Goal: Task Accomplishment & Management: Manage account settings

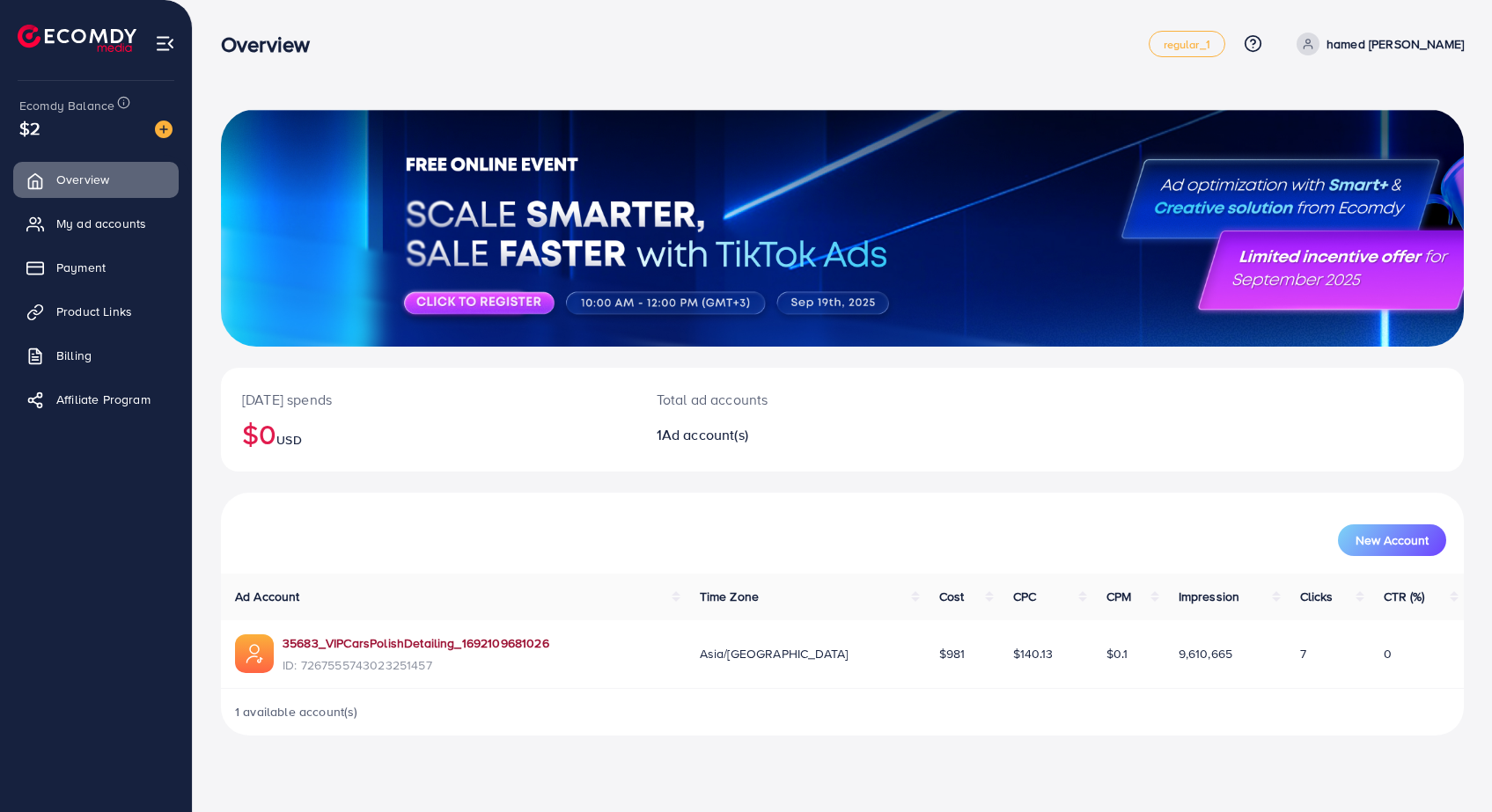
click at [427, 636] on link "35683_VIPCarsPolishDetailing_1692109681026" at bounding box center [416, 642] width 267 height 17
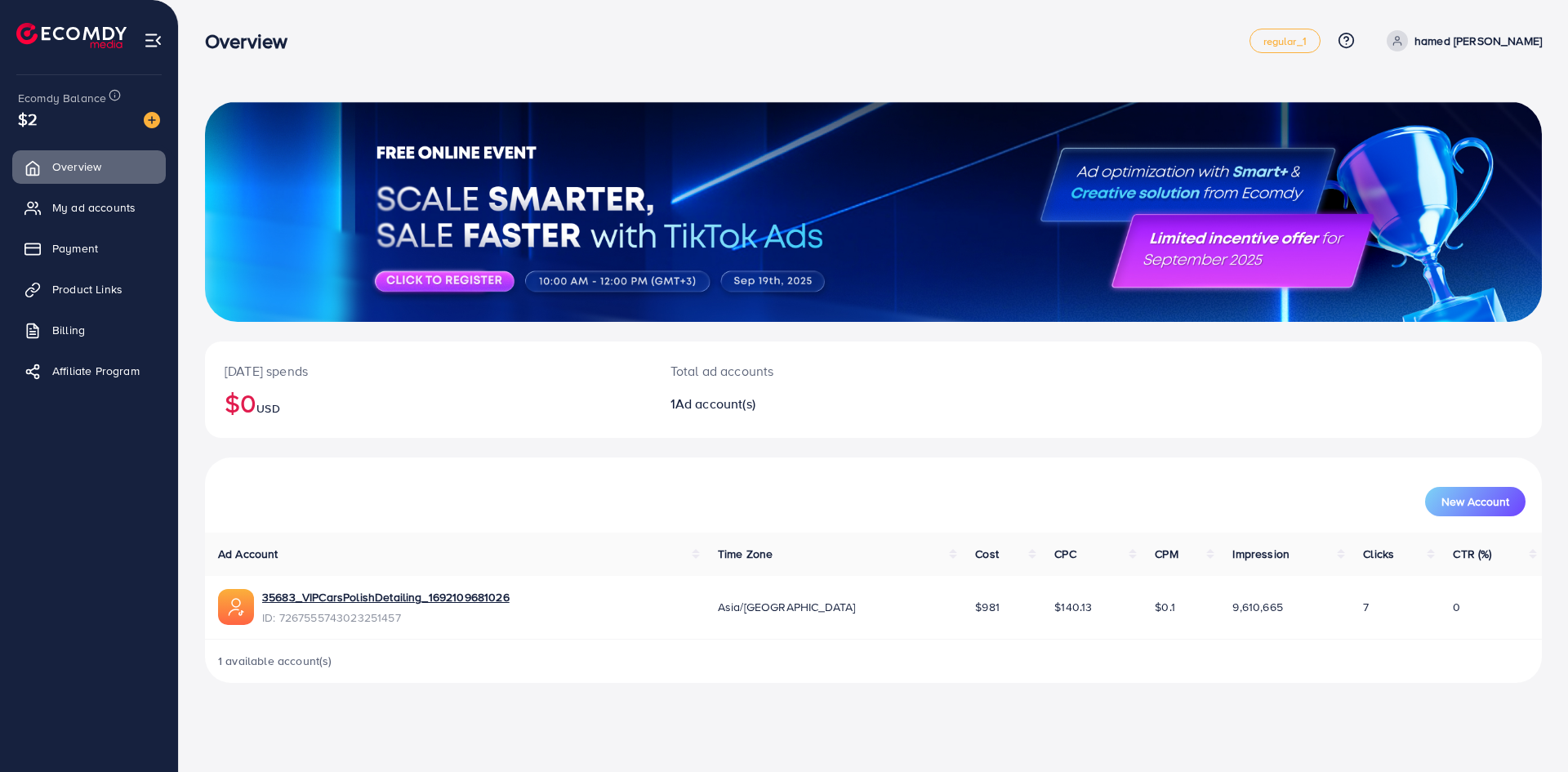
click at [778, 612] on span "Asia/[GEOGRAPHIC_DATA]" at bounding box center [786, 606] width 138 height 16
click at [616, 620] on div "35683_VIPCarsPolishDetailing_1692109681026 ID: 7267555743023251457" at bounding box center [454, 607] width 474 height 37
click at [340, 615] on span "ID: 7267555743023251457" at bounding box center [386, 617] width 247 height 16
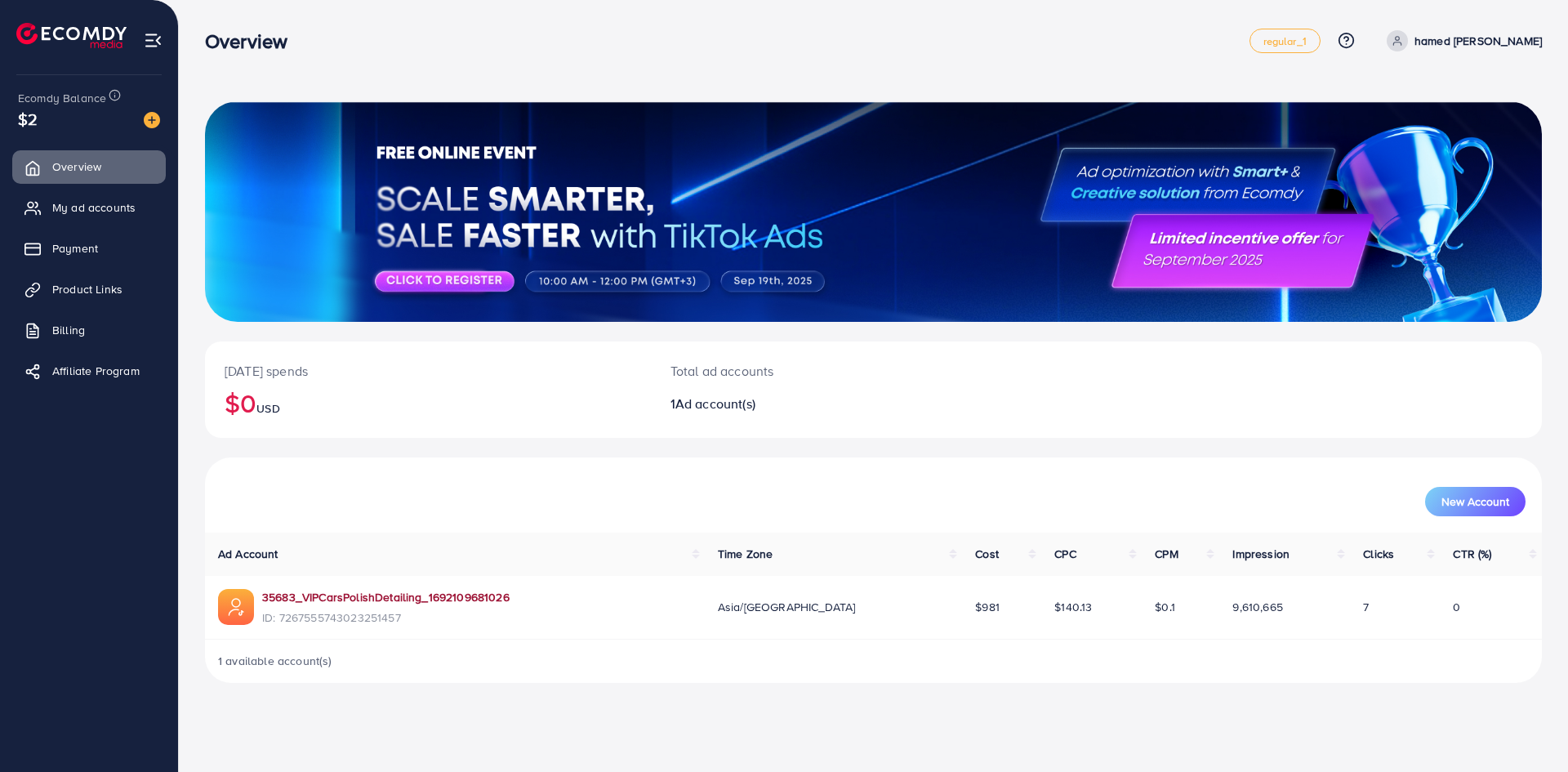
click at [345, 590] on link "35683_VIPCarsPolishDetailing_1692109681026" at bounding box center [386, 596] width 247 height 16
click at [127, 212] on span "My ad accounts" at bounding box center [98, 207] width 84 height 16
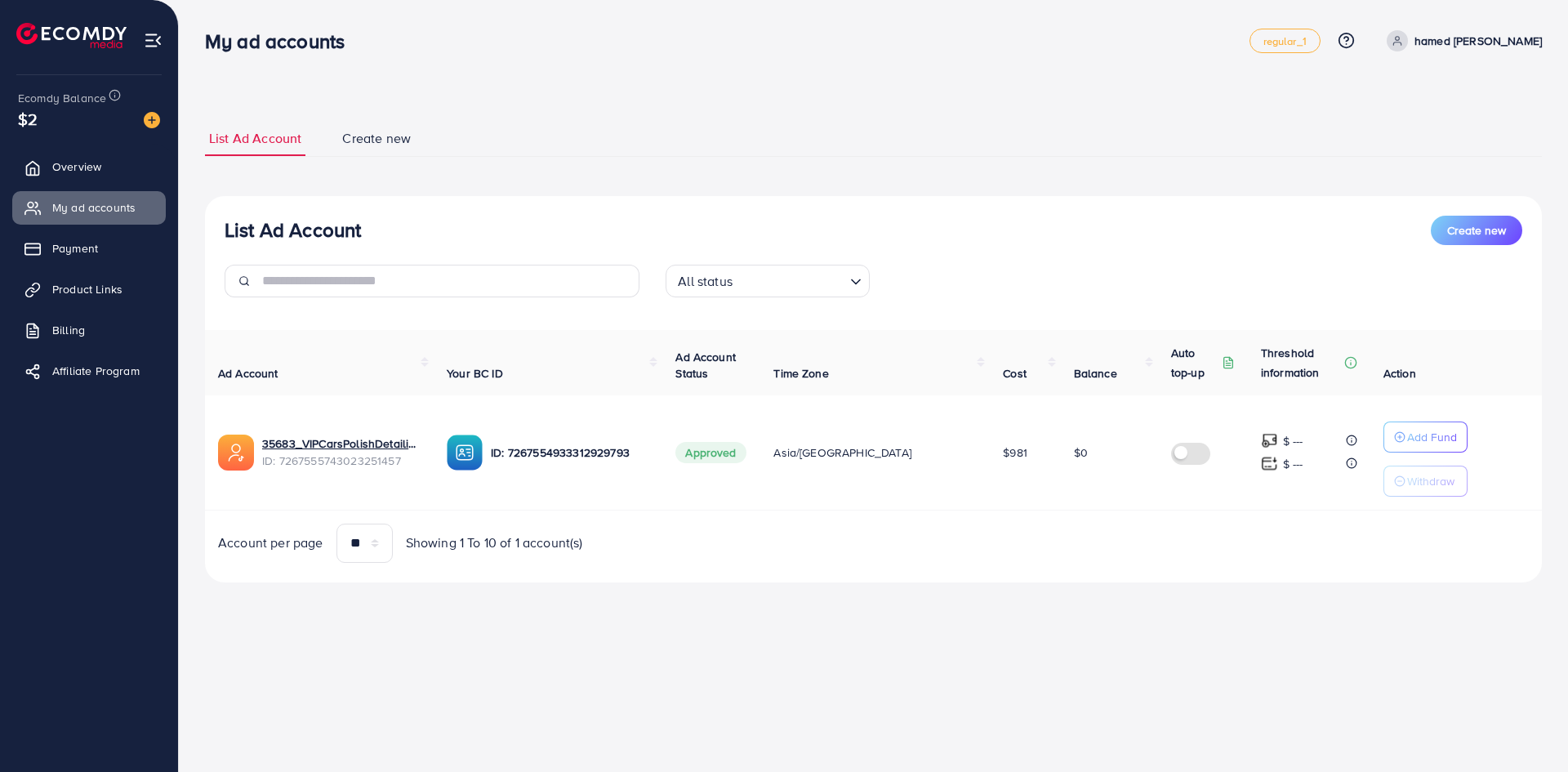
click at [478, 447] on img at bounding box center [464, 453] width 36 height 36
click at [483, 443] on img at bounding box center [464, 453] width 36 height 36
click at [529, 447] on p "ID: 7267554933312929793" at bounding box center [570, 452] width 159 height 19
click at [746, 461] on span "Approved" at bounding box center [710, 452] width 70 height 21
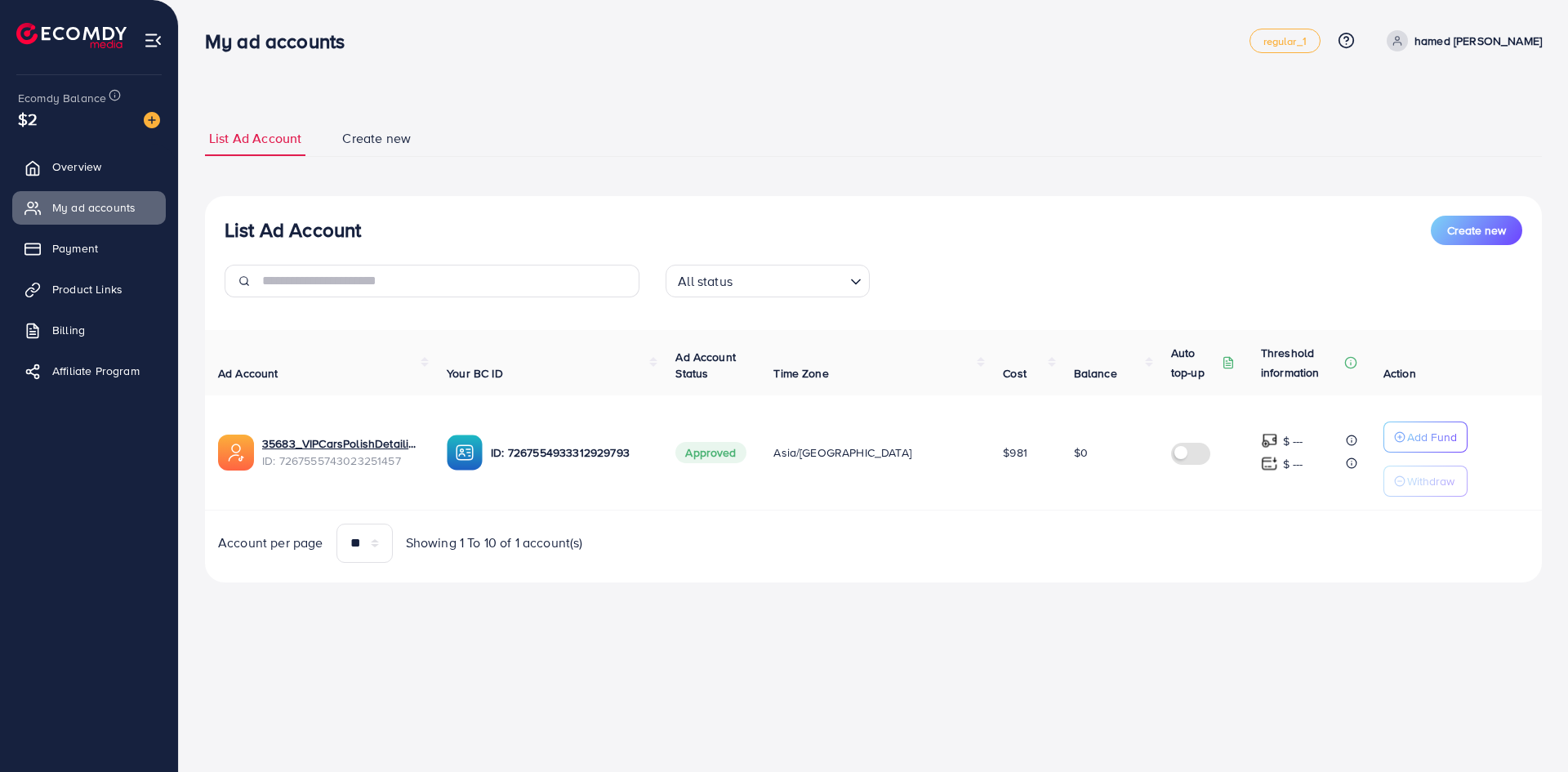
click at [376, 145] on span "Create new" at bounding box center [376, 139] width 68 height 19
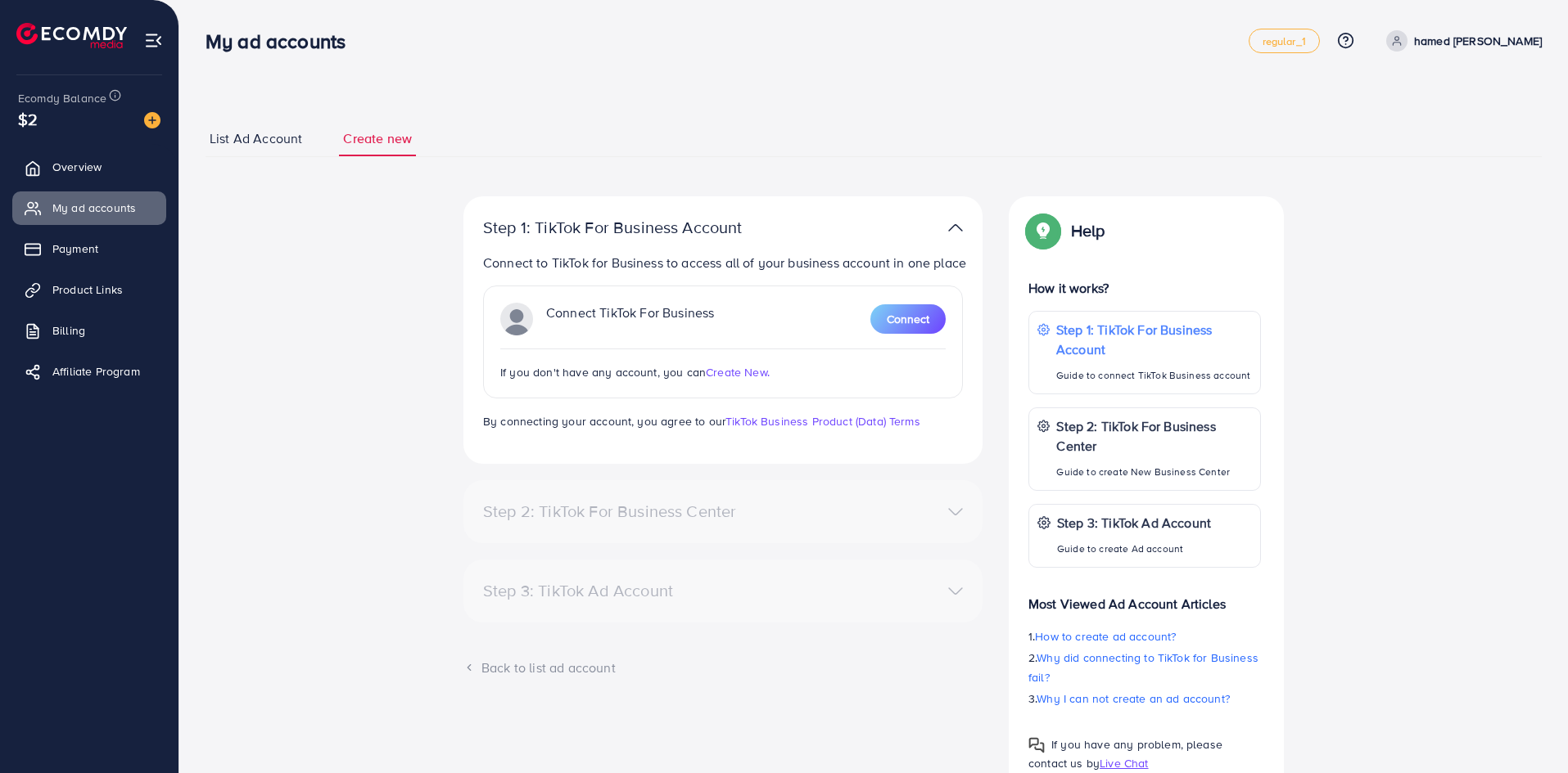
click at [287, 135] on span "List Ad Account" at bounding box center [256, 139] width 92 height 19
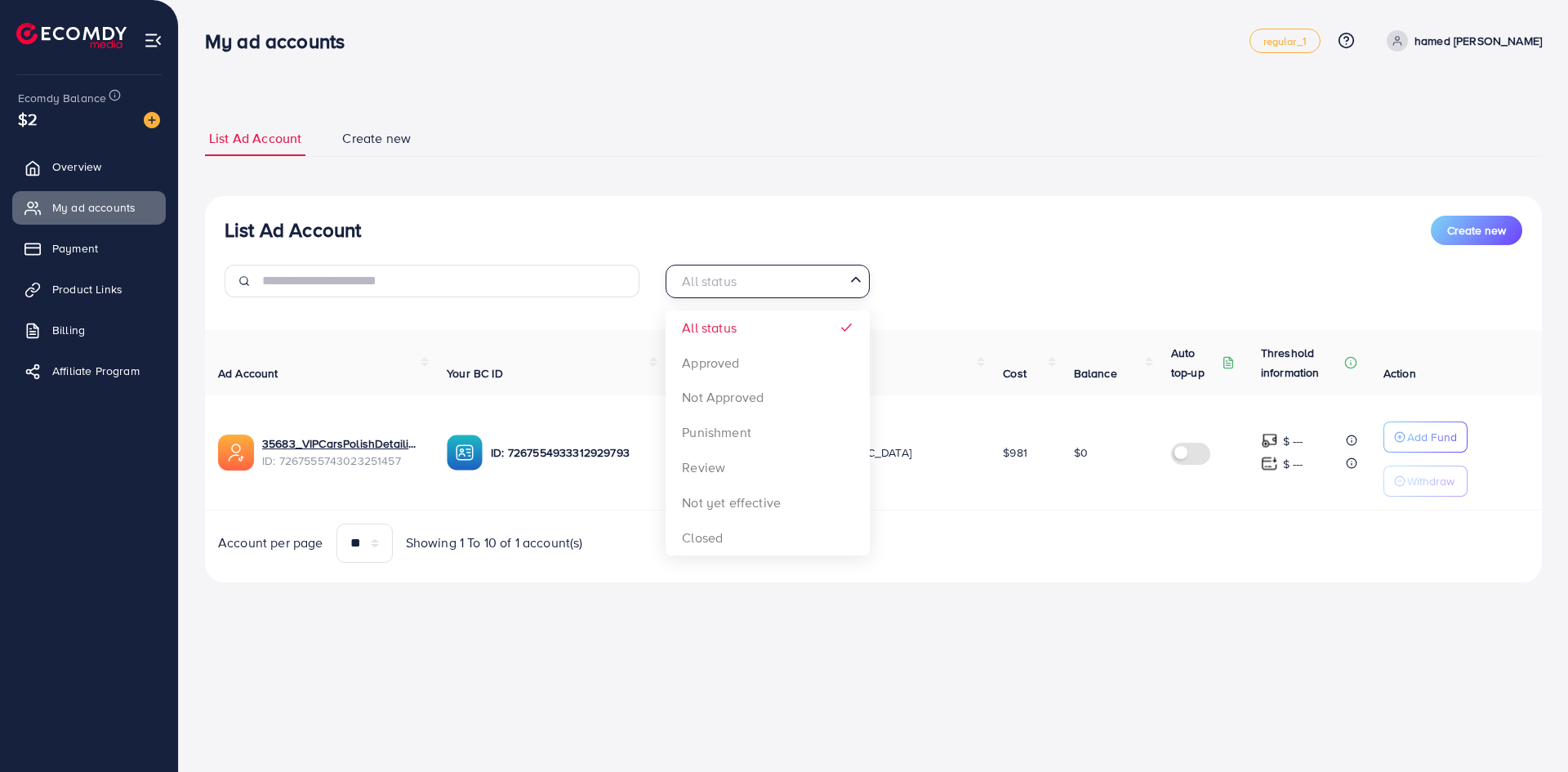
click at [712, 291] on div "All status" at bounding box center [758, 280] width 174 height 29
click at [712, 291] on input "Search for option" at bounding box center [758, 281] width 171 height 25
click at [1178, 642] on div "My ad accounts regular_1 Help Center Contact Support Plans and Pricing Term and…" at bounding box center [784, 386] width 1568 height 772
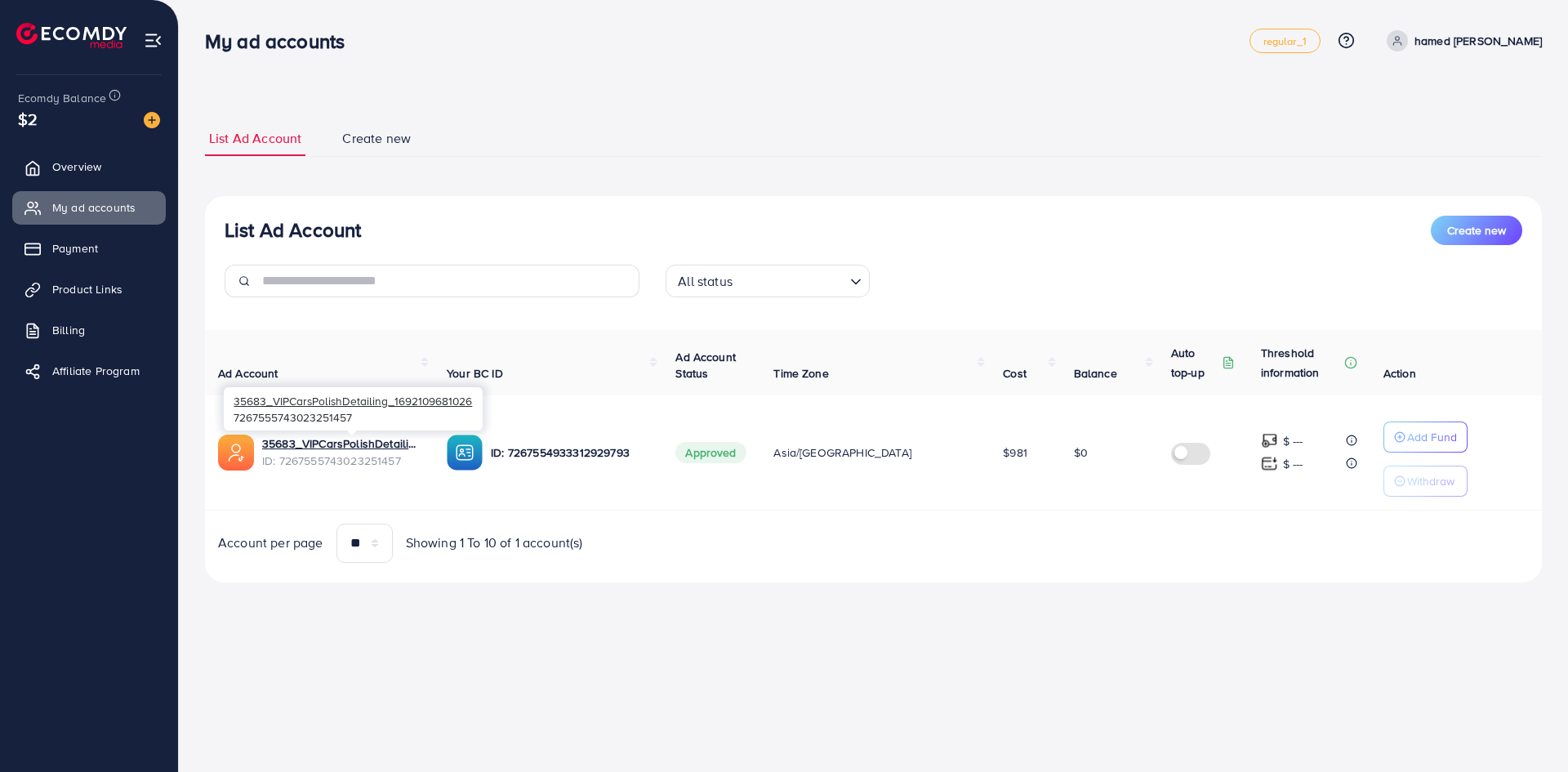
click at [364, 436] on div "35683_VIPCarsPolishDetailing_1692109681026 7267555743023251457" at bounding box center [353, 409] width 259 height 53
click at [361, 441] on link "35683_VIPCarsPolishDetailing_1692109681026" at bounding box center [342, 443] width 159 height 16
click at [102, 257] on link "Payment" at bounding box center [90, 248] width 154 height 33
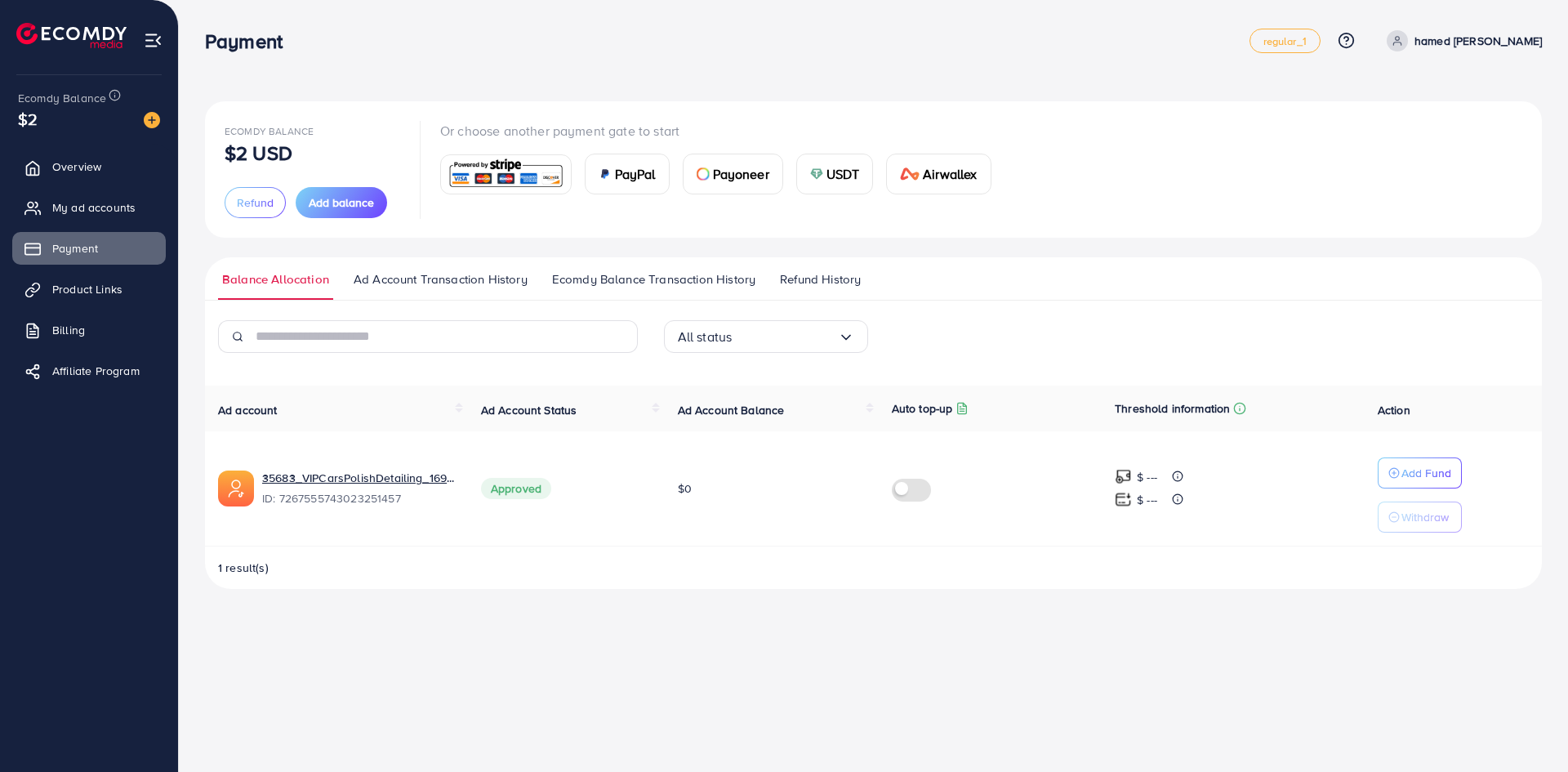
click at [240, 566] on span "1 result(s)" at bounding box center [243, 568] width 51 height 16
click at [128, 322] on link "Billing" at bounding box center [90, 329] width 154 height 33
click at [400, 280] on span "Ad Account Transaction History" at bounding box center [441, 279] width 174 height 18
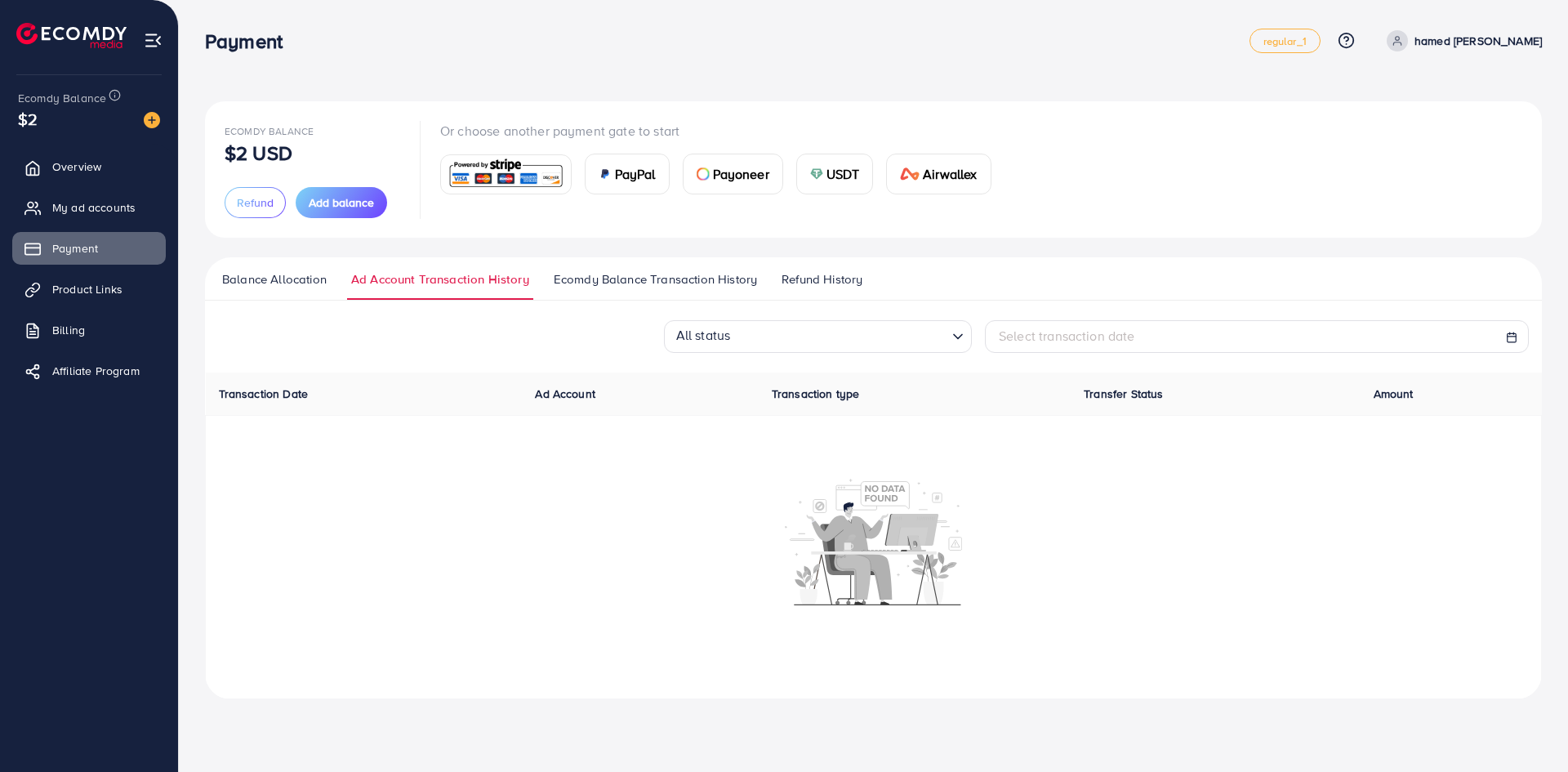
click at [623, 290] on link "Ecomdy Balance Transaction History" at bounding box center [655, 285] width 212 height 30
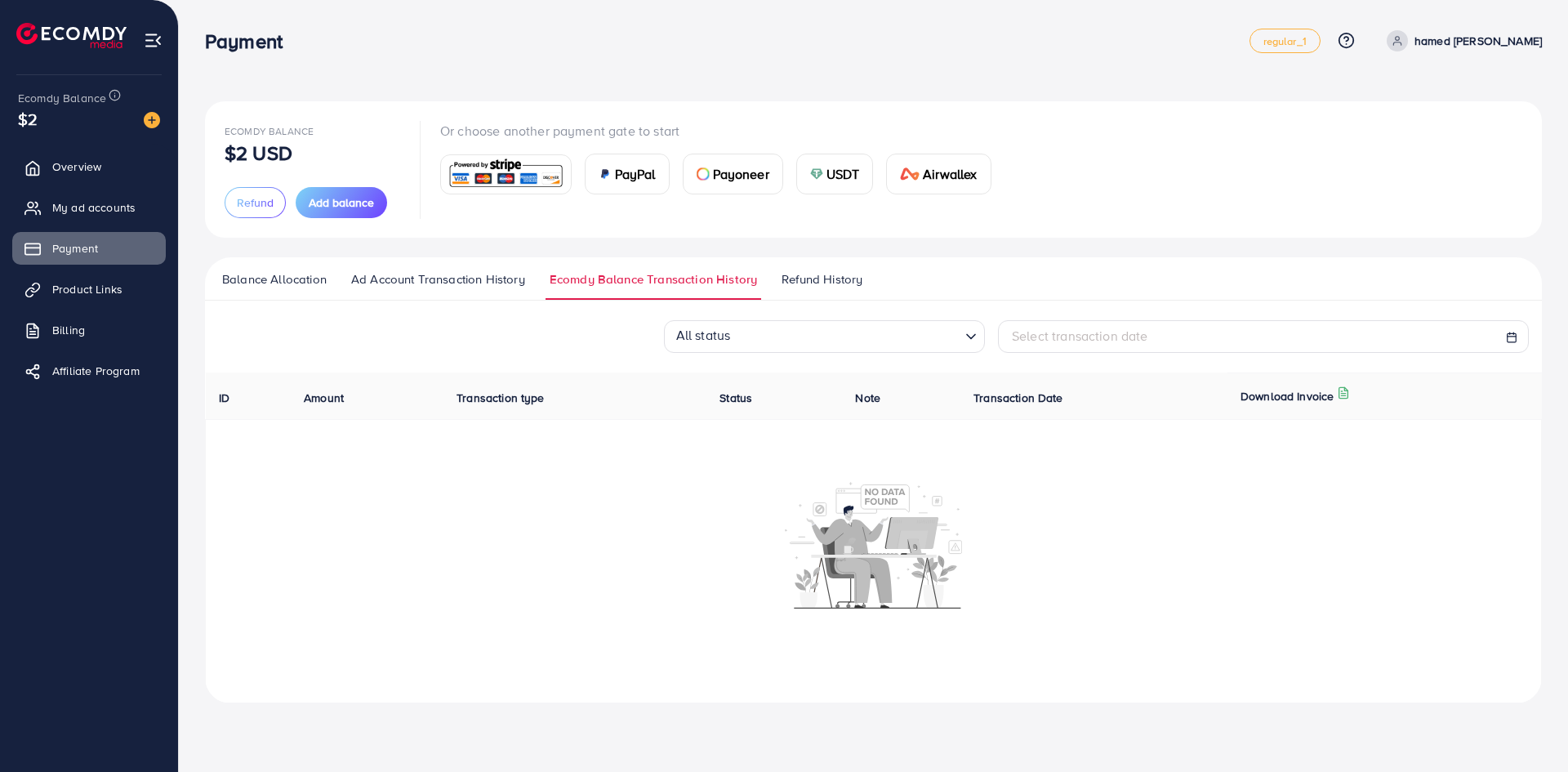
click at [830, 288] on span "Refund History" at bounding box center [822, 279] width 81 height 18
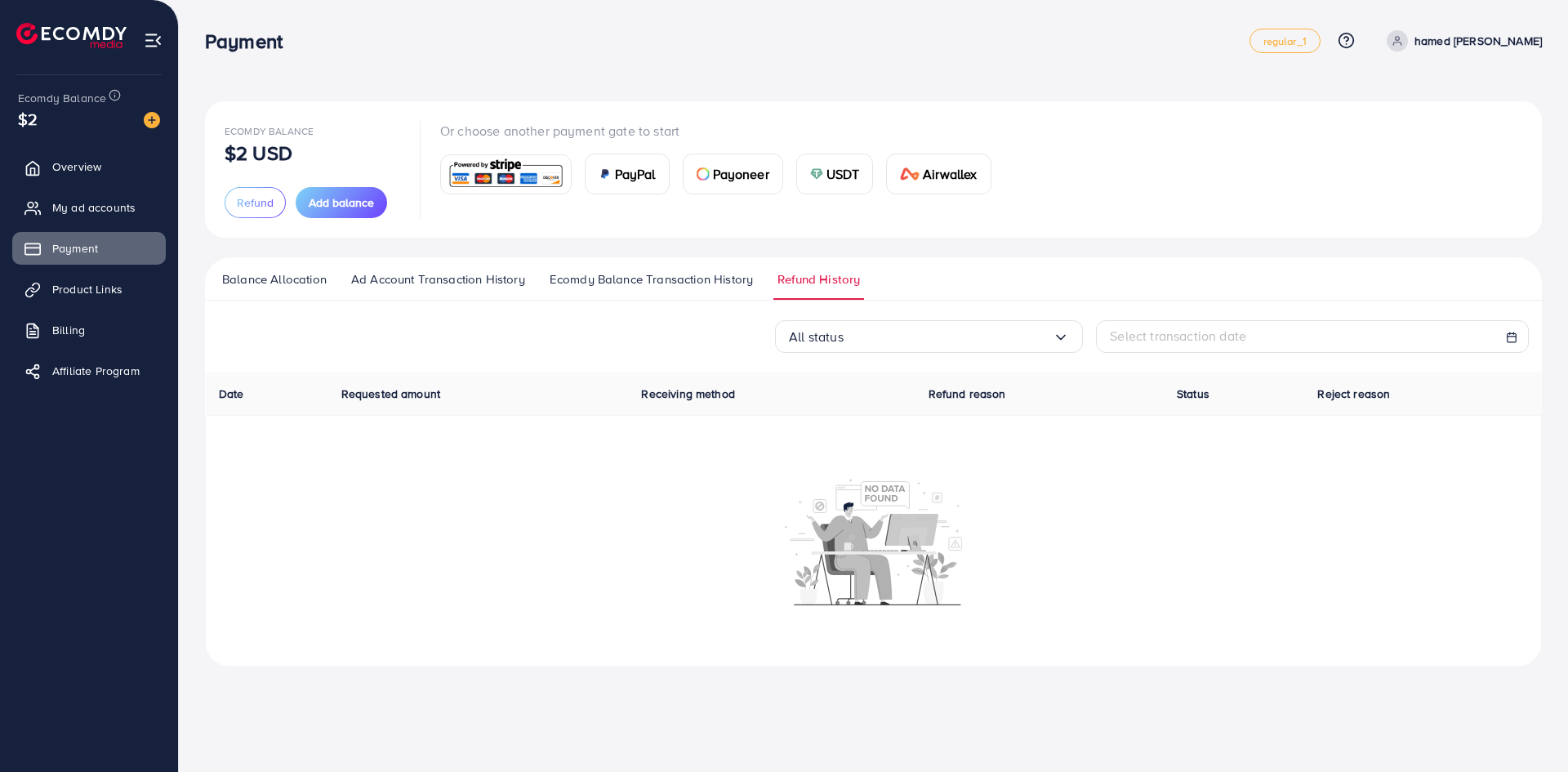
click at [262, 273] on span "Balance Allocation" at bounding box center [274, 279] width 105 height 18
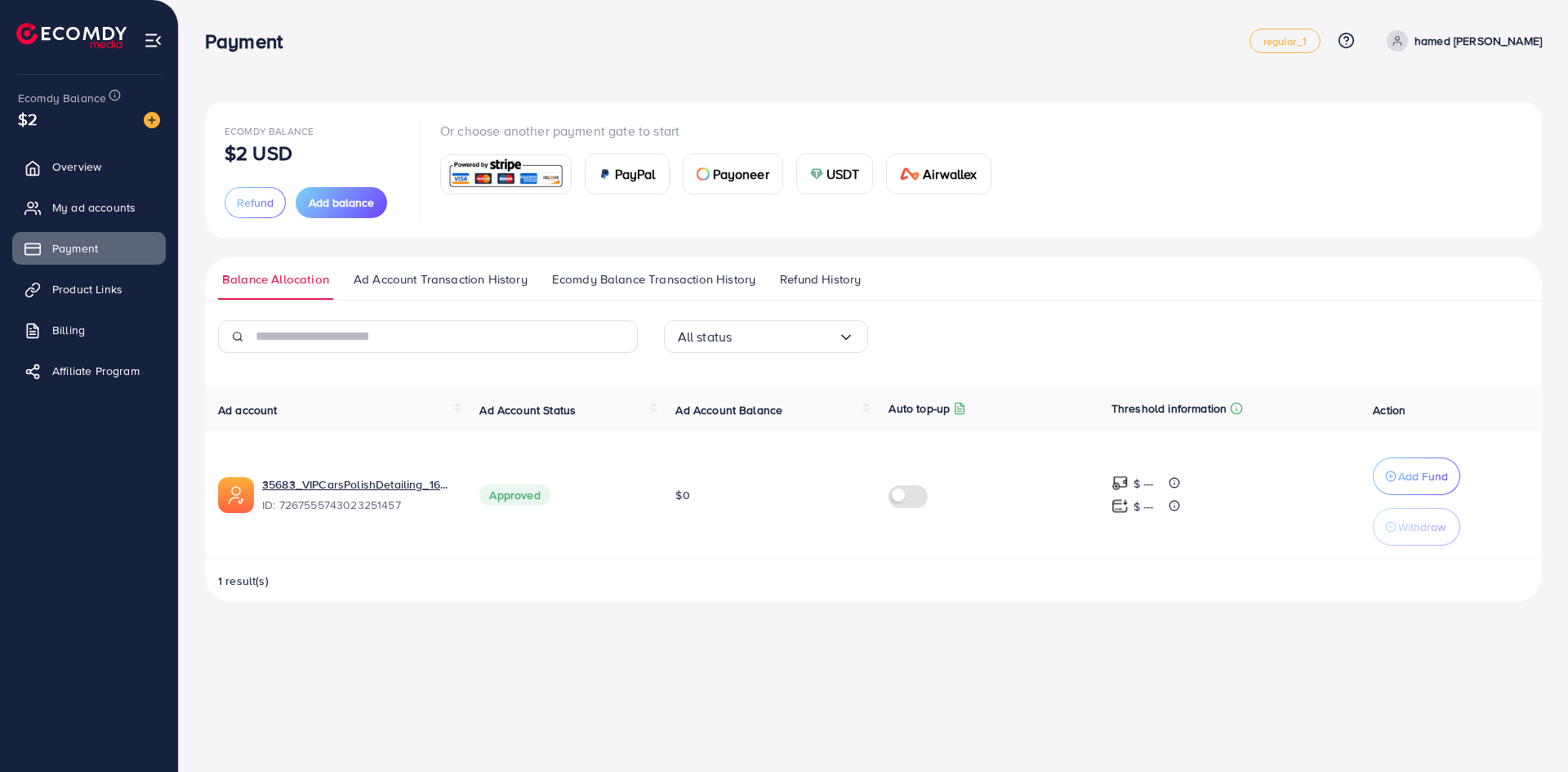
click at [1126, 487] on img at bounding box center [1120, 483] width 17 height 17
click at [887, 492] on td at bounding box center [986, 496] width 222 height 128
click at [891, 494] on label at bounding box center [912, 495] width 46 height 19
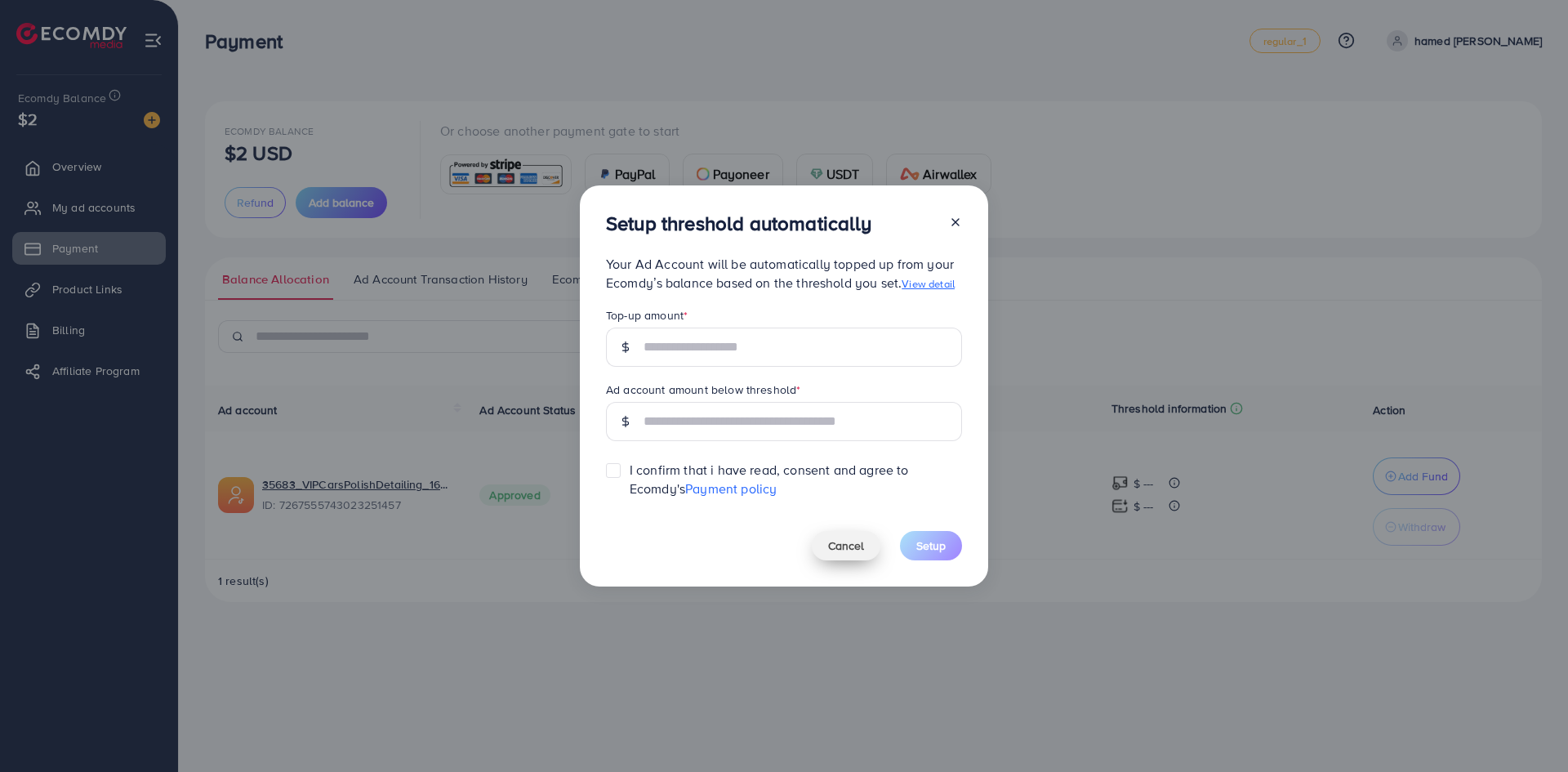
click at [857, 551] on span "Cancel" at bounding box center [846, 546] width 36 height 16
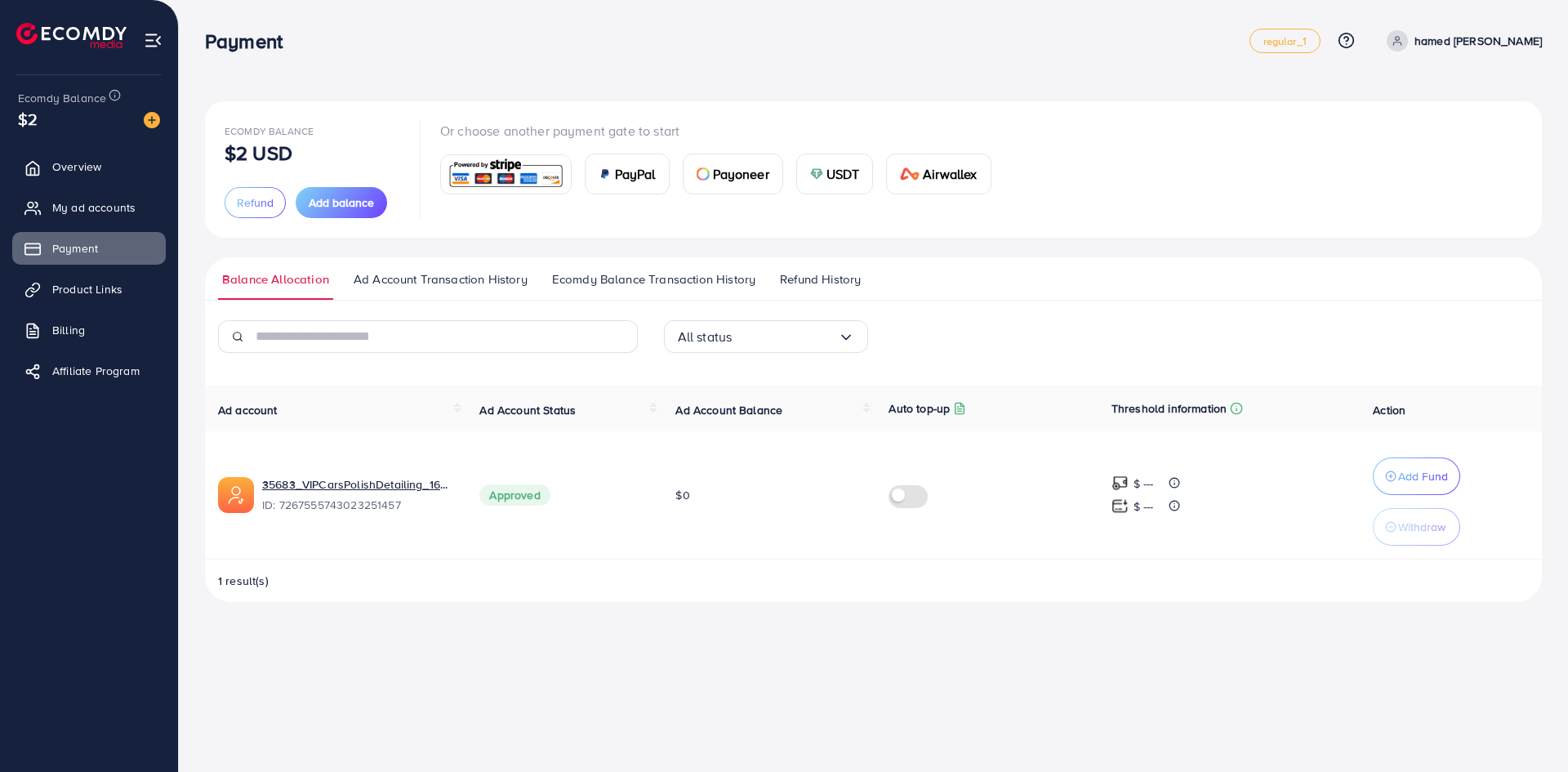
click at [920, 492] on label at bounding box center [912, 495] width 46 height 19
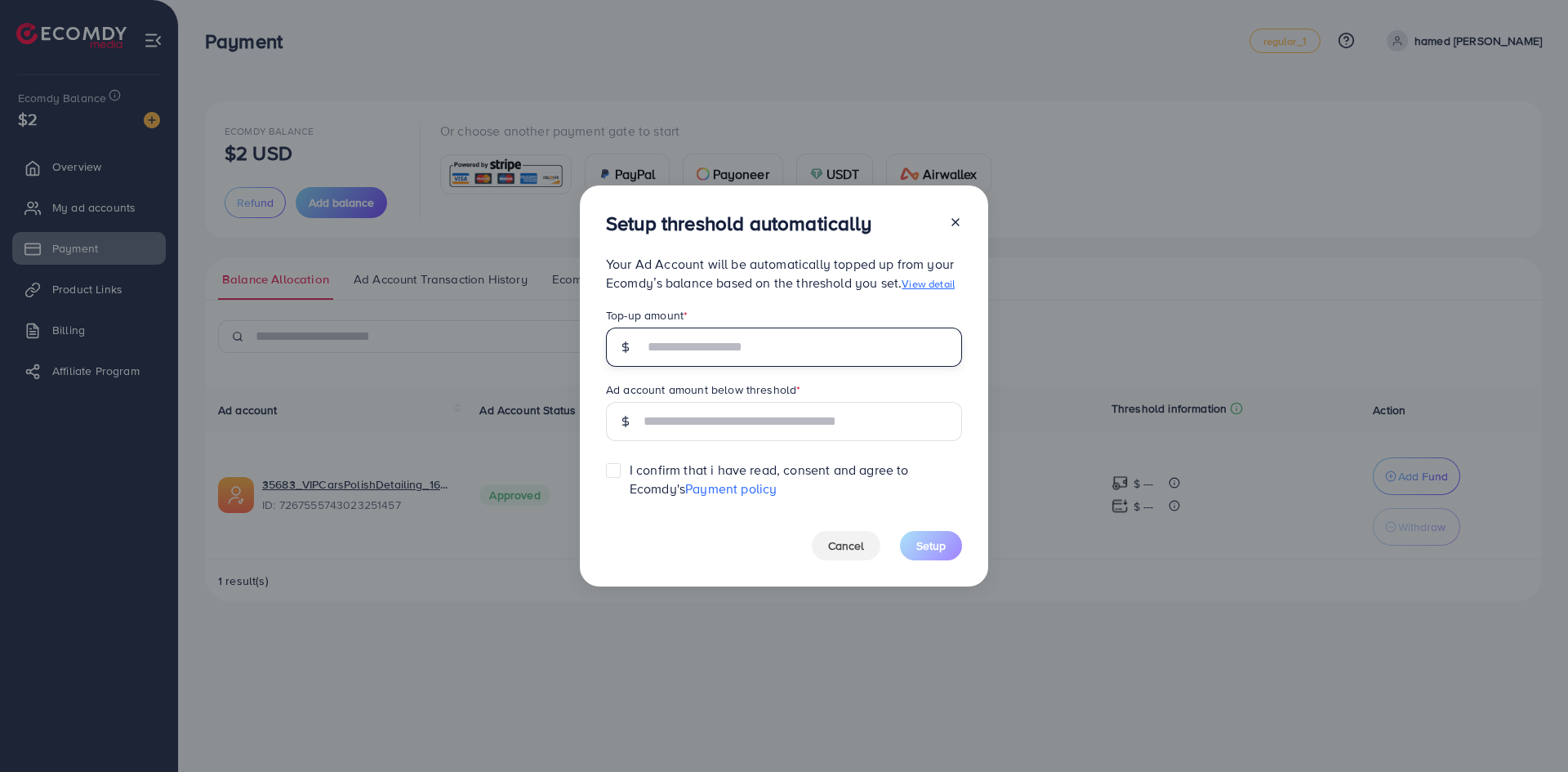
click at [815, 354] on input "text" at bounding box center [802, 347] width 318 height 39
click at [831, 546] on span "Cancel" at bounding box center [846, 546] width 36 height 16
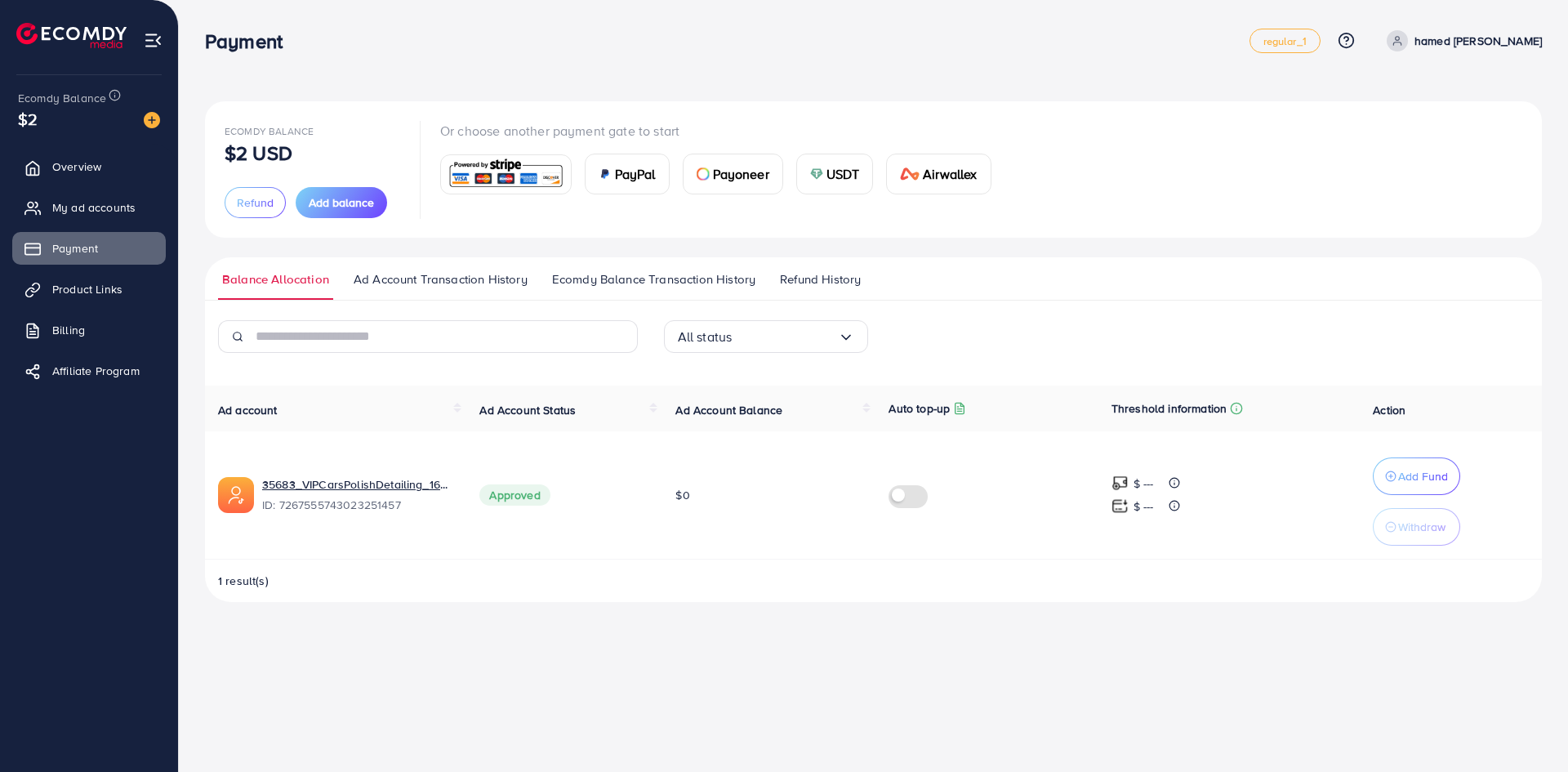
click at [247, 582] on span "1 result(s)" at bounding box center [243, 580] width 51 height 16
click at [381, 282] on span "Ad Account Transaction History" at bounding box center [441, 279] width 174 height 18
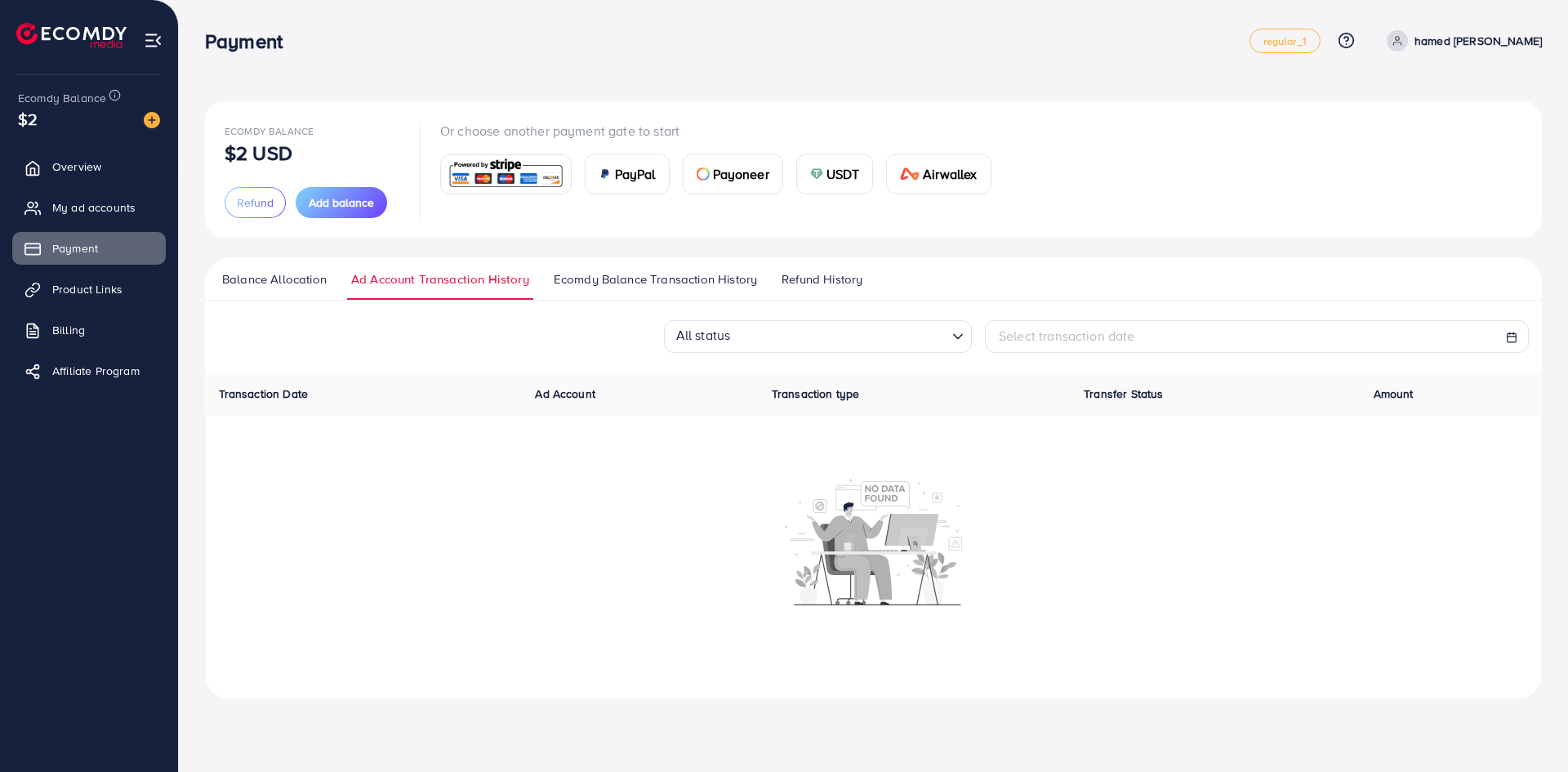
click at [268, 285] on span "Balance Allocation" at bounding box center [274, 279] width 105 height 18
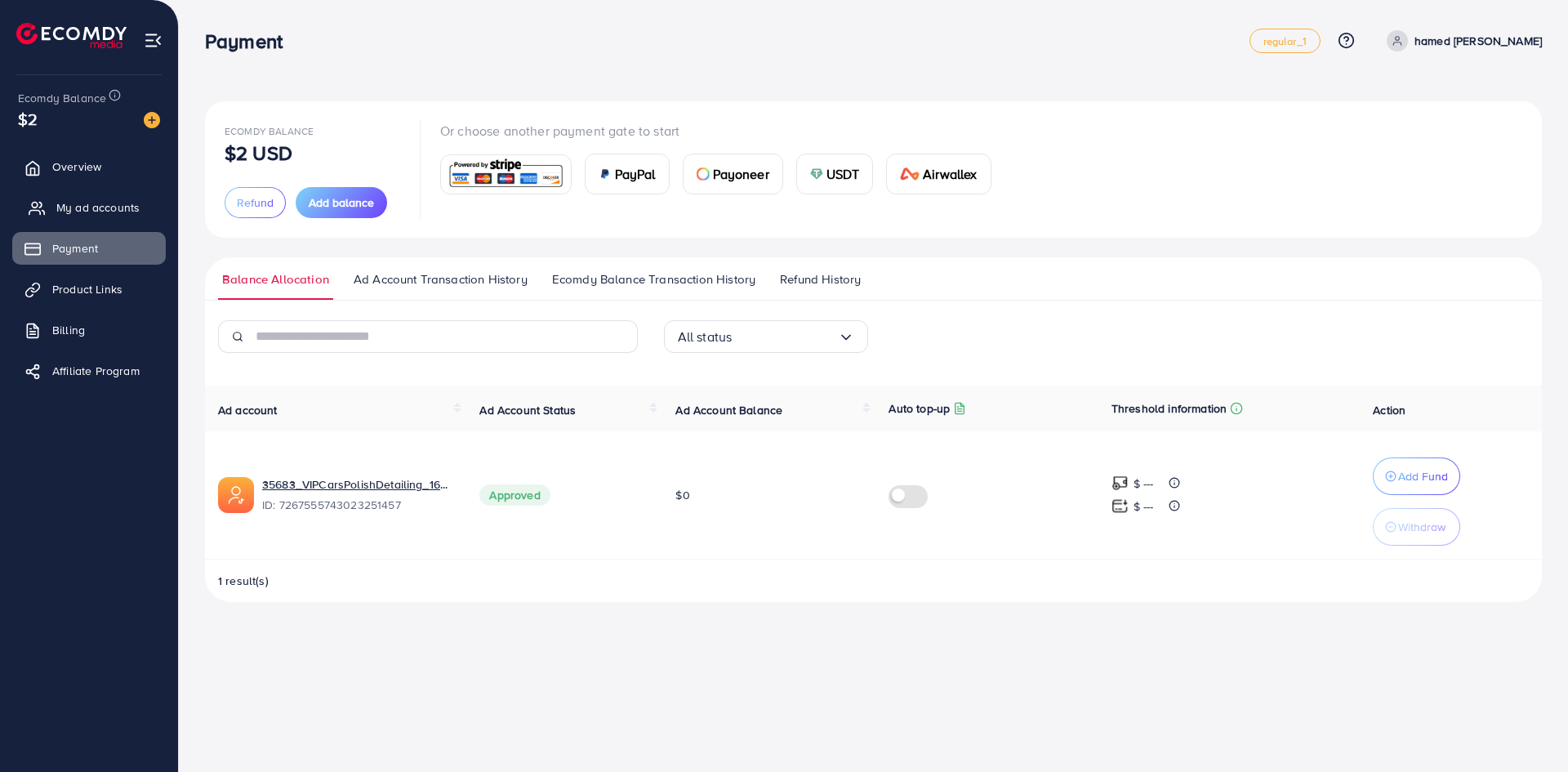
click at [118, 209] on span "My ad accounts" at bounding box center [98, 207] width 84 height 16
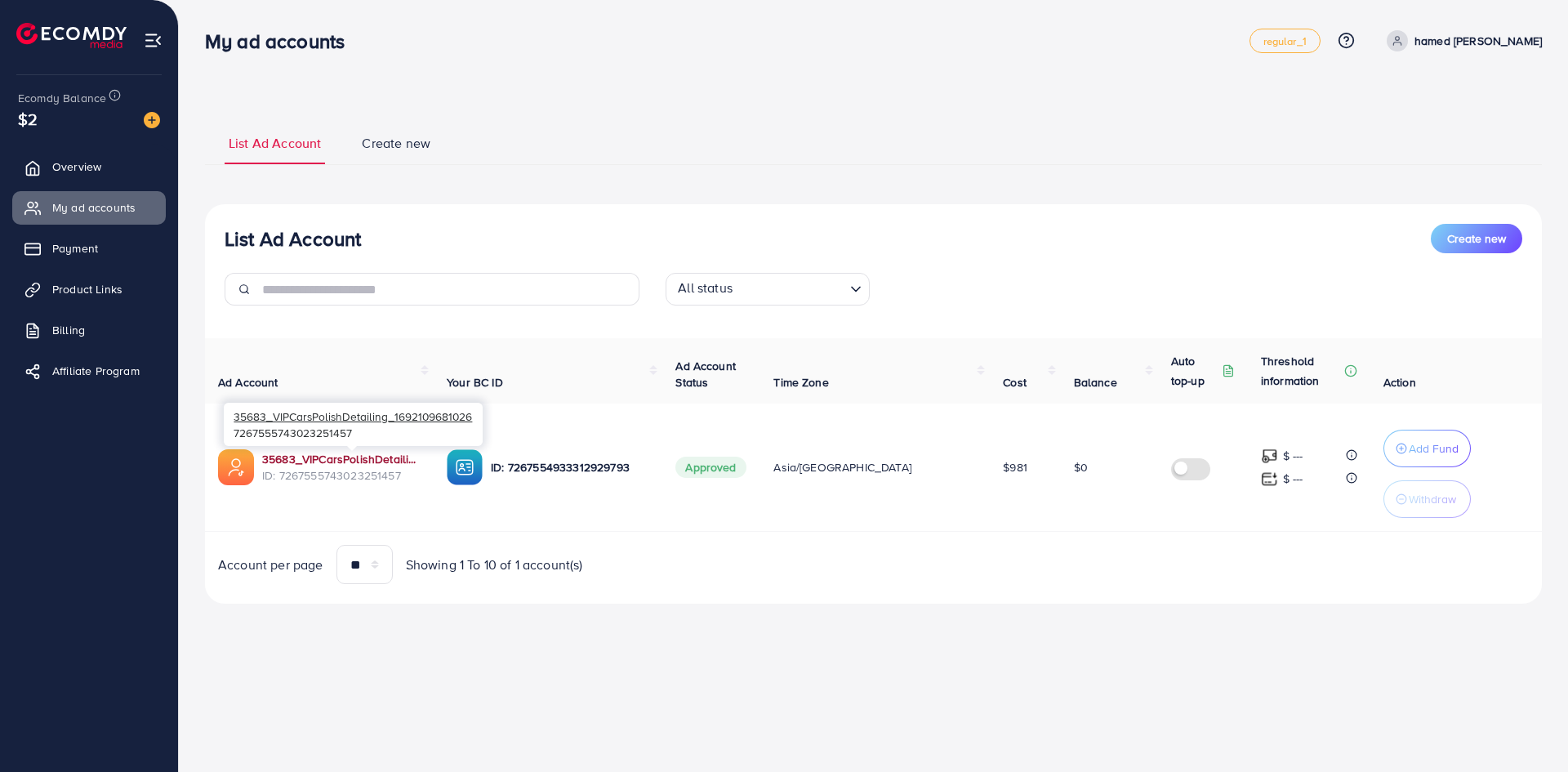
click at [373, 456] on link "35683_VIPCarsPolishDetailing_1692109681026" at bounding box center [342, 459] width 159 height 16
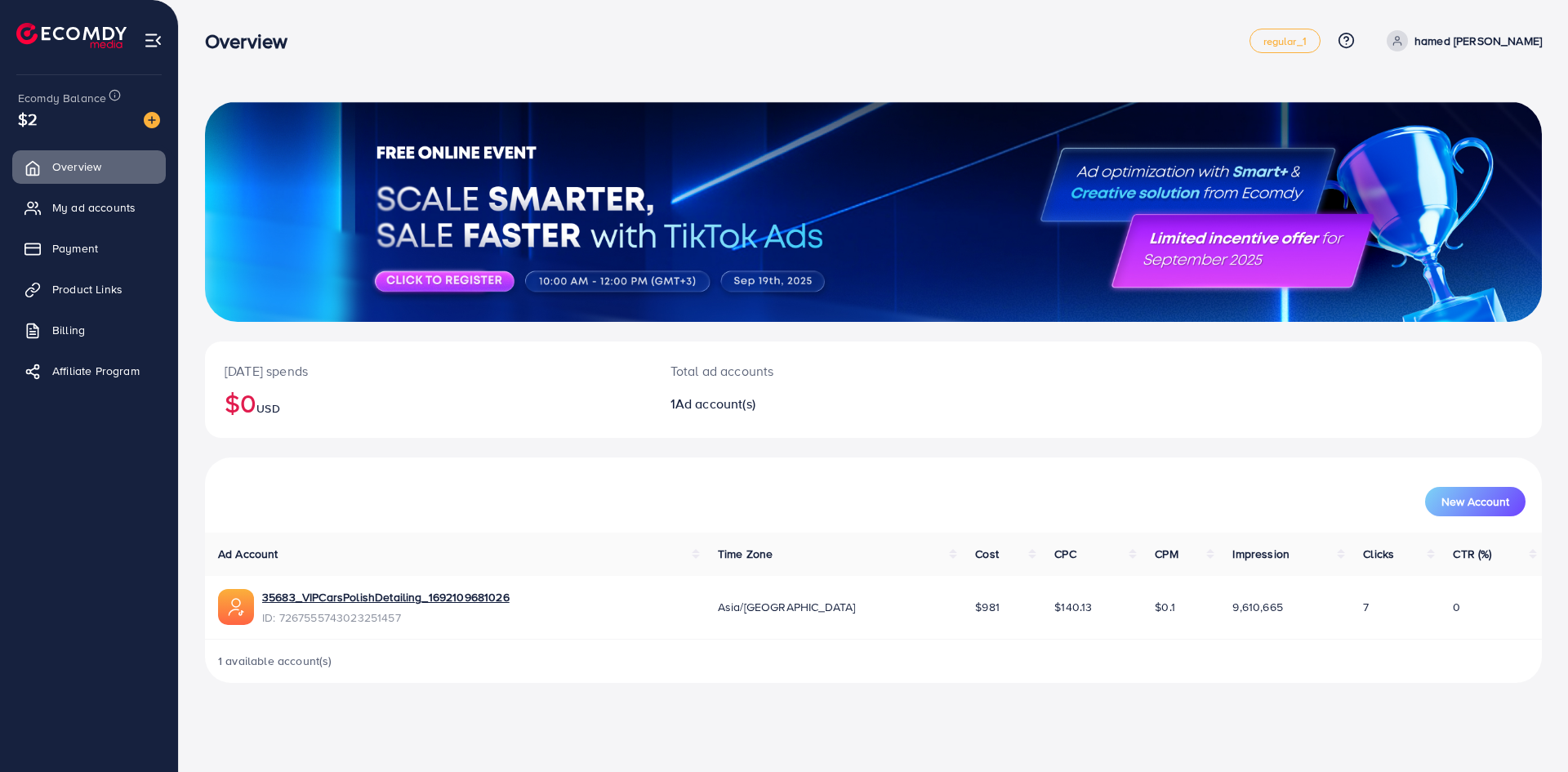
click at [1384, 45] on p "hamed [PERSON_NAME]" at bounding box center [1478, 41] width 128 height 19
click at [1384, 135] on span "Log out" at bounding box center [1444, 133] width 44 height 19
click at [143, 205] on link "My ad accounts" at bounding box center [90, 207] width 154 height 33
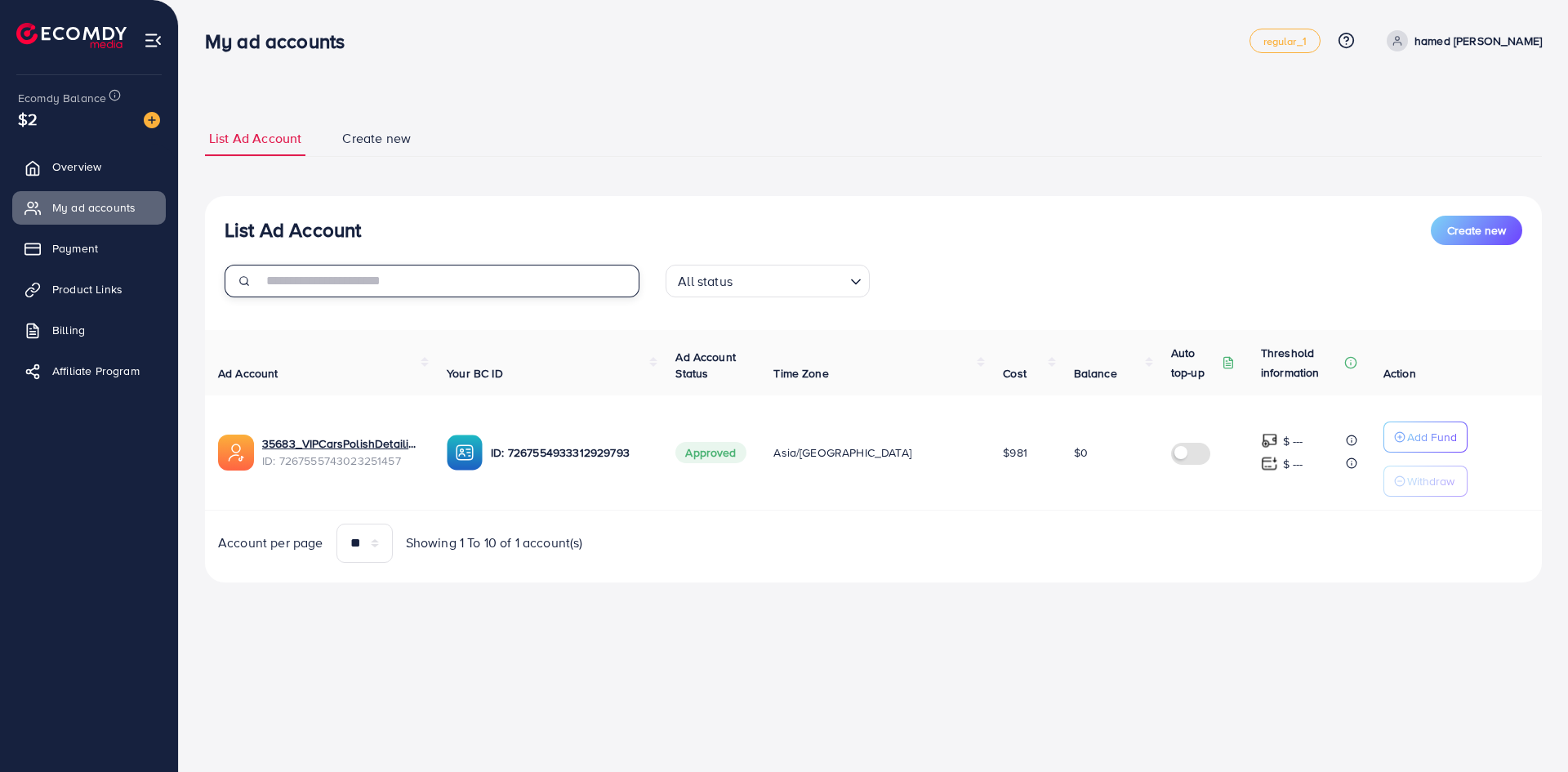
click at [329, 280] on input "text" at bounding box center [451, 280] width 377 height 33
click at [1408, 488] on p "Withdraw" at bounding box center [1431, 481] width 47 height 19
click at [111, 296] on span "Product Links" at bounding box center [91, 289] width 70 height 16
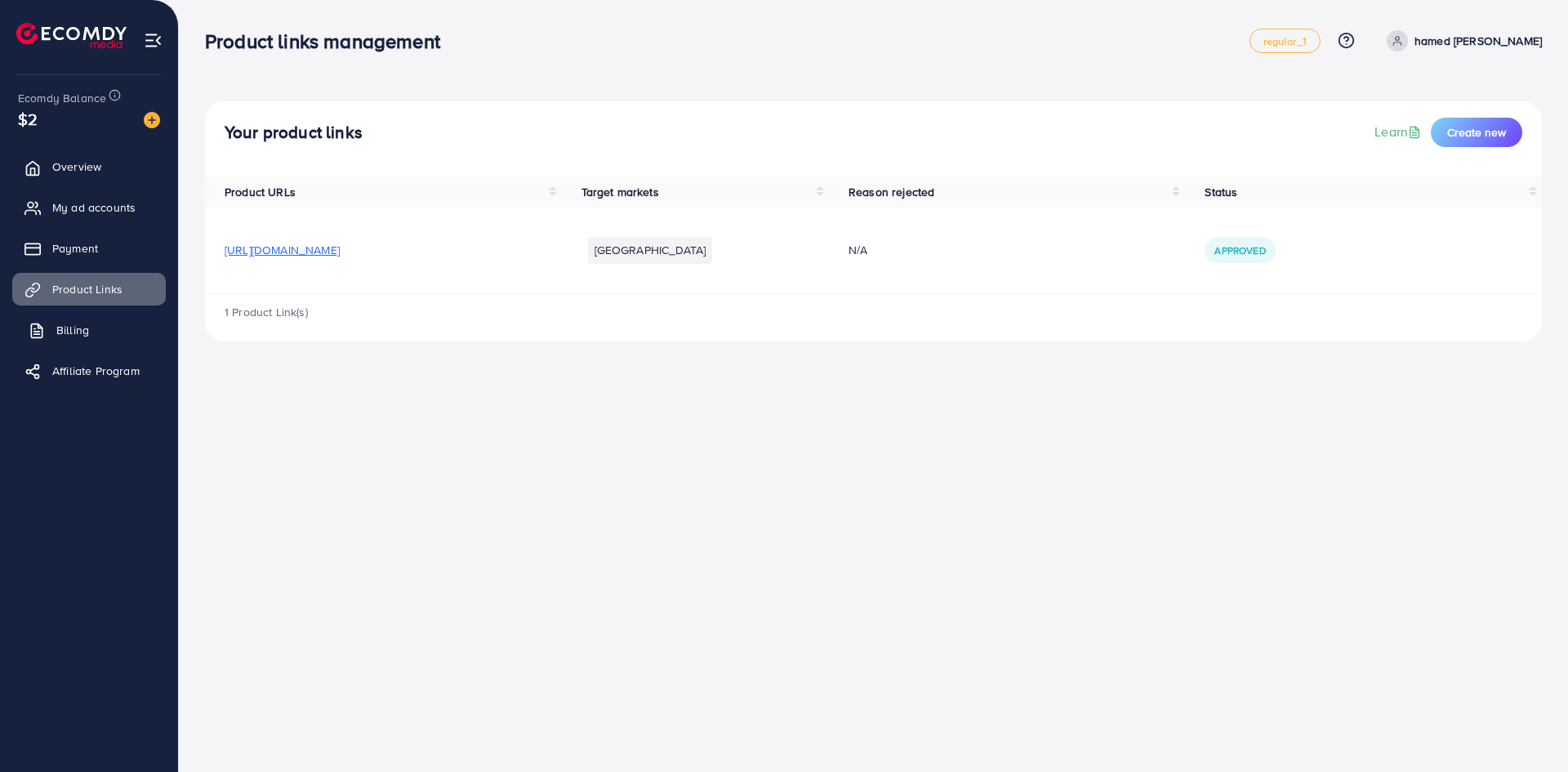
click at [117, 325] on link "Billing" at bounding box center [90, 329] width 154 height 33
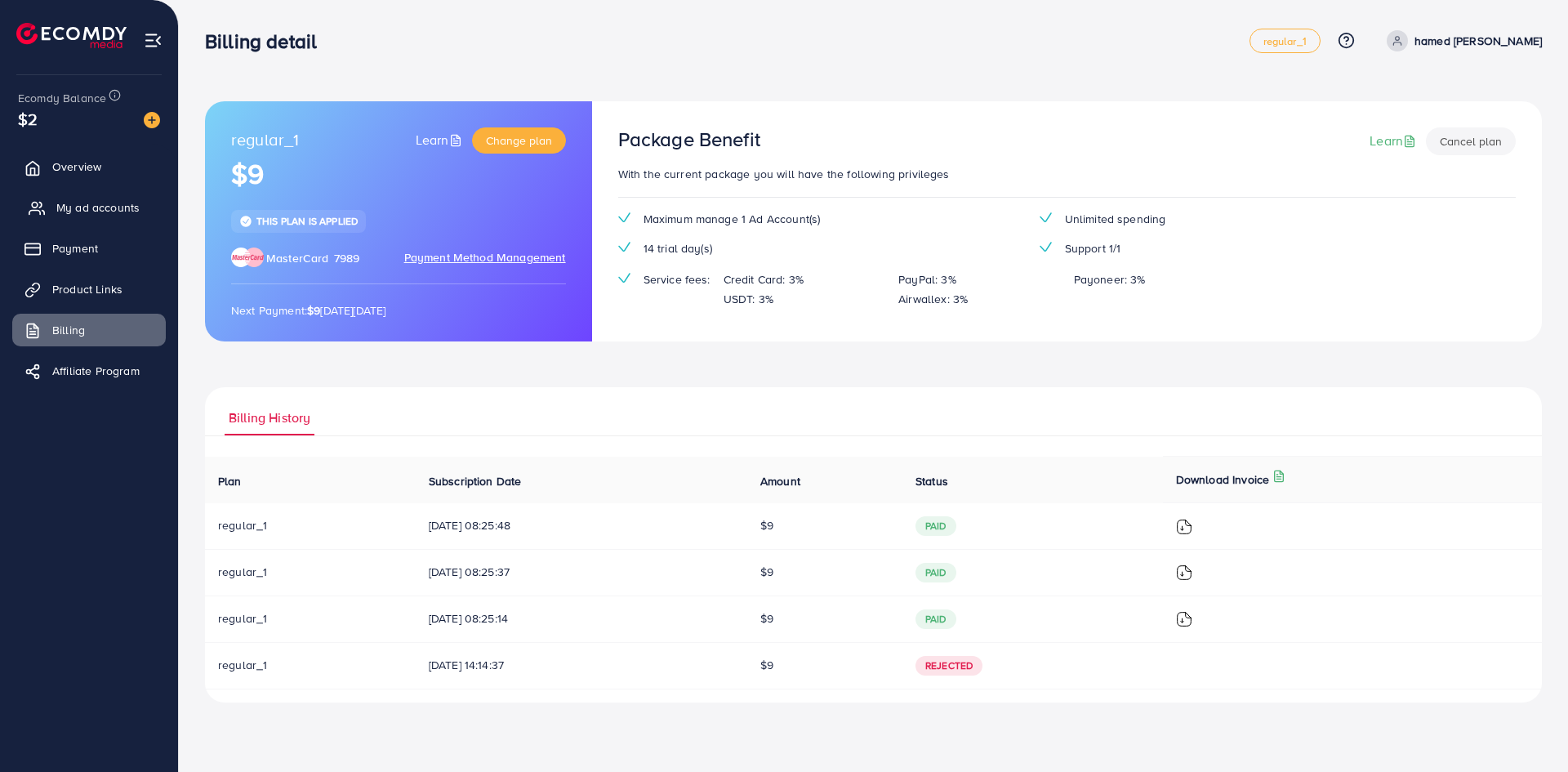
click at [118, 216] on link "My ad accounts" at bounding box center [90, 207] width 154 height 33
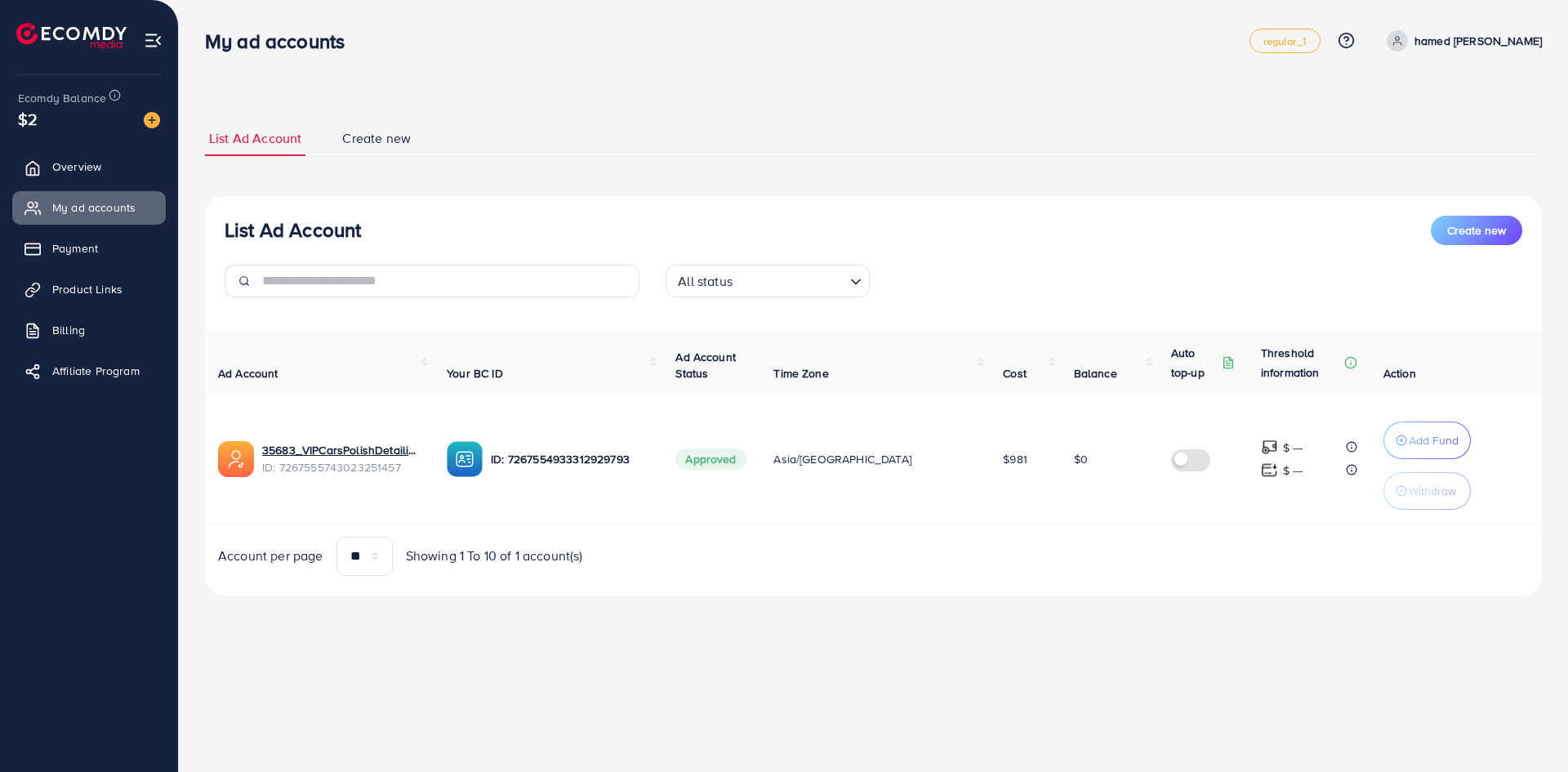
click at [1491, 53] on ul "regular_1 Help Center Contact Support Plans and Pricing Term and policy About U…" at bounding box center [1396, 41] width 293 height 24
click at [1491, 40] on p "hamed [PERSON_NAME]" at bounding box center [1478, 41] width 128 height 19
click at [1470, 92] on link "Profile" at bounding box center [1464, 98] width 155 height 37
select select "****"
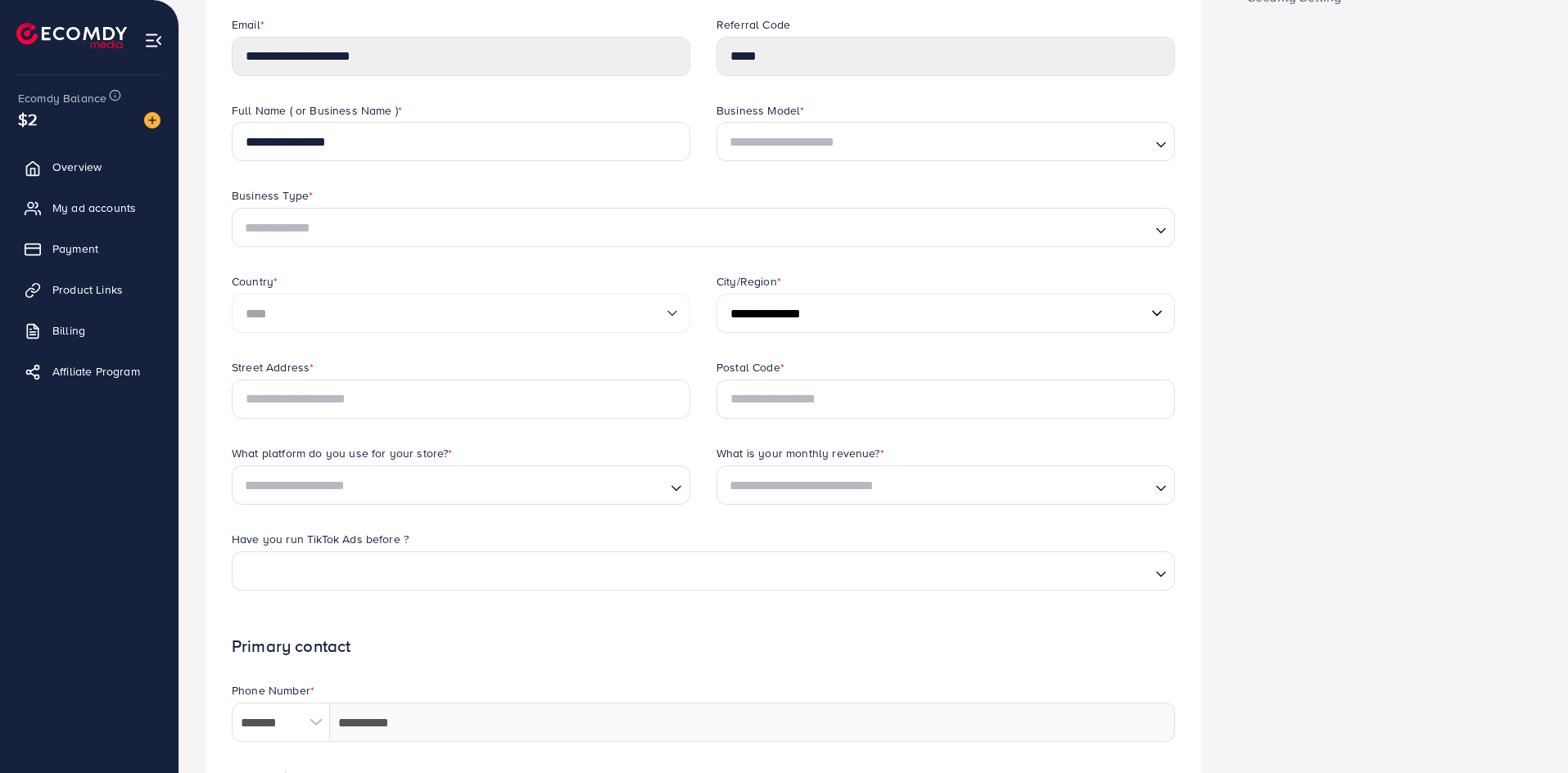
scroll to position [163, 0]
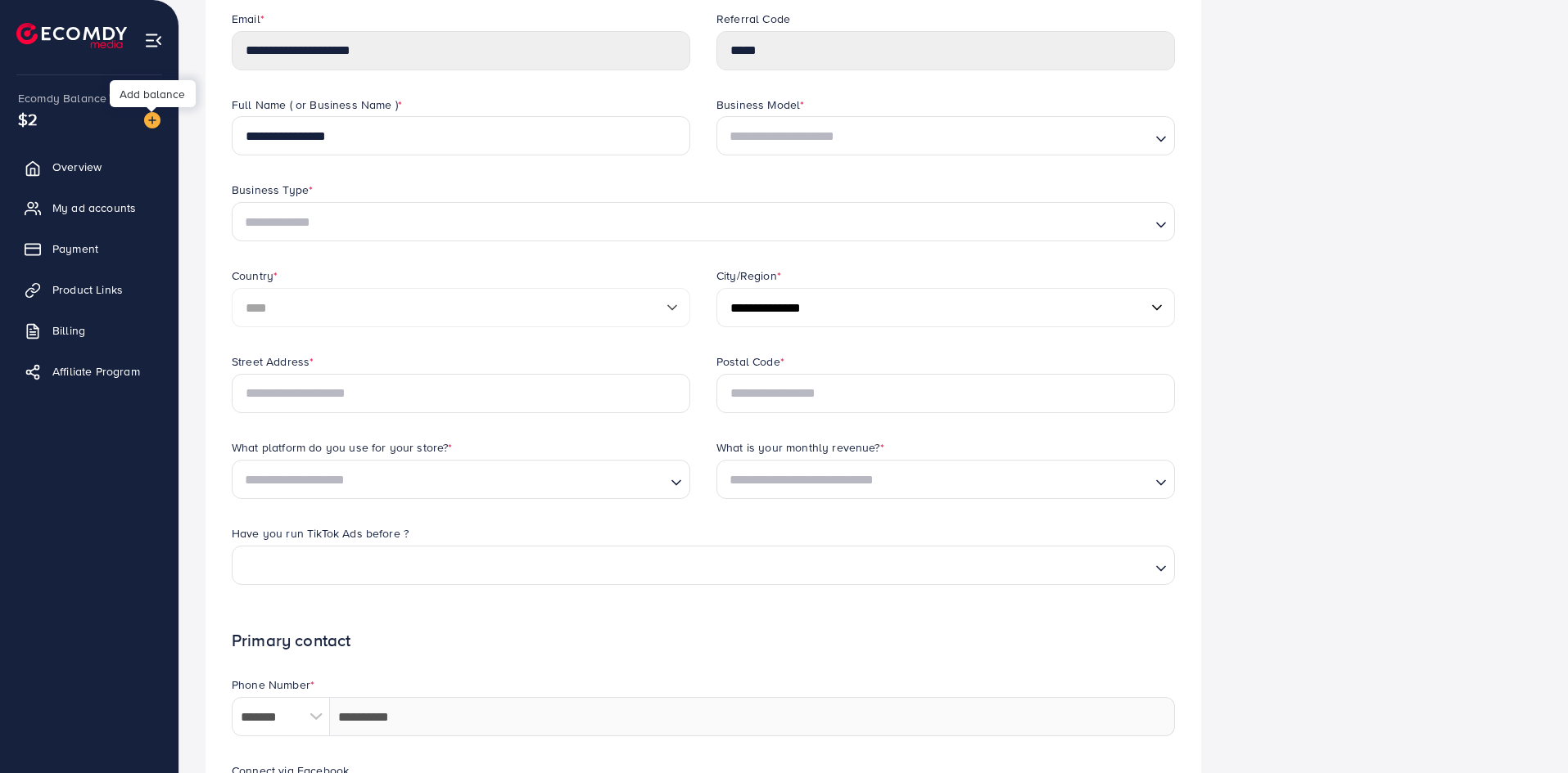
click at [151, 119] on img at bounding box center [151, 120] width 16 height 16
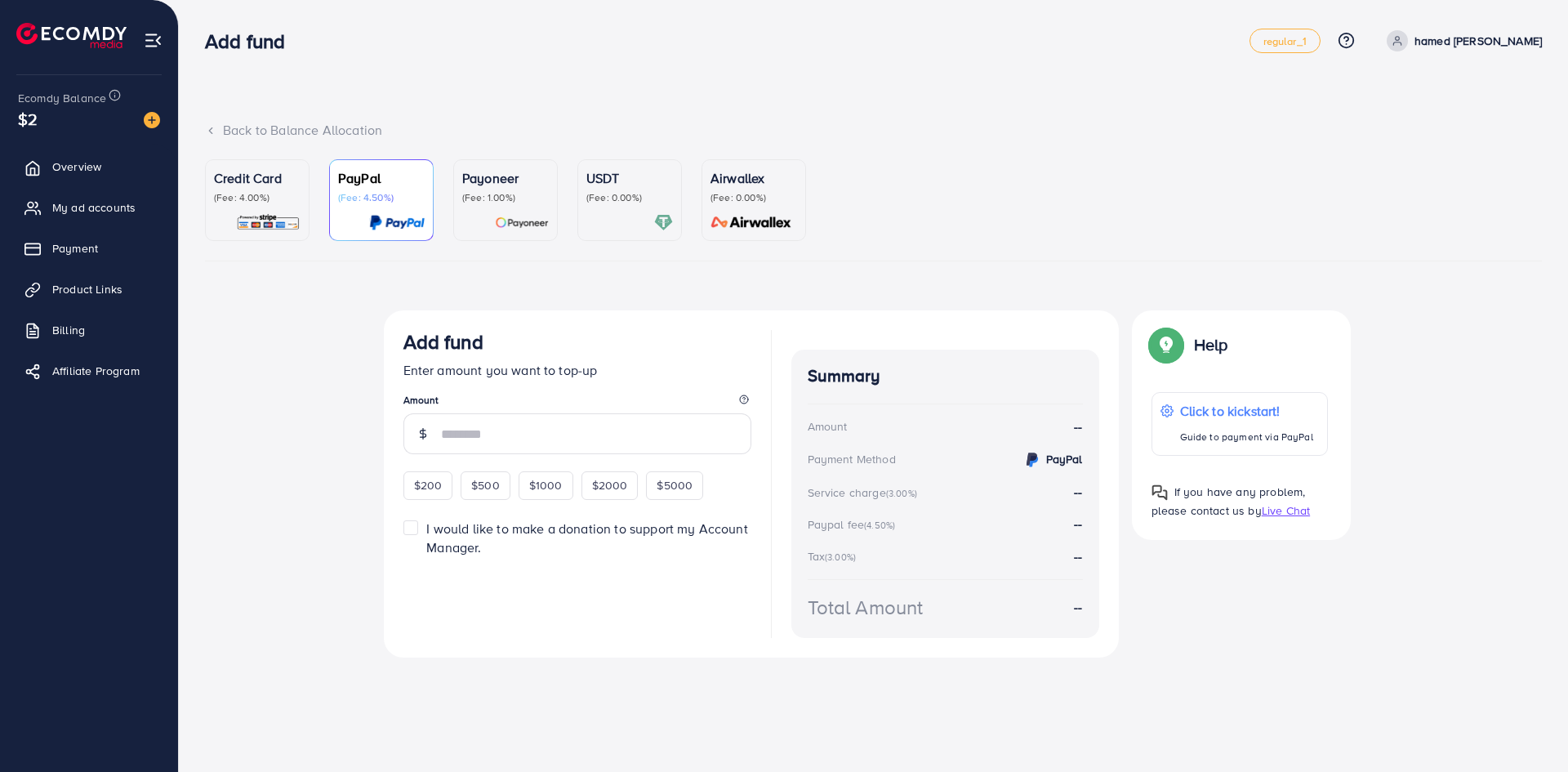
click at [869, 222] on ul "Credit Card (Fee: 4.00%) PayPal (Fee: 4.50%) Payoneer (Fee: 1.00%) USDT (Fee: 0…" at bounding box center [874, 210] width 1337 height 102
click at [263, 204] on p "(Fee: 4.00%)" at bounding box center [257, 197] width 87 height 13
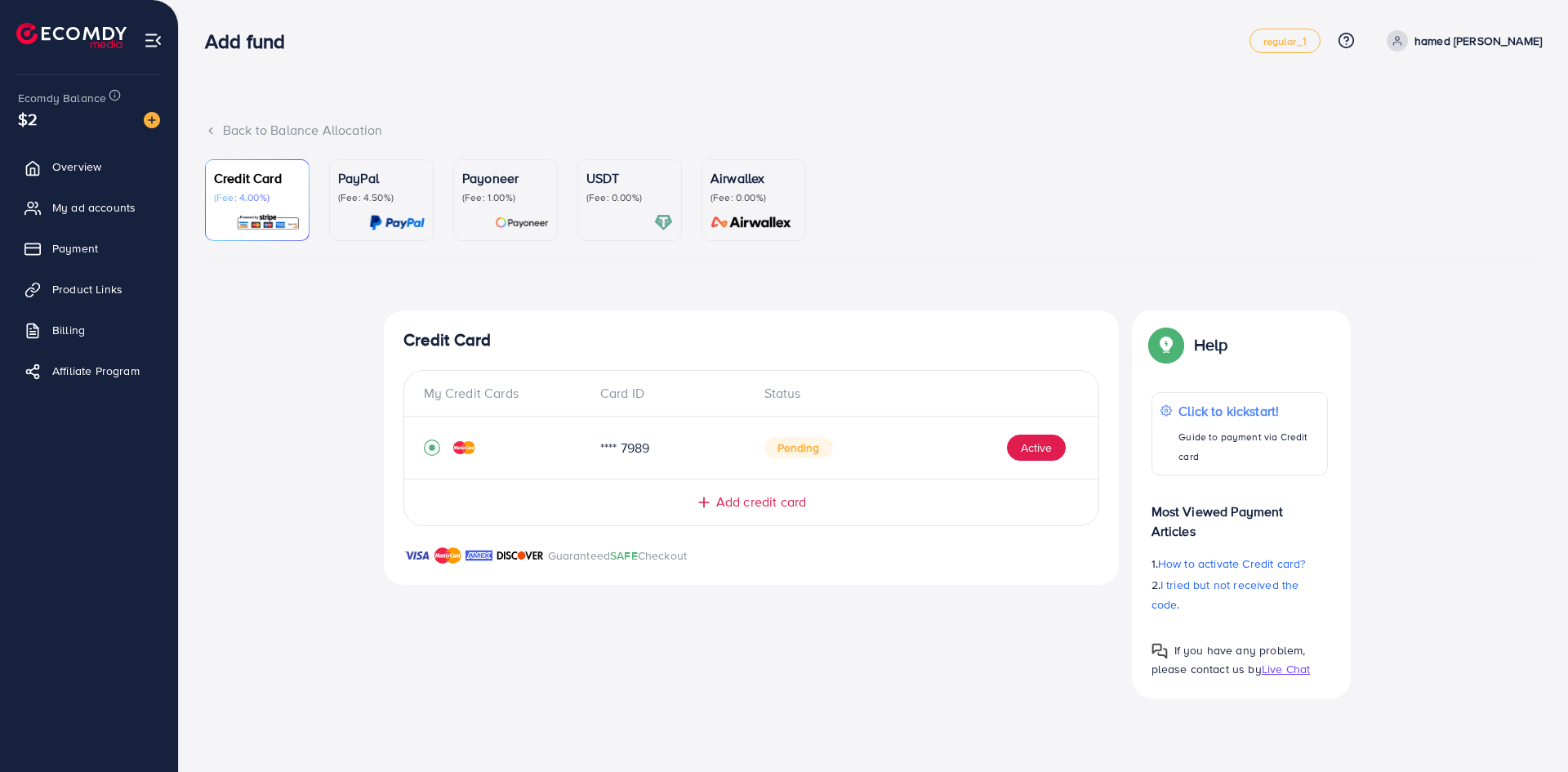
click at [671, 431] on div "**** 7989 Pending Active" at bounding box center [751, 448] width 655 height 36
click at [369, 193] on p "(Fee: 4.50%)" at bounding box center [381, 197] width 87 height 13
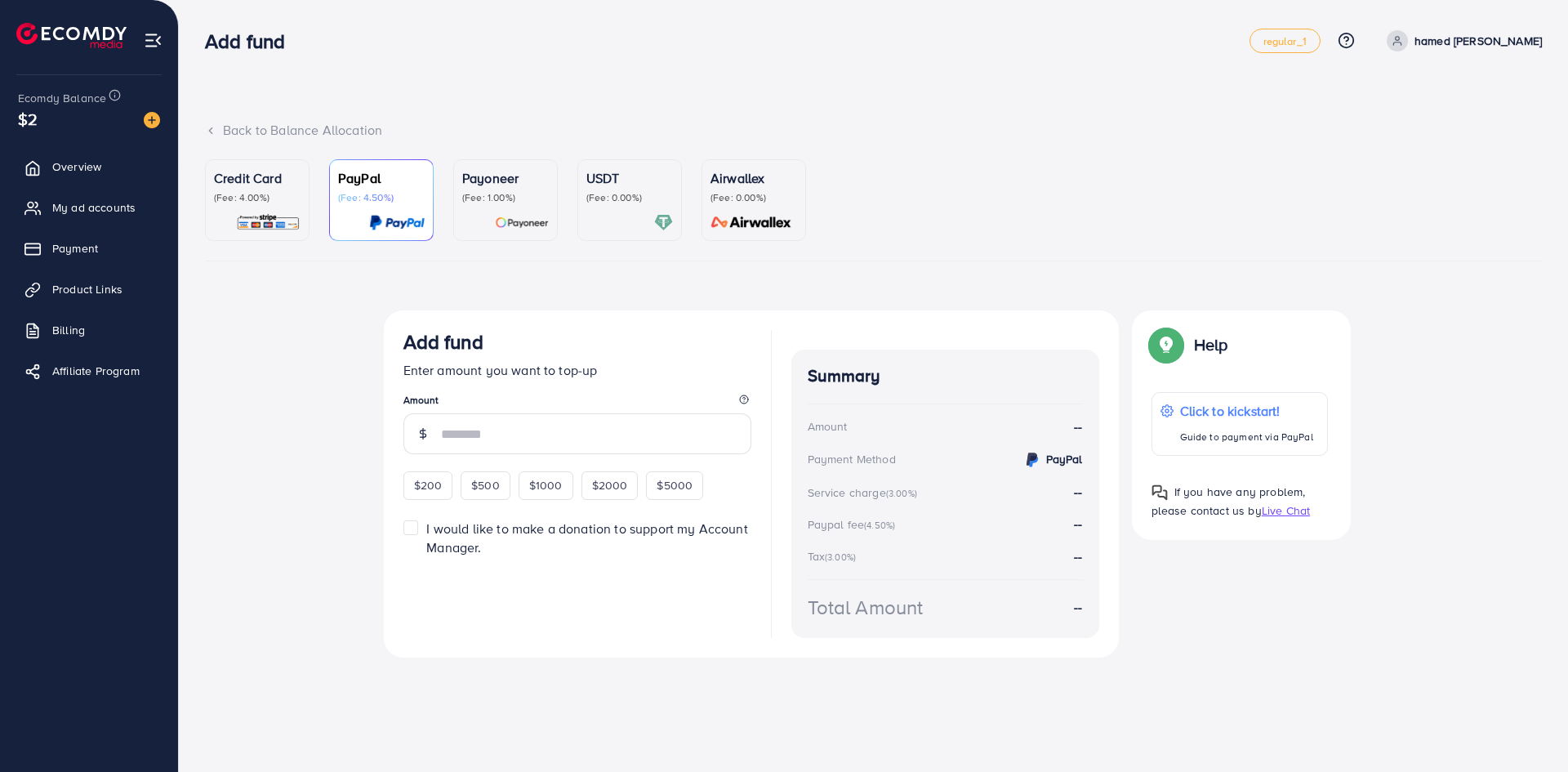
click at [479, 183] on p "Payoneer" at bounding box center [506, 177] width 87 height 19
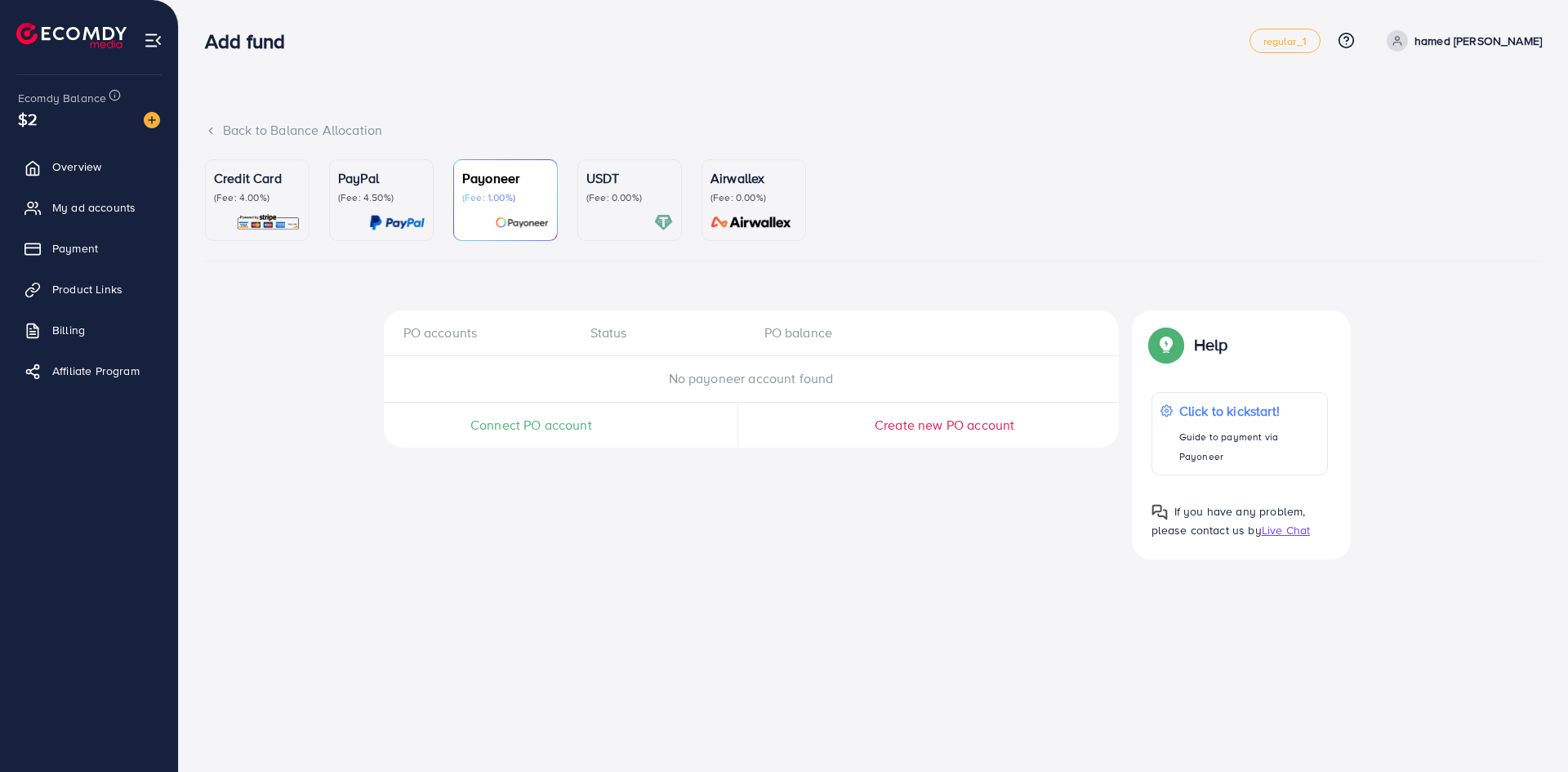
click at [620, 196] on p "(Fee: 0.00%)" at bounding box center [630, 197] width 87 height 13
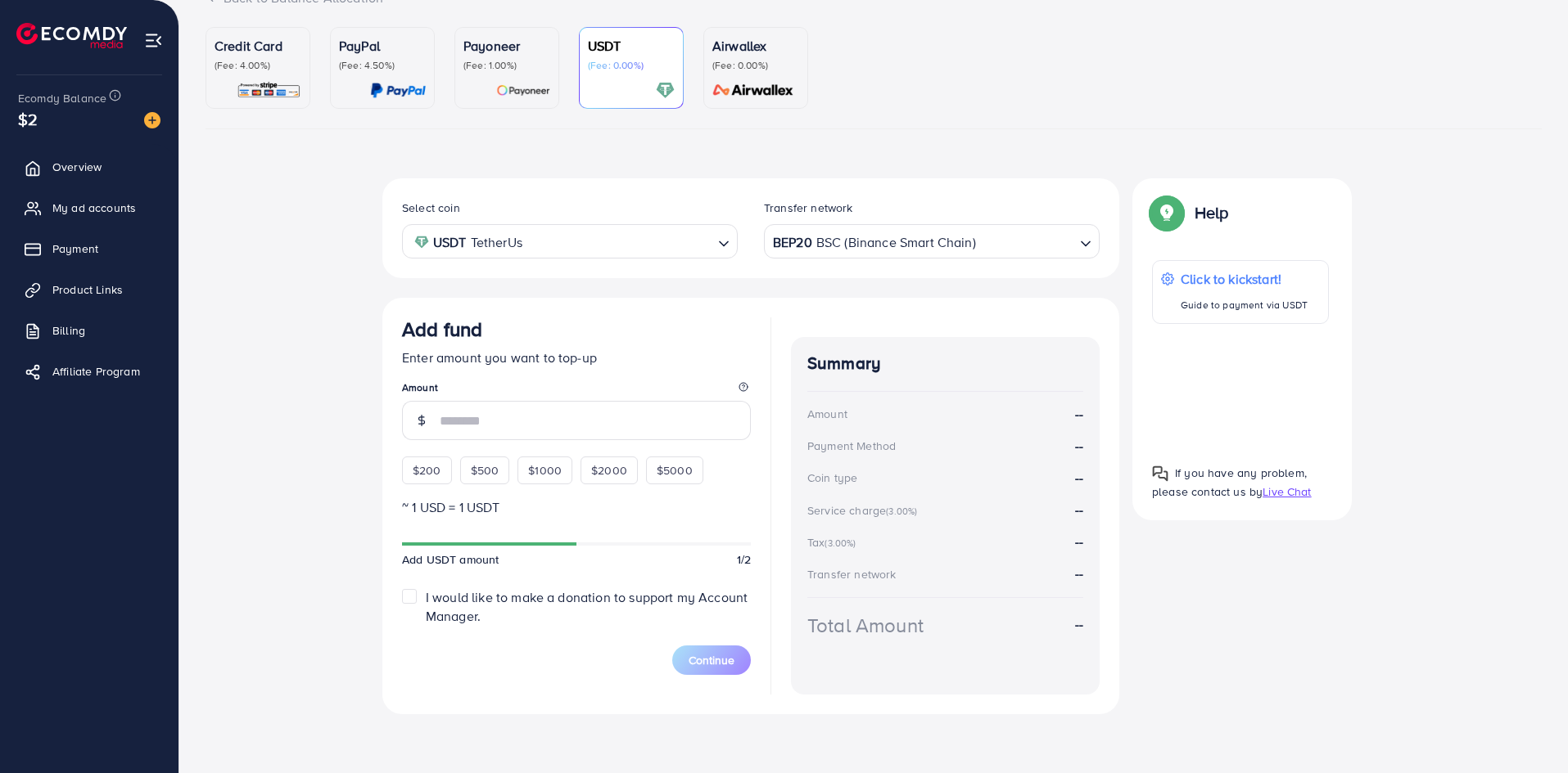
click at [738, 61] on p "(Fee: 0.00%)" at bounding box center [756, 65] width 87 height 13
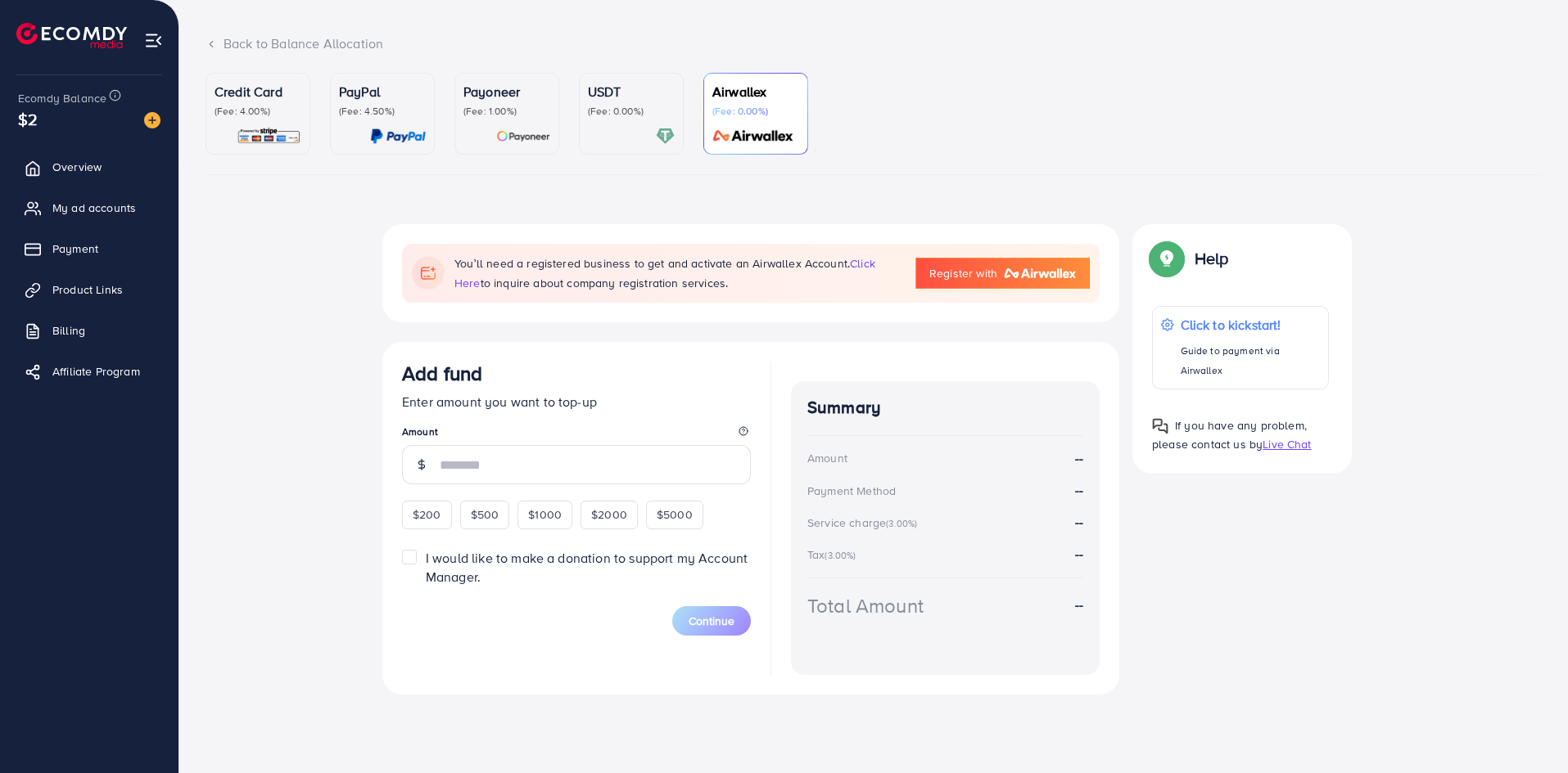
scroll to position [87, 0]
click at [615, 96] on p "USDT" at bounding box center [631, 91] width 87 height 19
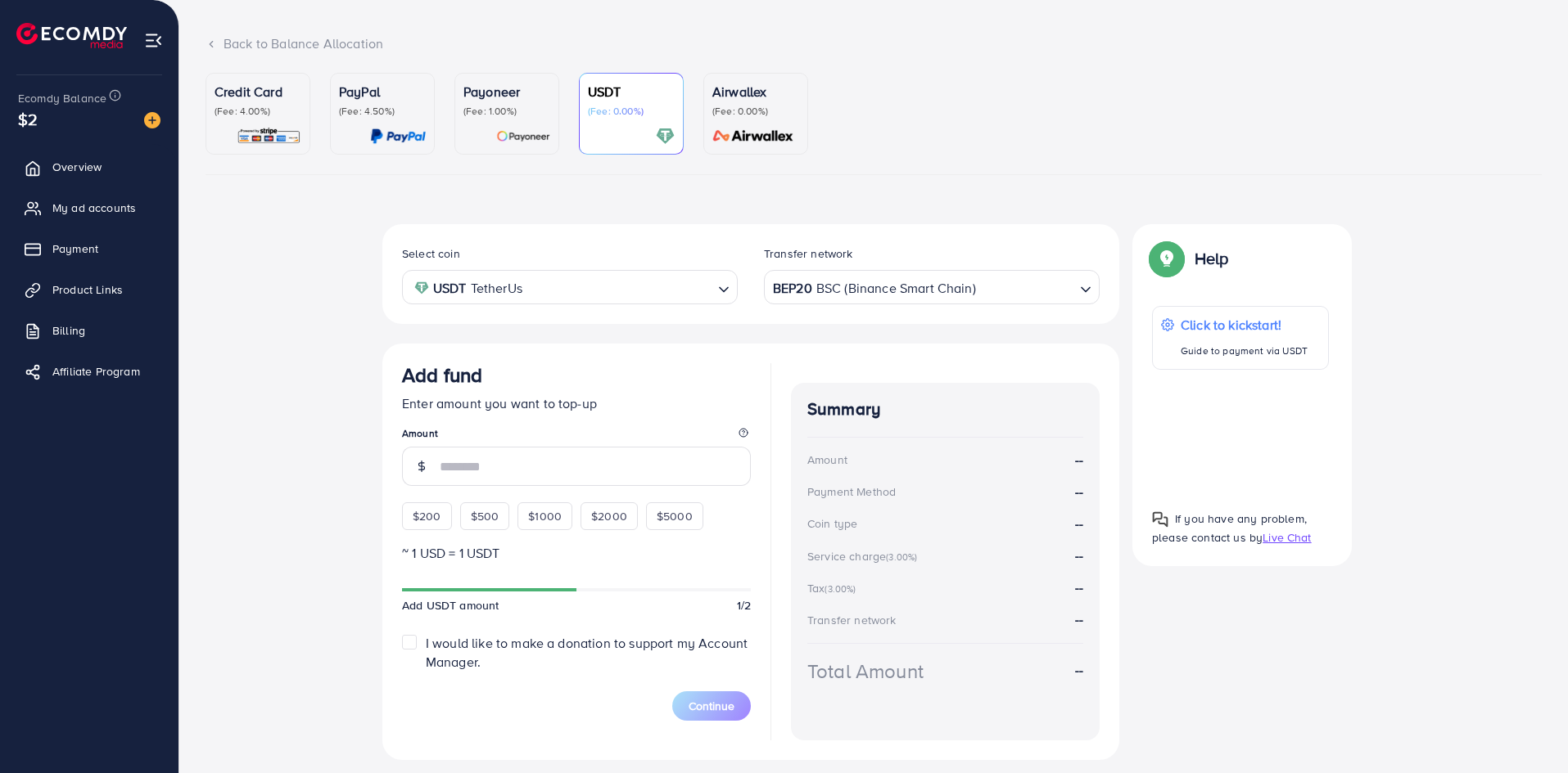
click at [289, 88] on p "Credit Card" at bounding box center [257, 91] width 87 height 19
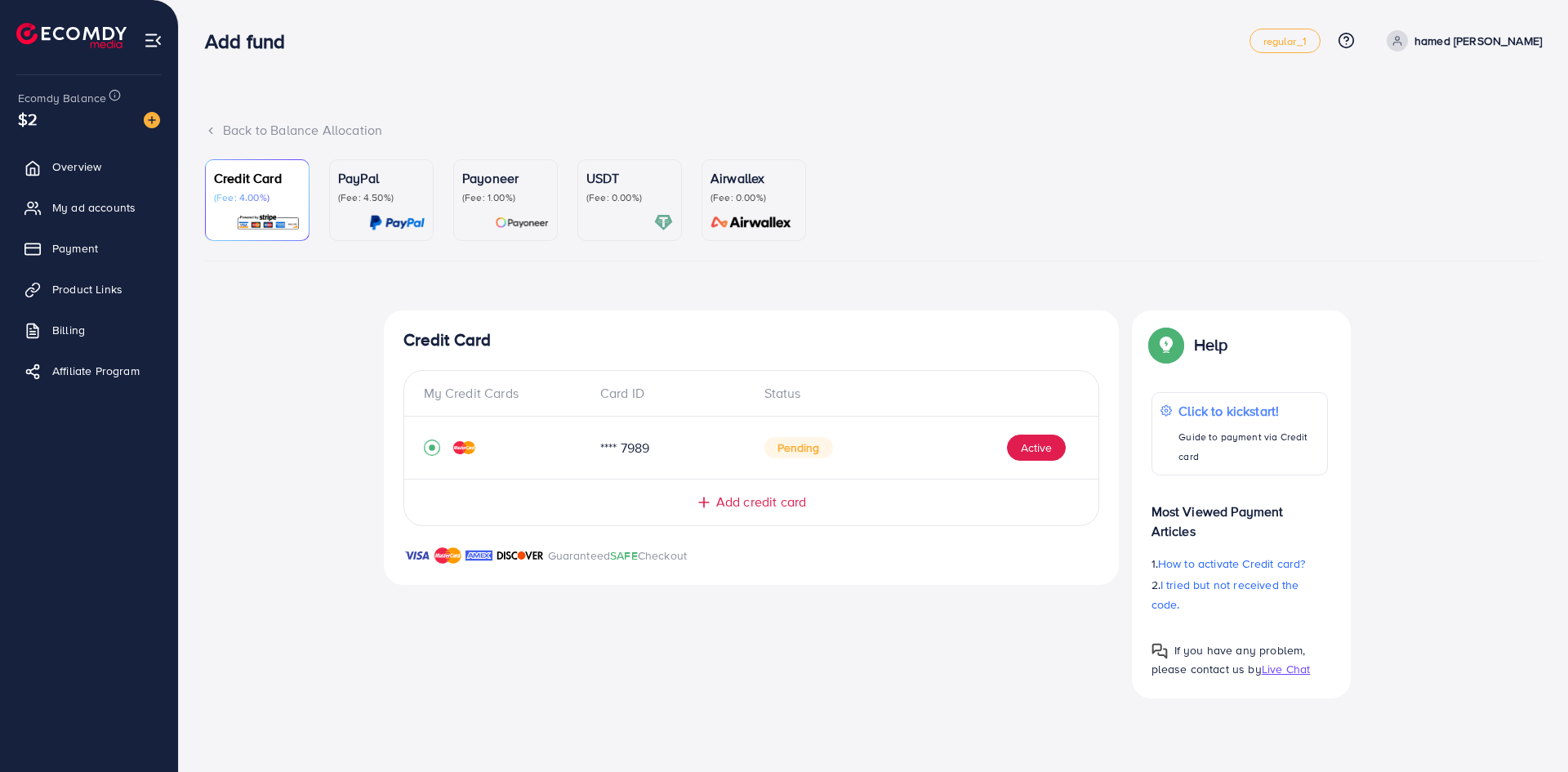
click at [460, 454] on img at bounding box center [464, 447] width 22 height 13
click at [1018, 440] on button "Active" at bounding box center [1037, 448] width 59 height 26
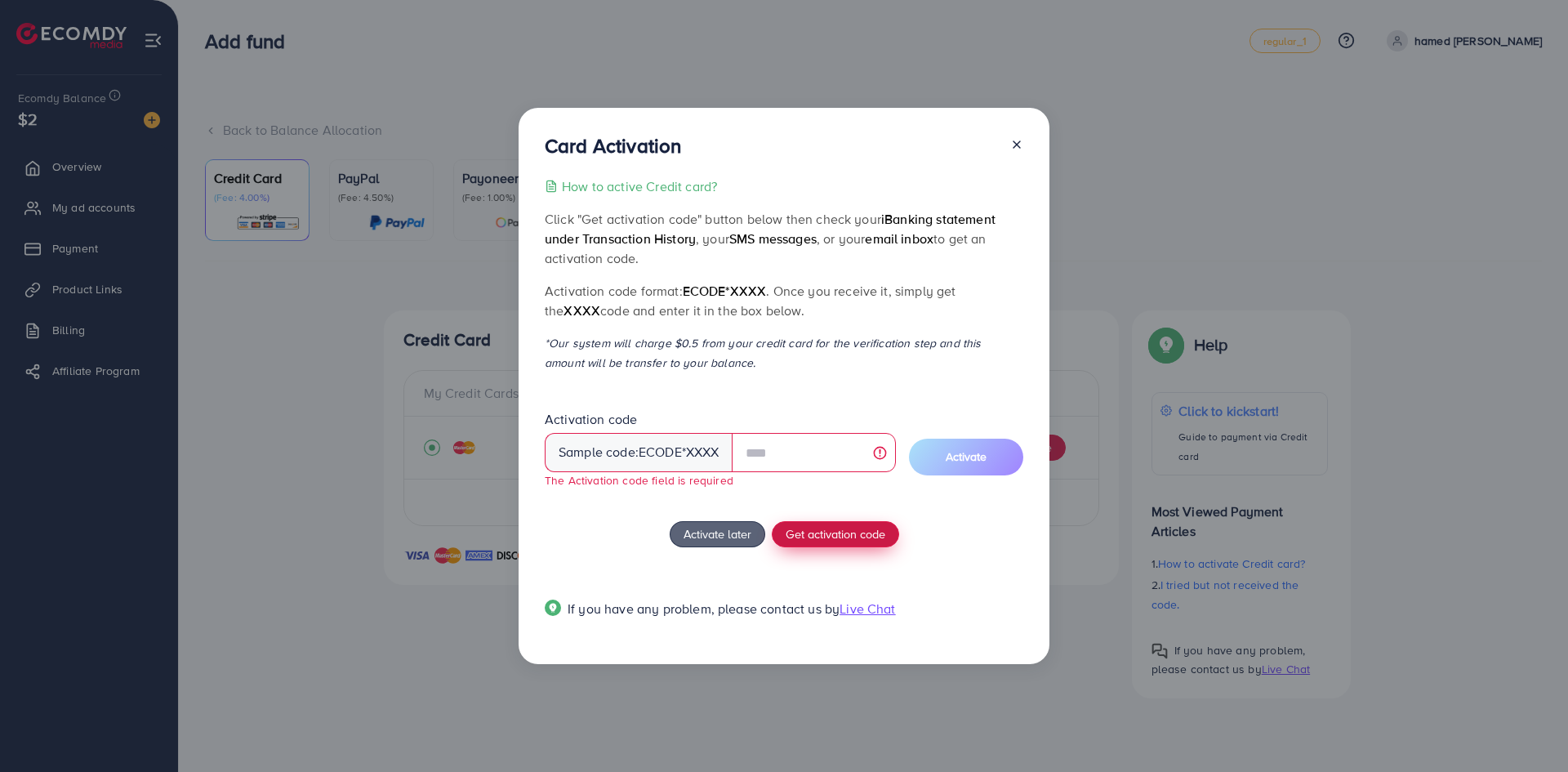
click at [867, 528] on span "Get activation code" at bounding box center [836, 534] width 100 height 17
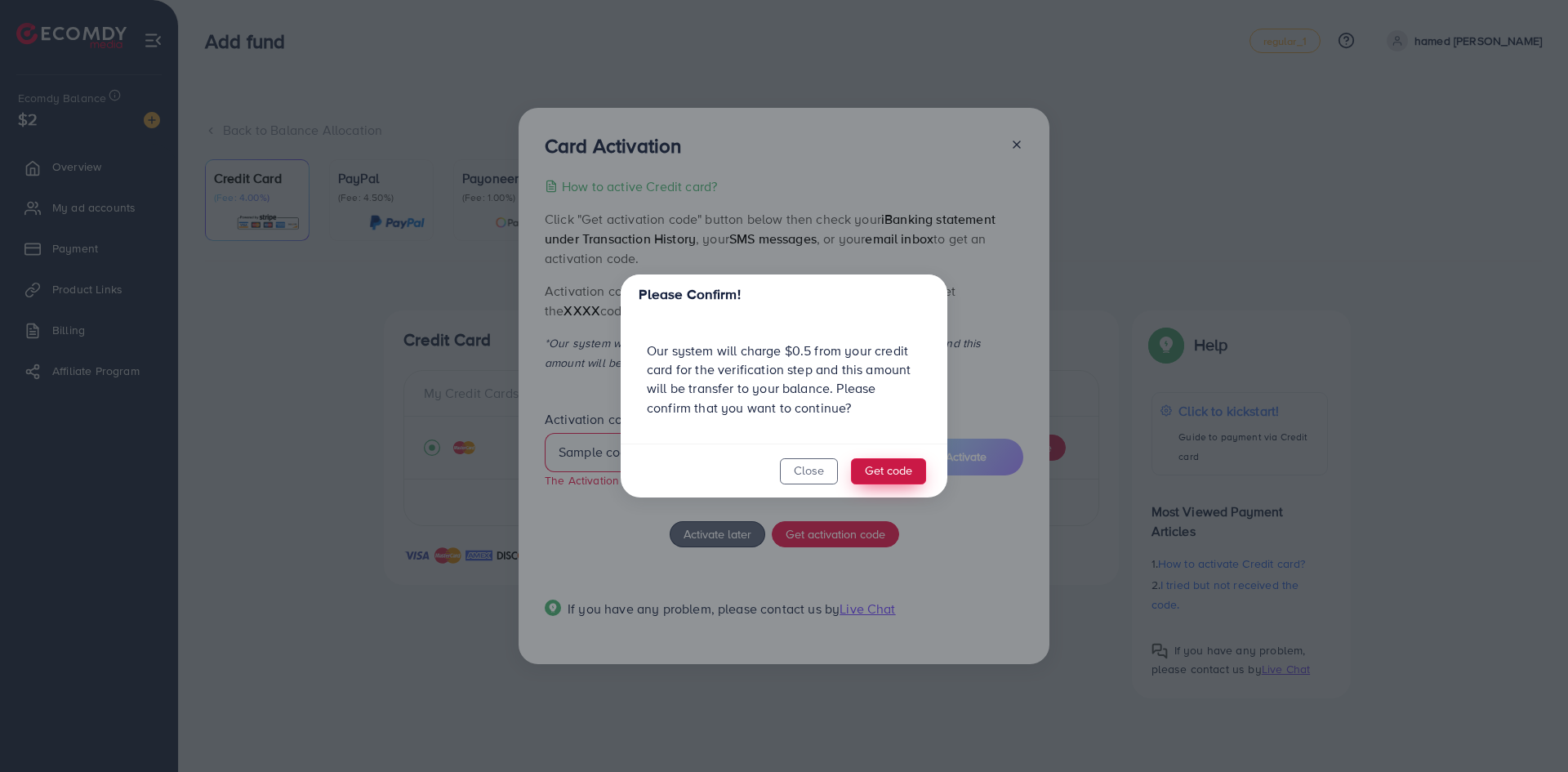
click at [888, 470] on button "Get code" at bounding box center [888, 471] width 75 height 26
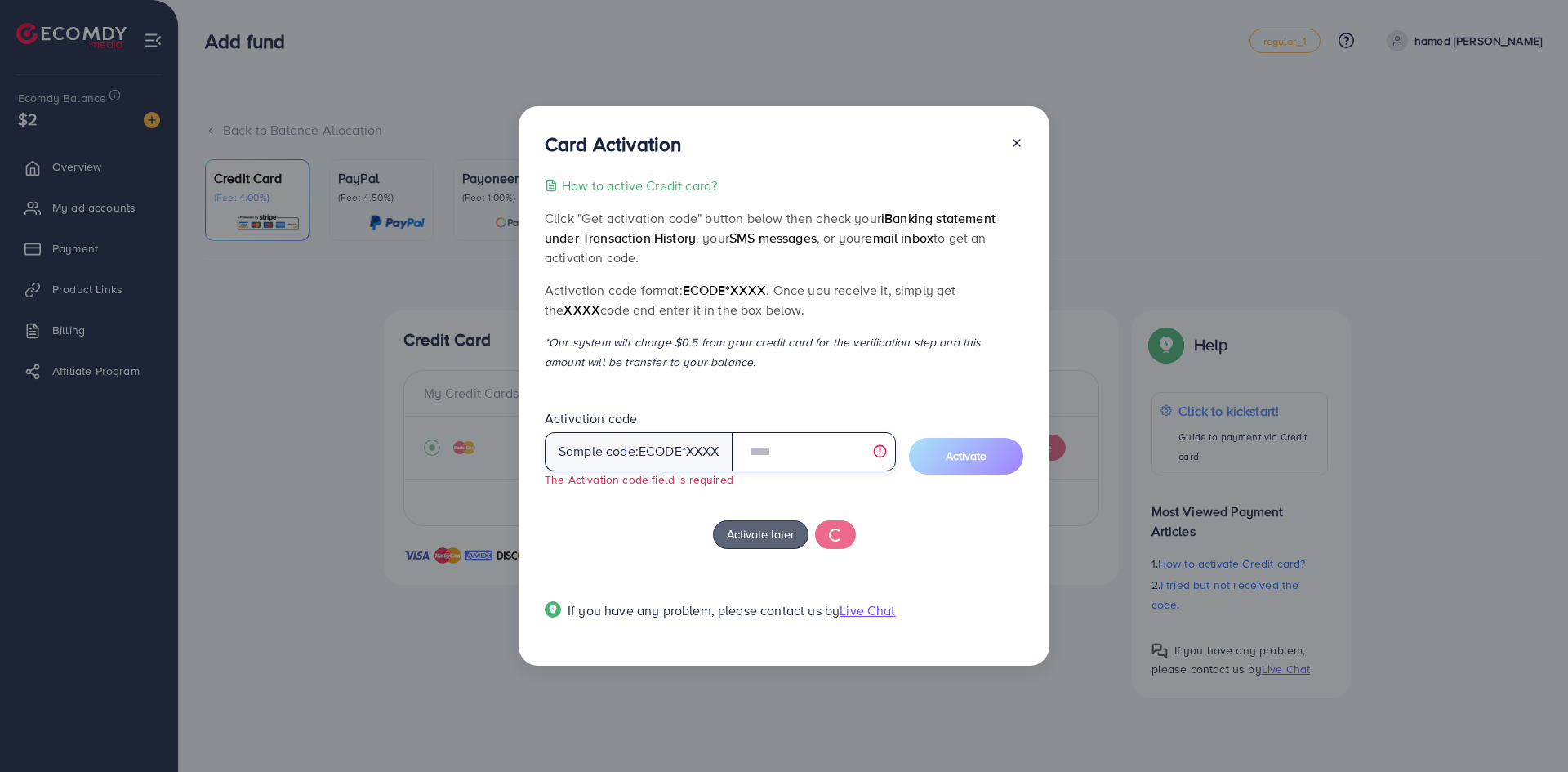
click at [790, 456] on input "text" at bounding box center [814, 452] width 164 height 39
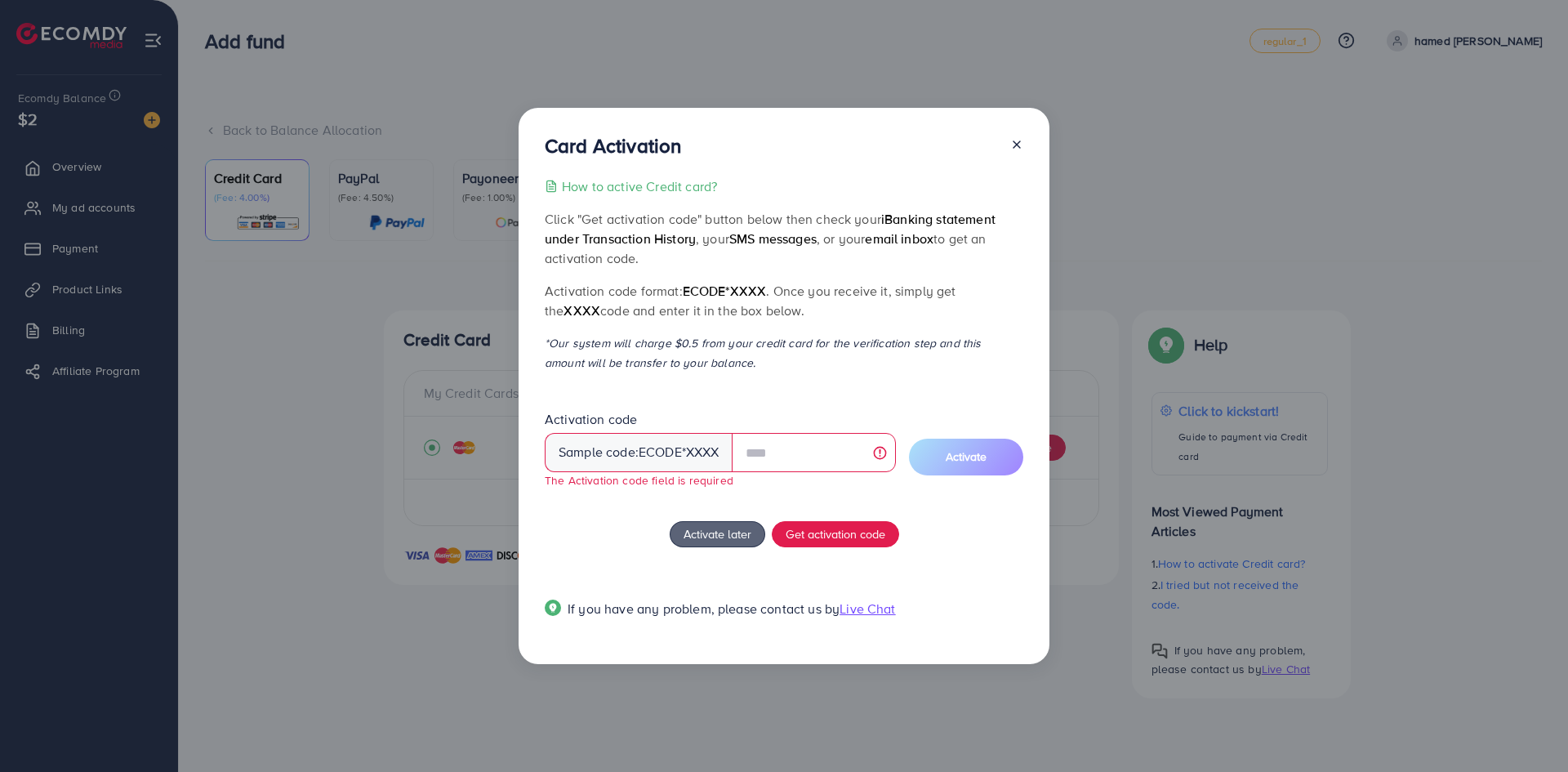
click at [1014, 143] on icon at bounding box center [1017, 144] width 13 height 13
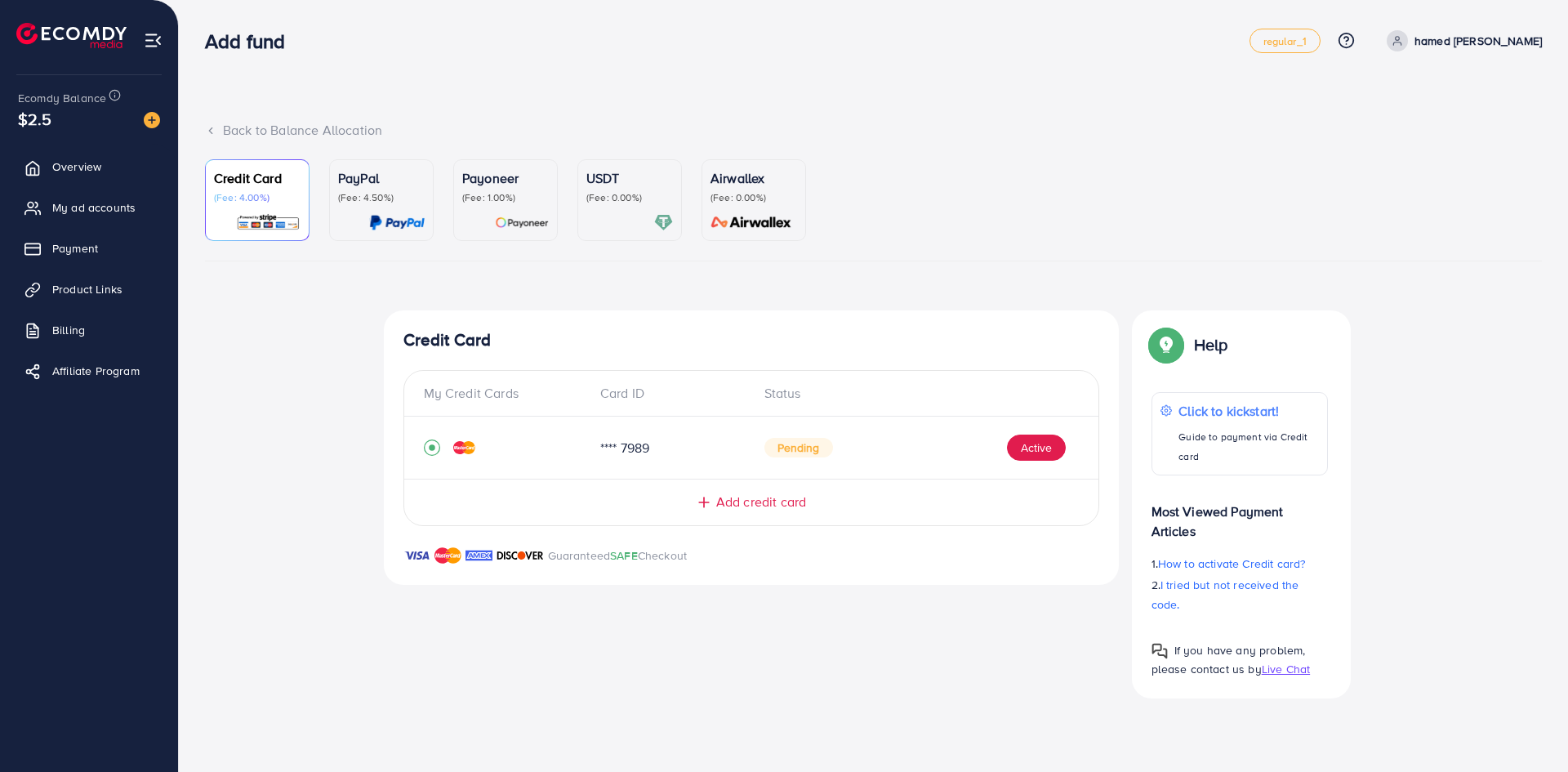
click at [811, 449] on span "Pending" at bounding box center [798, 448] width 68 height 19
drag, startPoint x: 794, startPoint y: 443, endPoint x: 636, endPoint y: 459, distance: 158.8
click at [643, 459] on div "**** 7989 Pending Active" at bounding box center [751, 448] width 655 height 36
click at [437, 448] on icon "record circle" at bounding box center [431, 447] width 16 height 16
drag, startPoint x: 622, startPoint y: 466, endPoint x: 635, endPoint y: 466, distance: 13.0
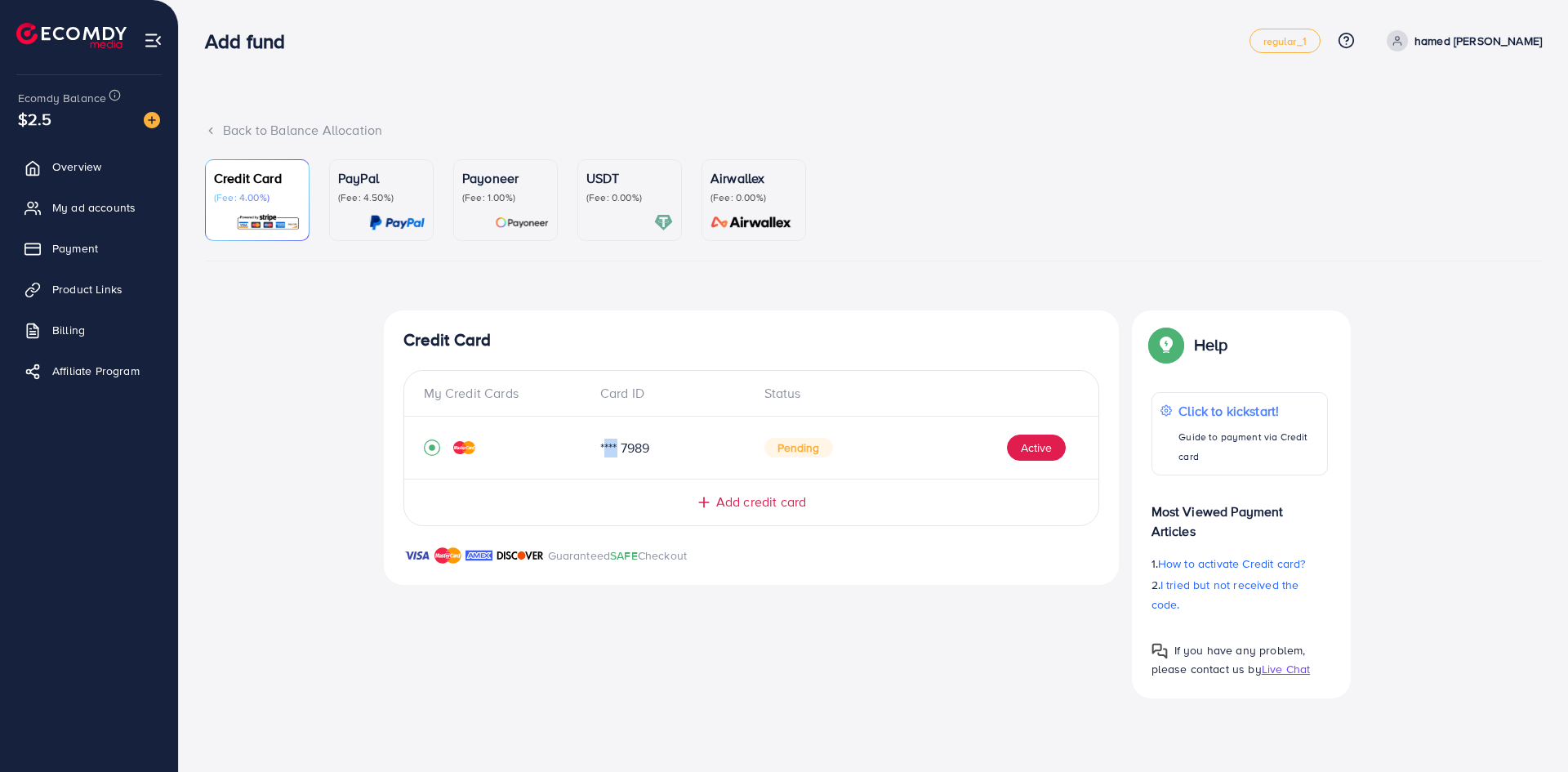
click at [631, 466] on div "My Credit Cards Card ID Status **** 7989 Pending Active Add credit card" at bounding box center [751, 448] width 696 height 156
click at [922, 475] on div "My Credit Cards Card ID Status **** 7989 Pending Active Add credit card" at bounding box center [751, 448] width 696 height 156
click at [572, 188] on ul "Credit Card (Fee: 4.00%) PayPal (Fee: 4.50%) Payoneer (Fee: 1.00%) USDT (Fee: 0…" at bounding box center [874, 210] width 1337 height 102
click at [601, 196] on p "(Fee: 0.00%)" at bounding box center [630, 197] width 87 height 13
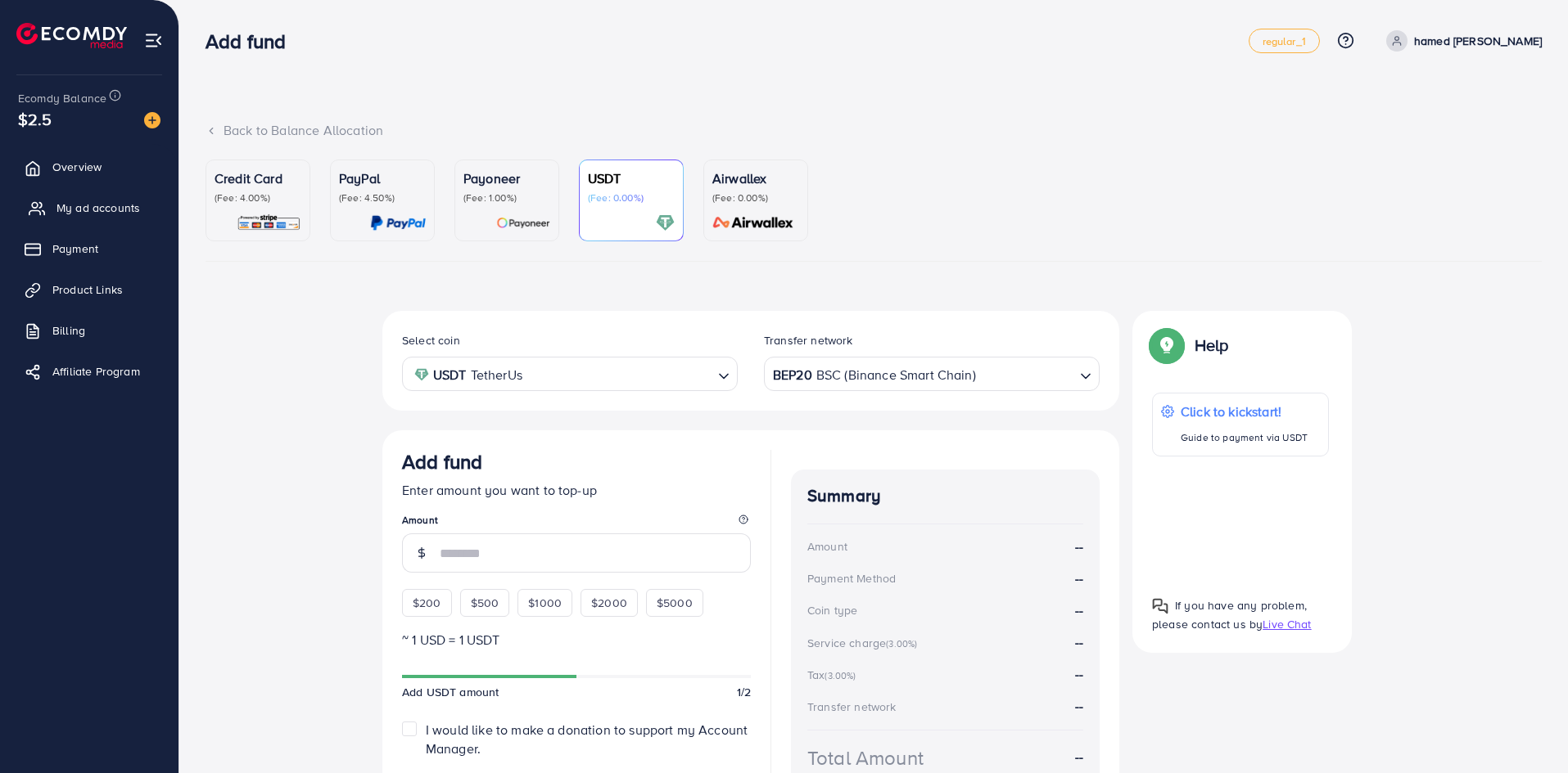
click at [108, 215] on span "My ad accounts" at bounding box center [98, 207] width 84 height 16
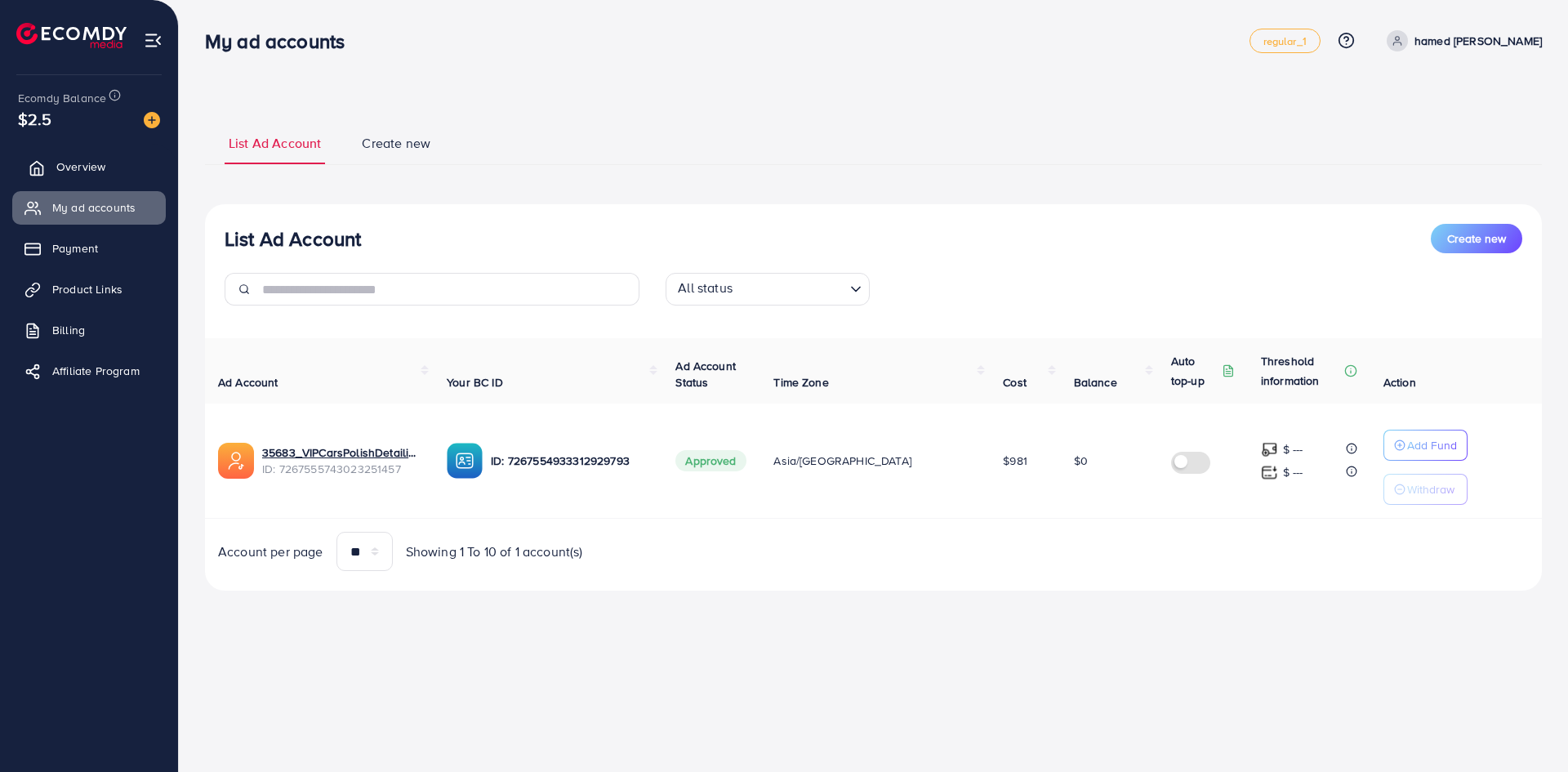
click at [84, 170] on span "Overview" at bounding box center [81, 166] width 49 height 16
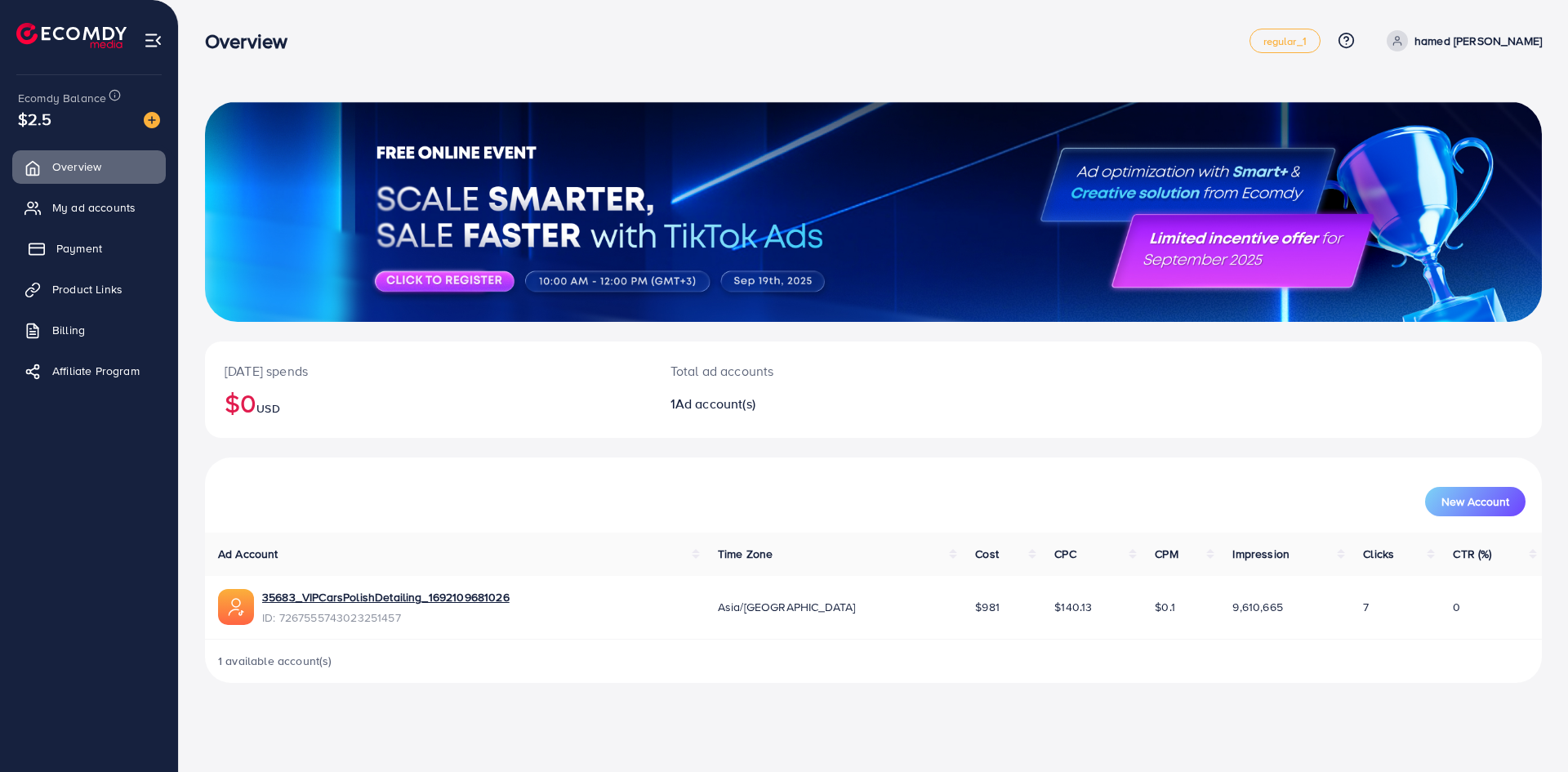
click at [77, 258] on link "Payment" at bounding box center [90, 248] width 154 height 33
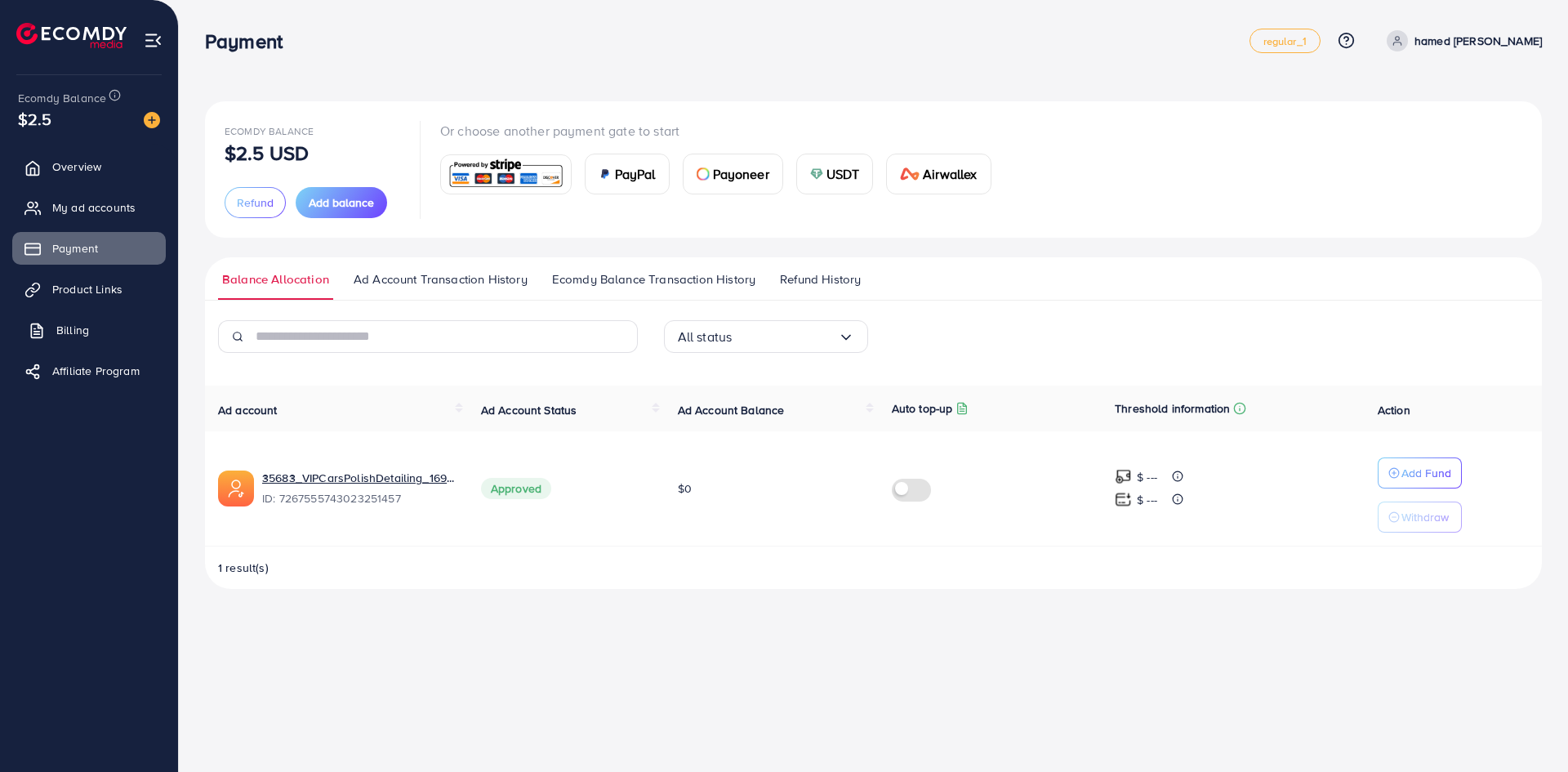
click at [90, 337] on link "Billing" at bounding box center [90, 329] width 154 height 33
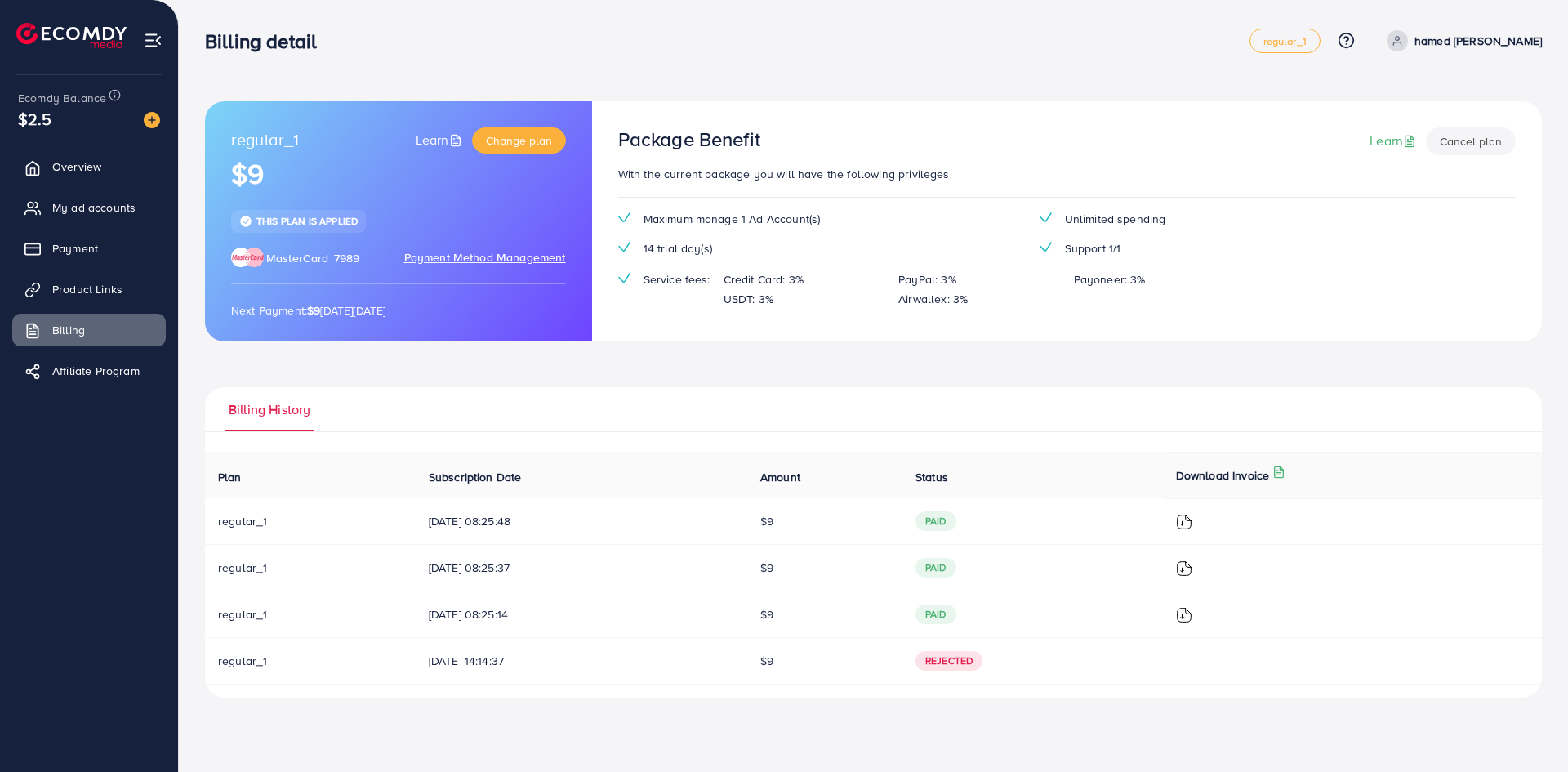
click at [957, 531] on span "paid" at bounding box center [936, 521] width 41 height 19
click at [976, 587] on td "paid" at bounding box center [1033, 568] width 261 height 46
click at [957, 623] on span "paid" at bounding box center [936, 614] width 41 height 19
click at [231, 612] on span "regular_1" at bounding box center [242, 614] width 49 height 16
click at [233, 560] on span "regular_1" at bounding box center [242, 568] width 49 height 16
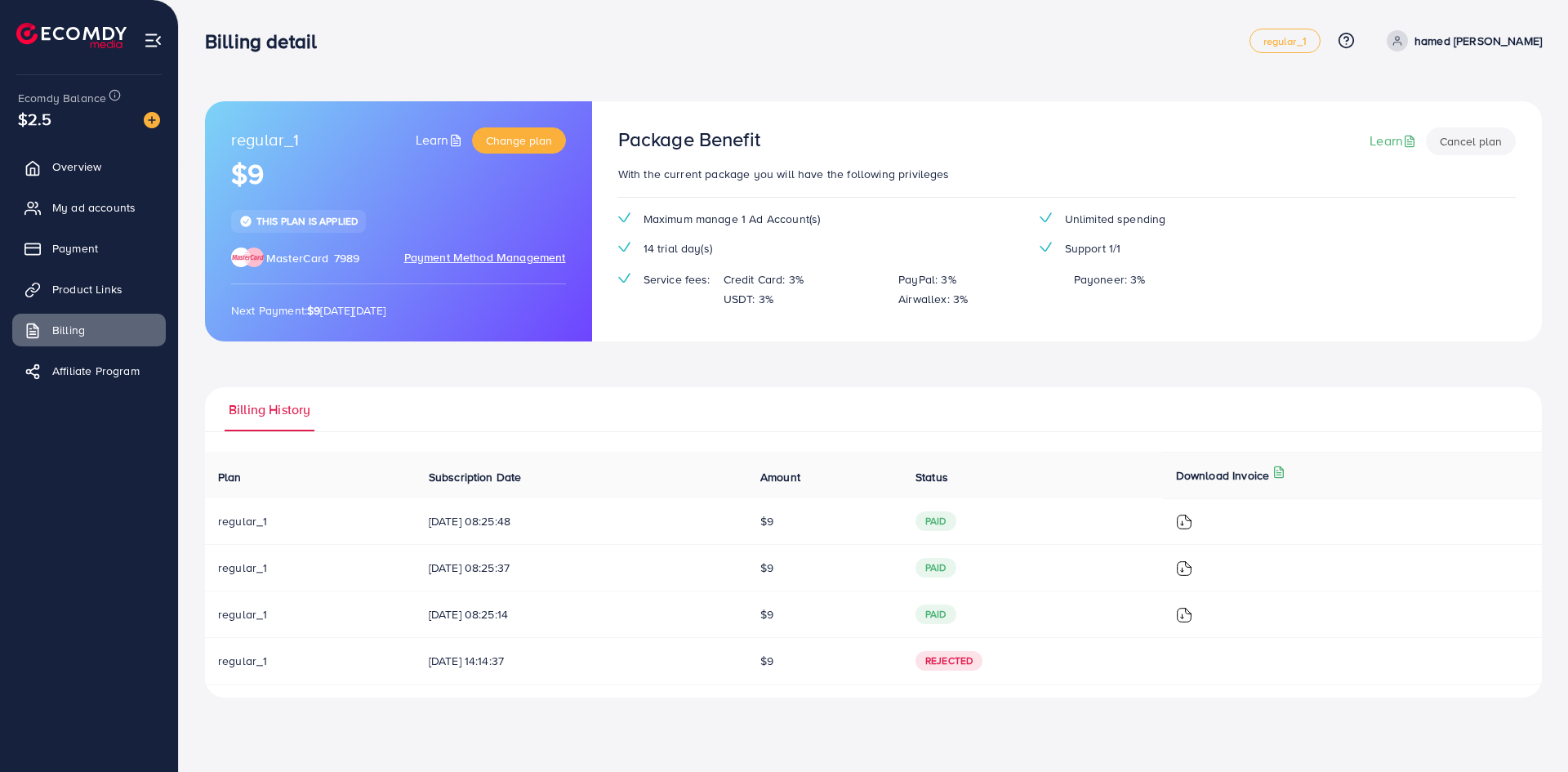
click at [244, 512] on td "regular_1" at bounding box center [311, 521] width 211 height 46
click at [1192, 566] on img at bounding box center [1184, 568] width 16 height 16
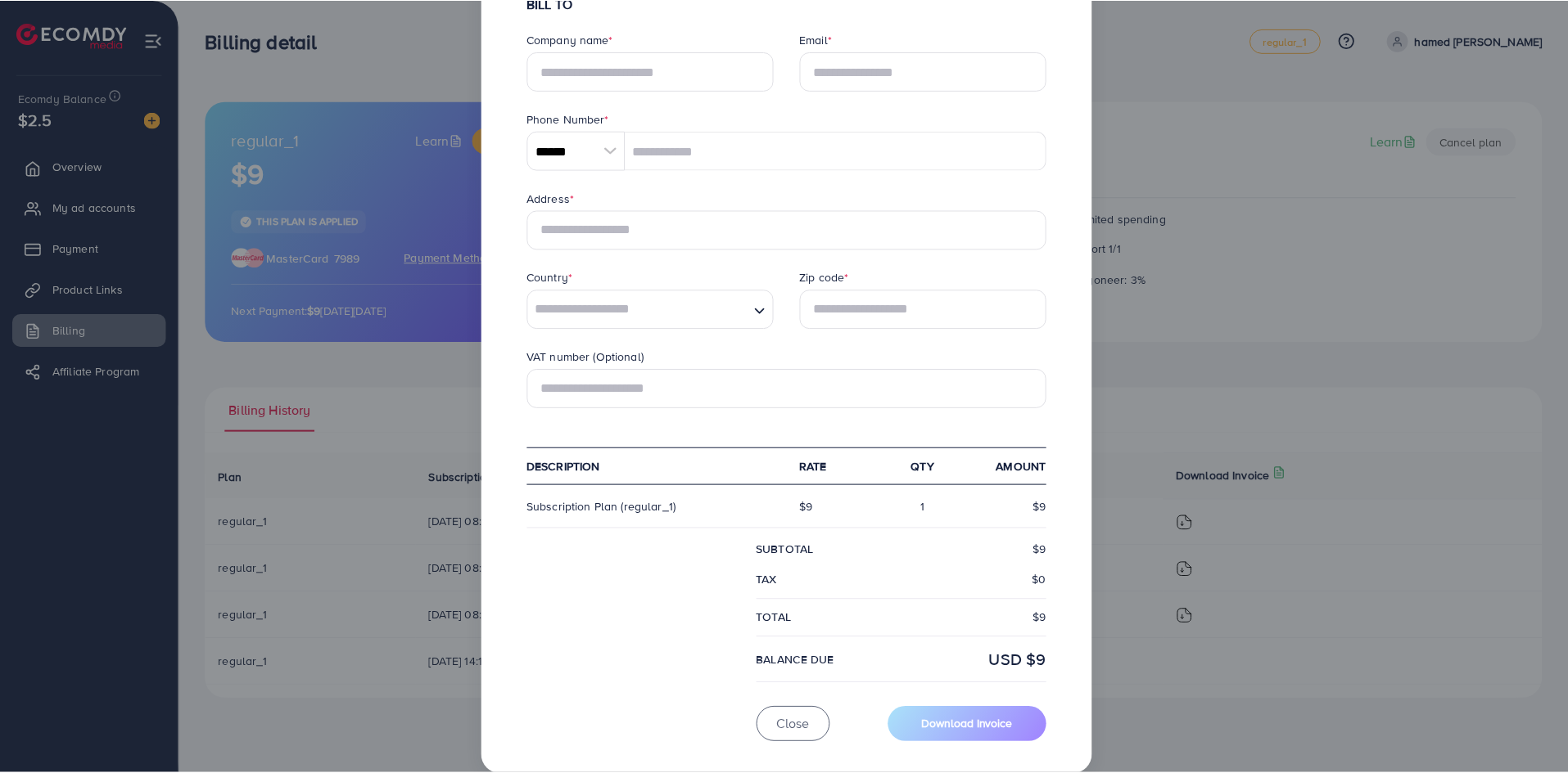
scroll to position [292, 0]
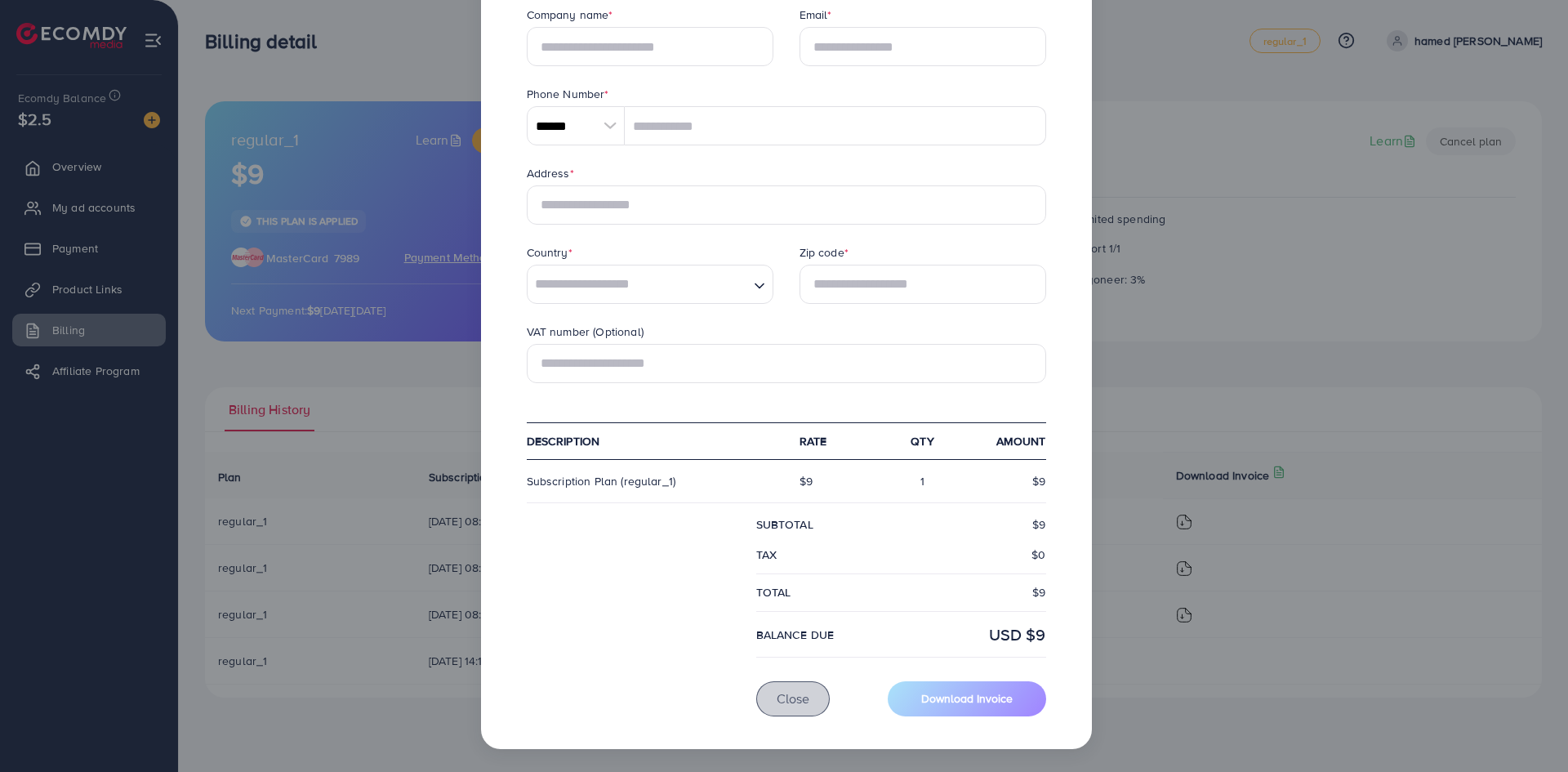
click at [777, 699] on span "Close" at bounding box center [793, 698] width 33 height 18
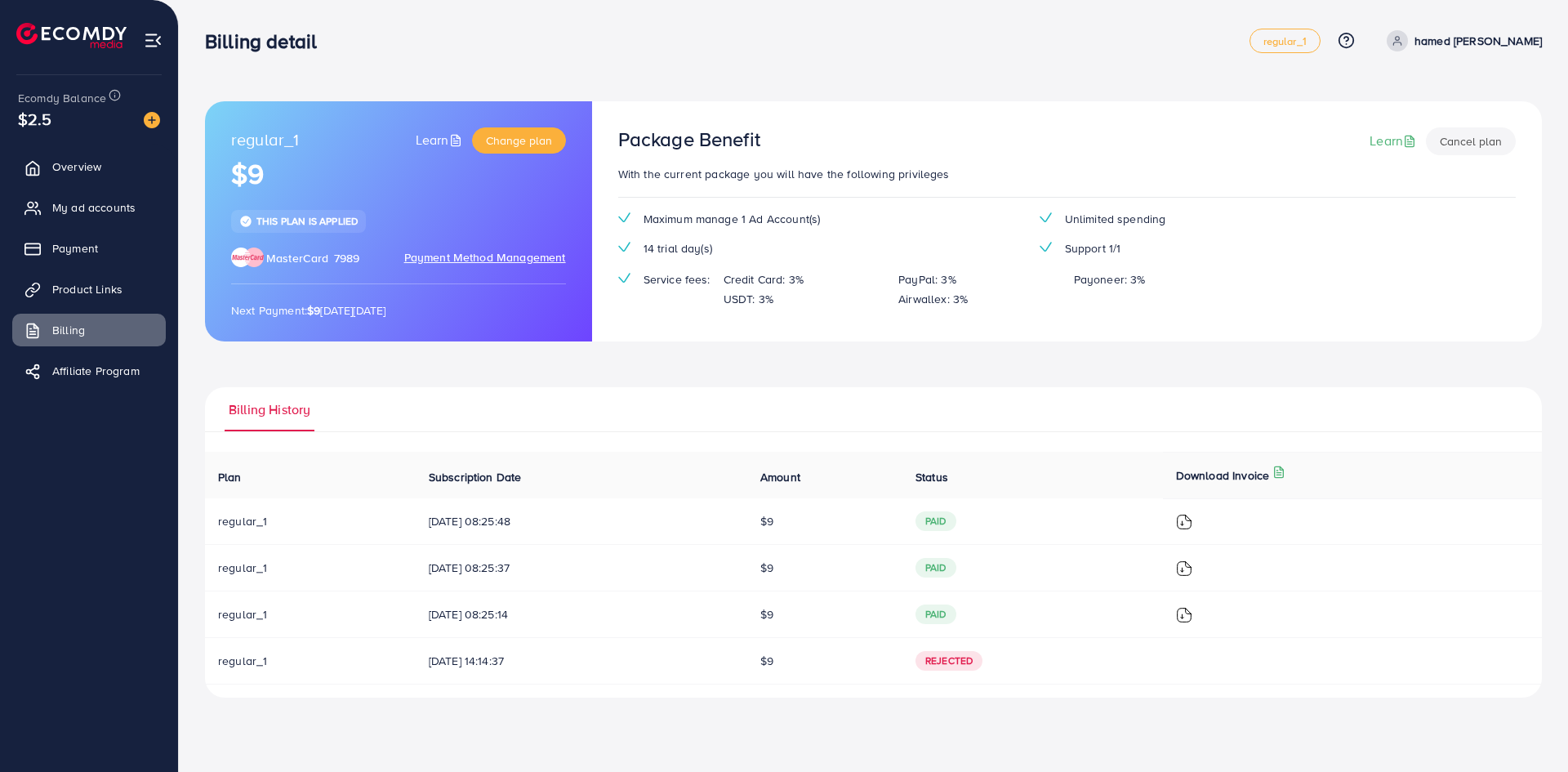
click at [1252, 473] on p "Download Invoice" at bounding box center [1223, 475] width 94 height 19
click at [70, 228] on ul "Overview My ad accounts Payment Product Links Billing Affiliate Program" at bounding box center [89, 274] width 178 height 261
click at [70, 218] on link "My ad accounts" at bounding box center [90, 207] width 154 height 33
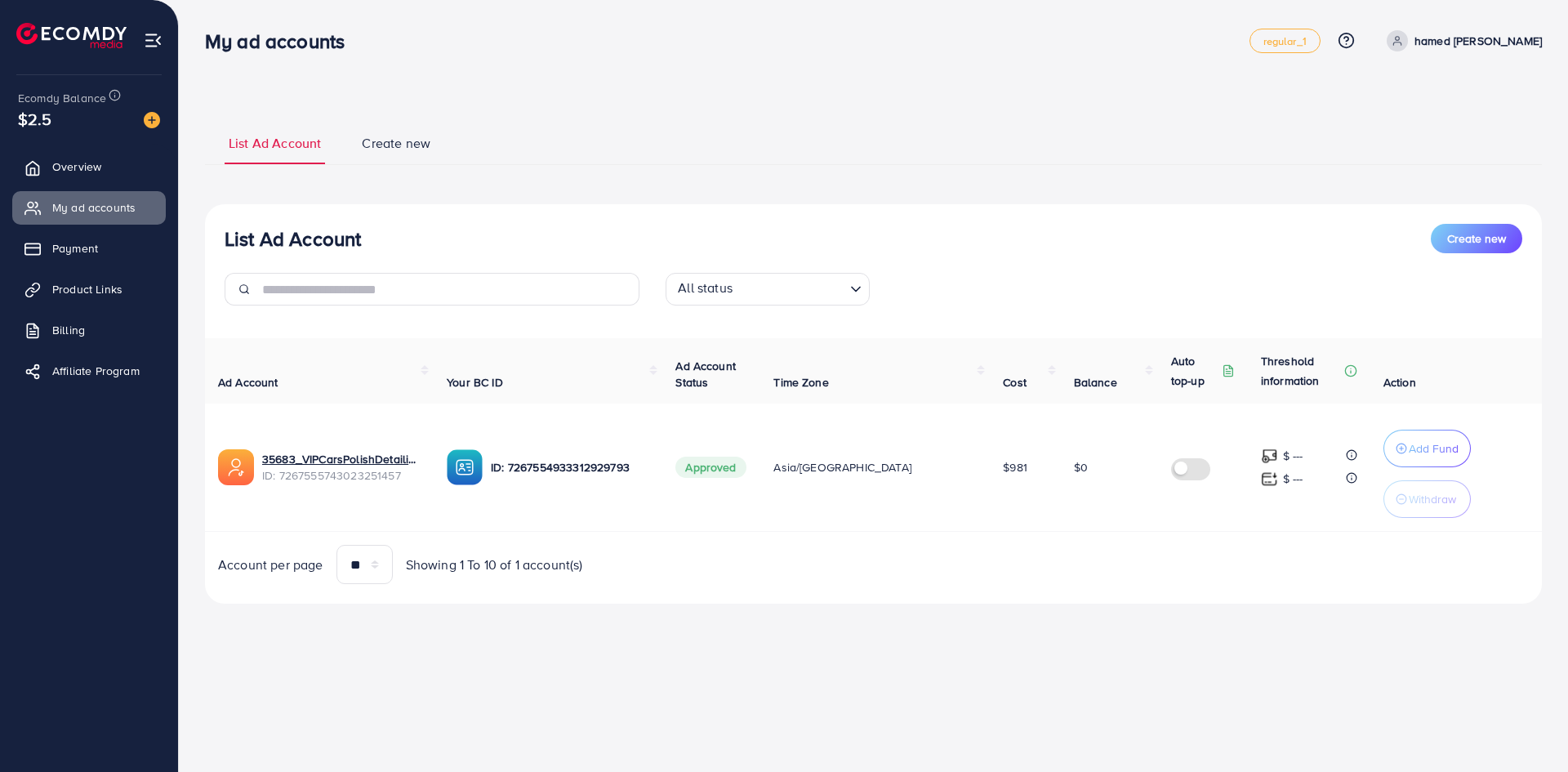
click at [239, 478] on img at bounding box center [236, 467] width 36 height 36
click at [748, 290] on input "Search for option" at bounding box center [791, 290] width 106 height 25
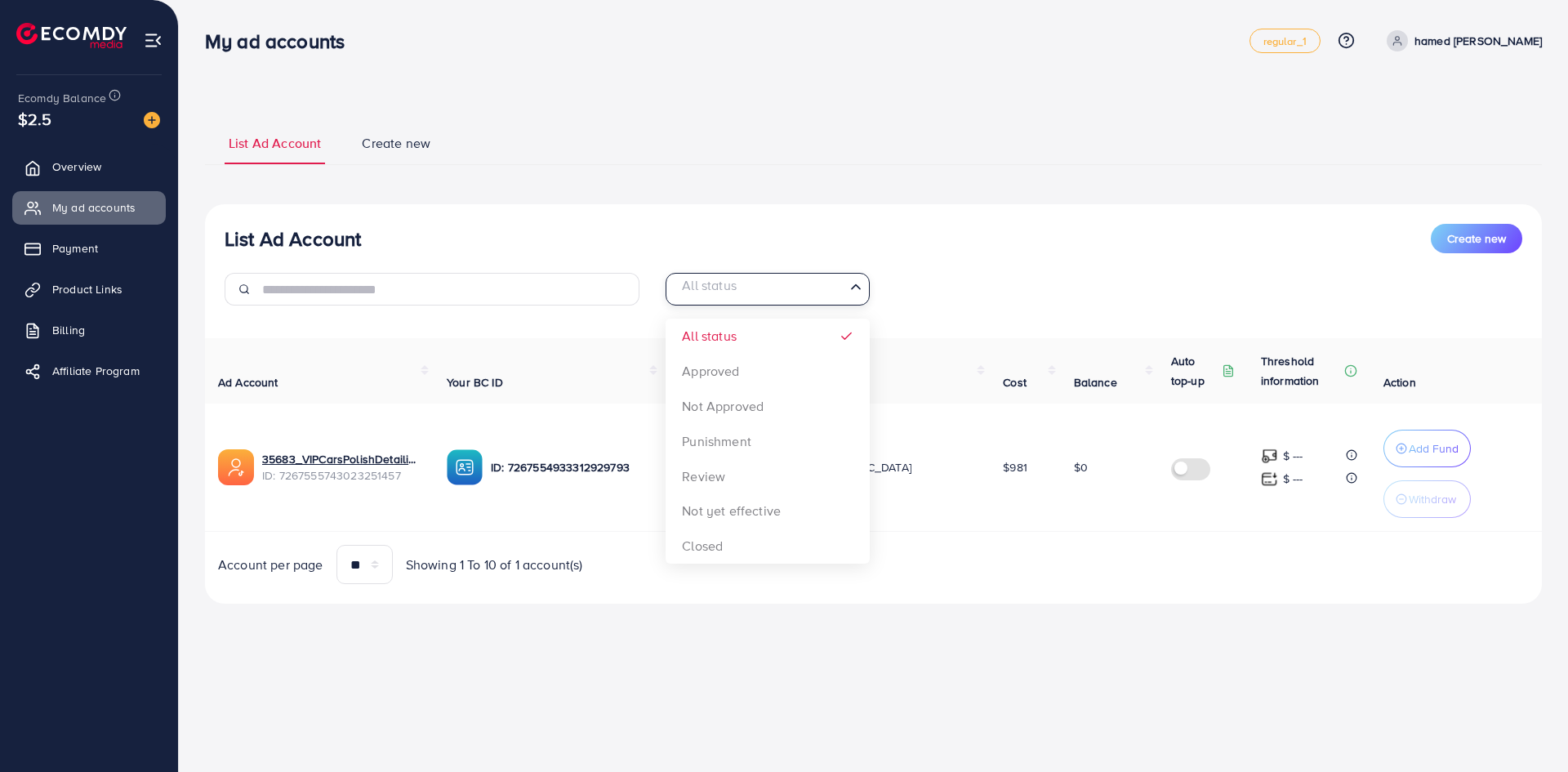
click at [748, 290] on input "Search for option" at bounding box center [758, 290] width 171 height 25
click at [521, 299] on input "text" at bounding box center [451, 289] width 377 height 33
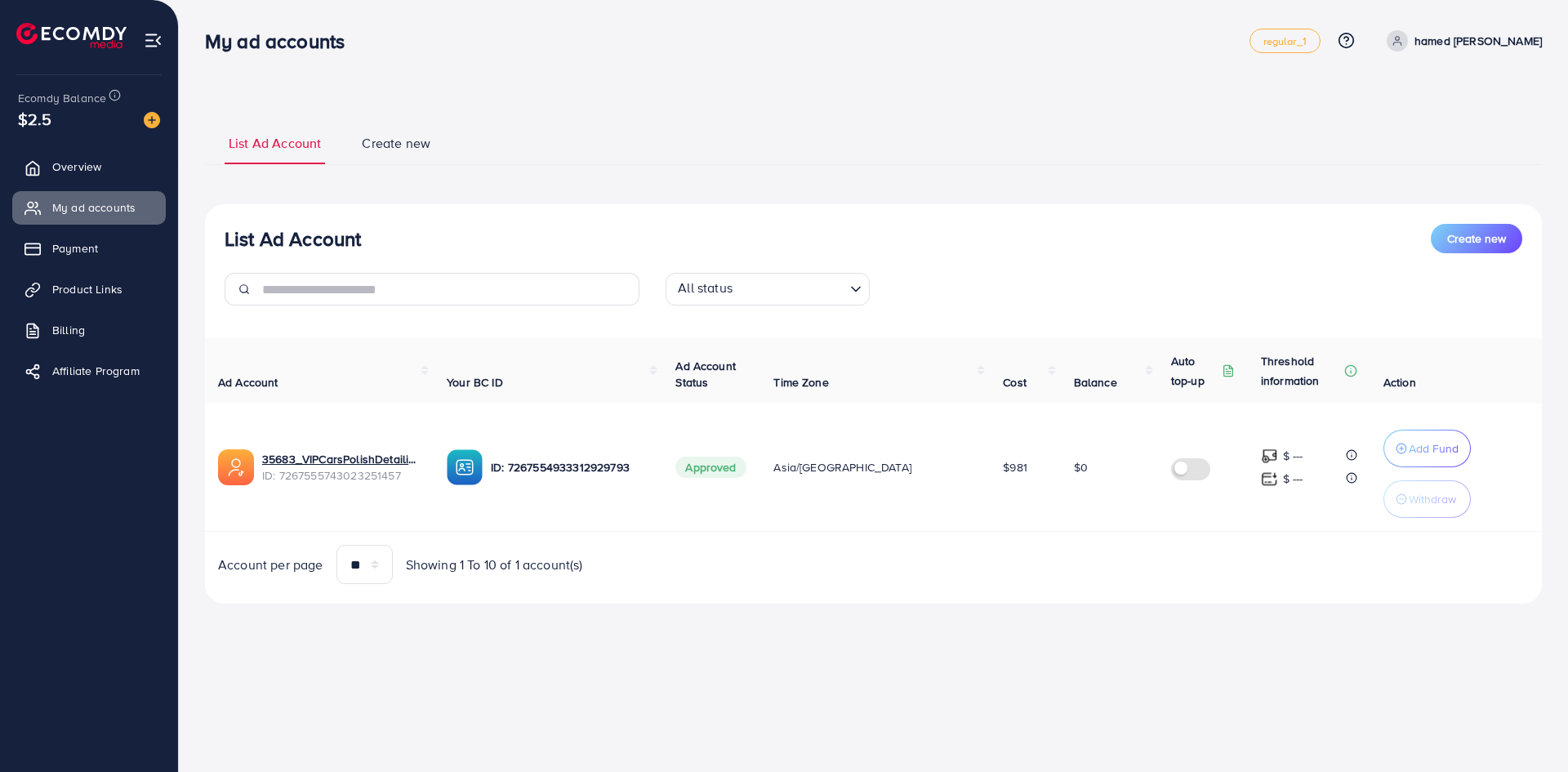
click at [1049, 274] on div "All status Loading..." at bounding box center [873, 296] width 441 height 46
click at [148, 119] on img at bounding box center [151, 120] width 16 height 16
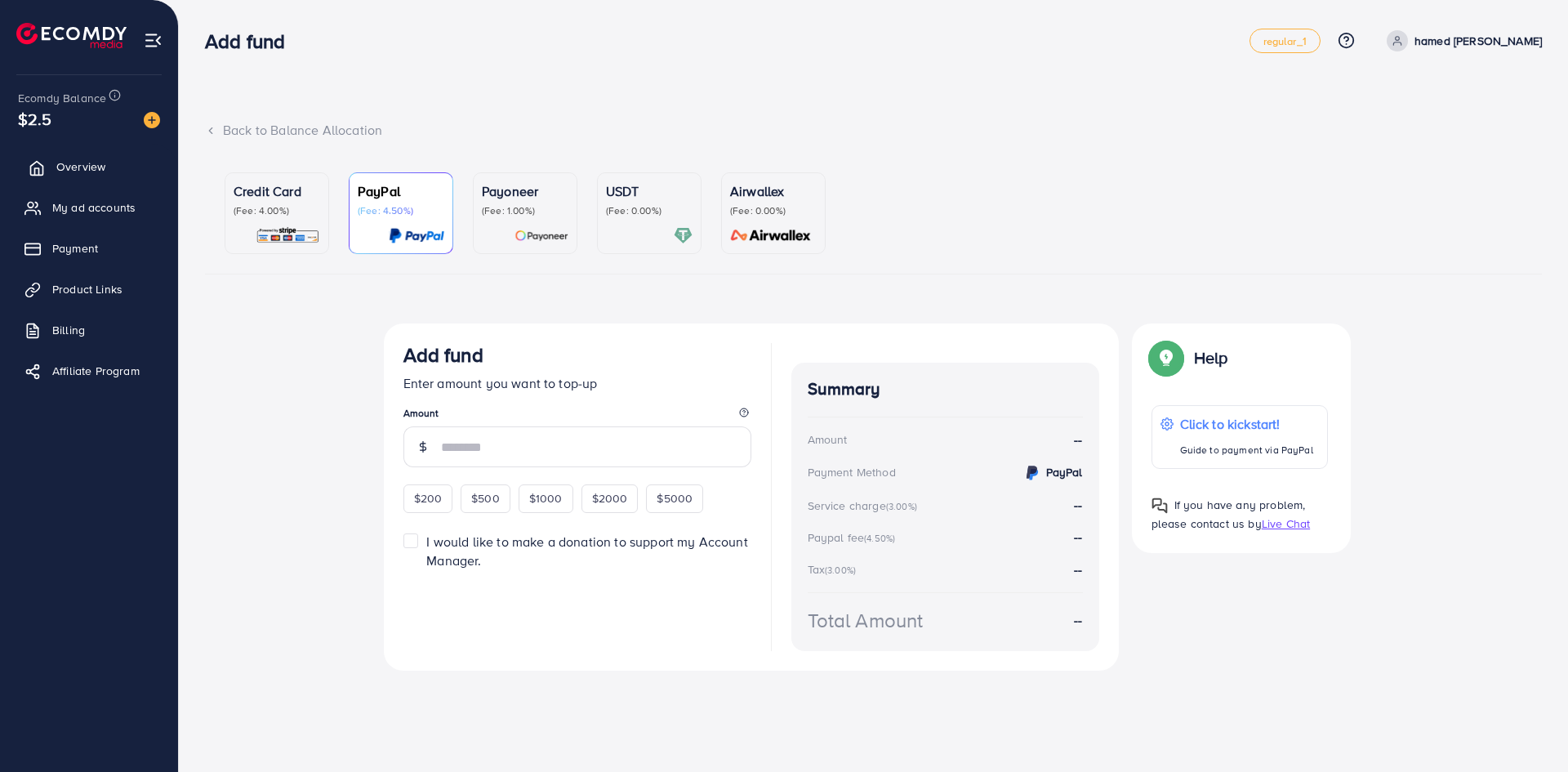
click at [90, 178] on link "Overview" at bounding box center [90, 166] width 154 height 33
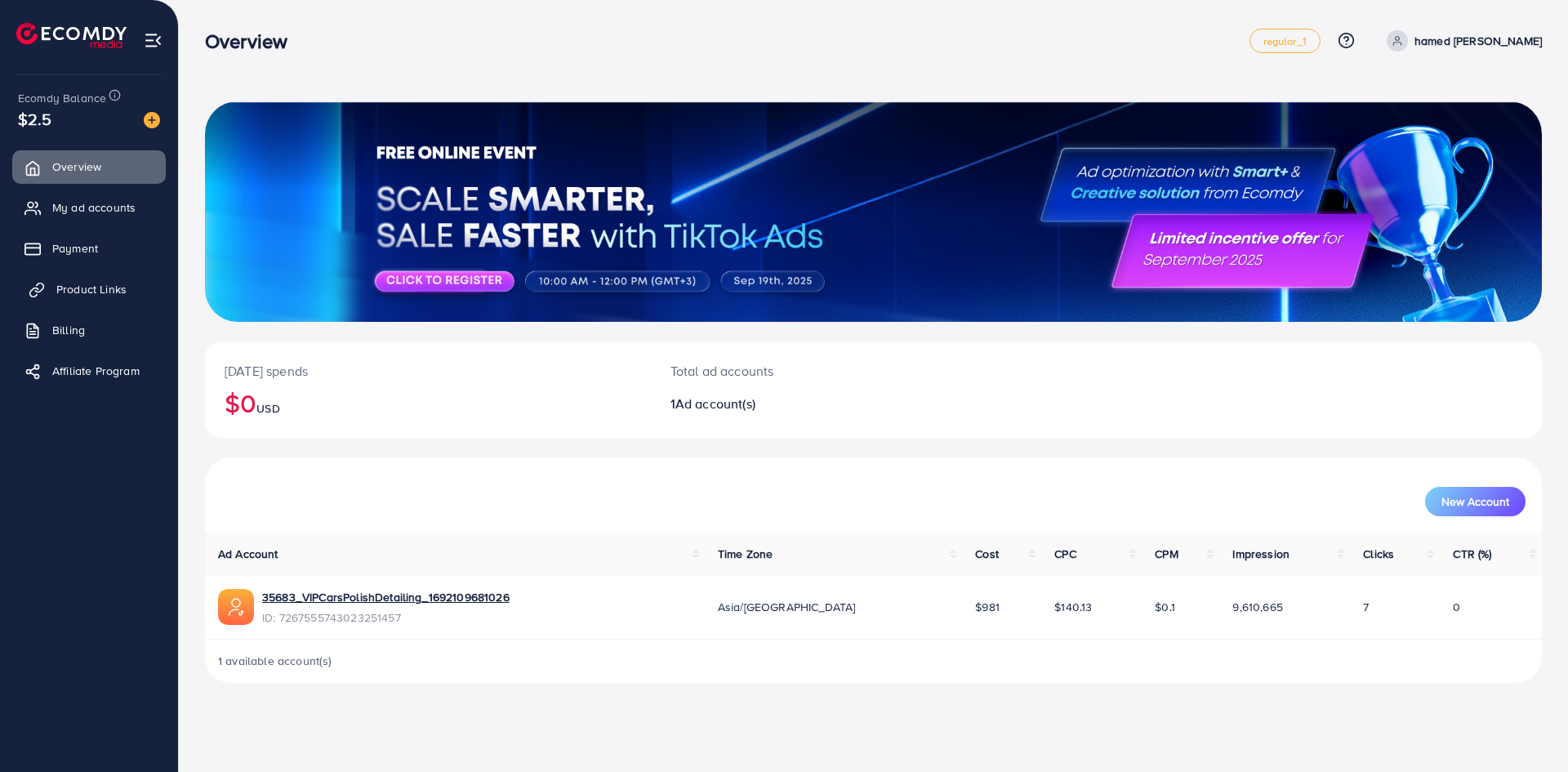
click at [87, 301] on link "Product Links" at bounding box center [90, 289] width 154 height 33
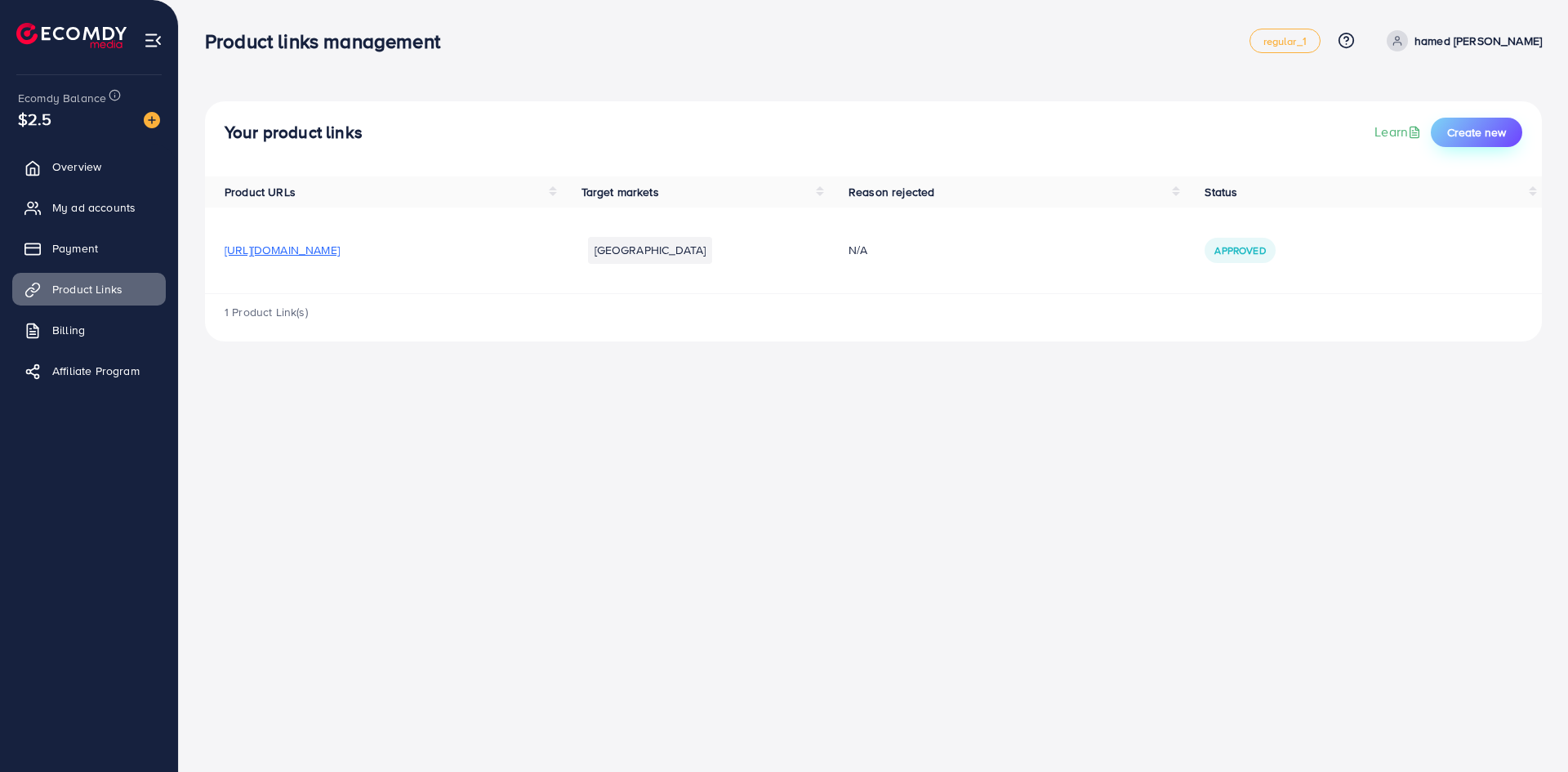
click at [1492, 141] on button "Create new" at bounding box center [1477, 132] width 91 height 30
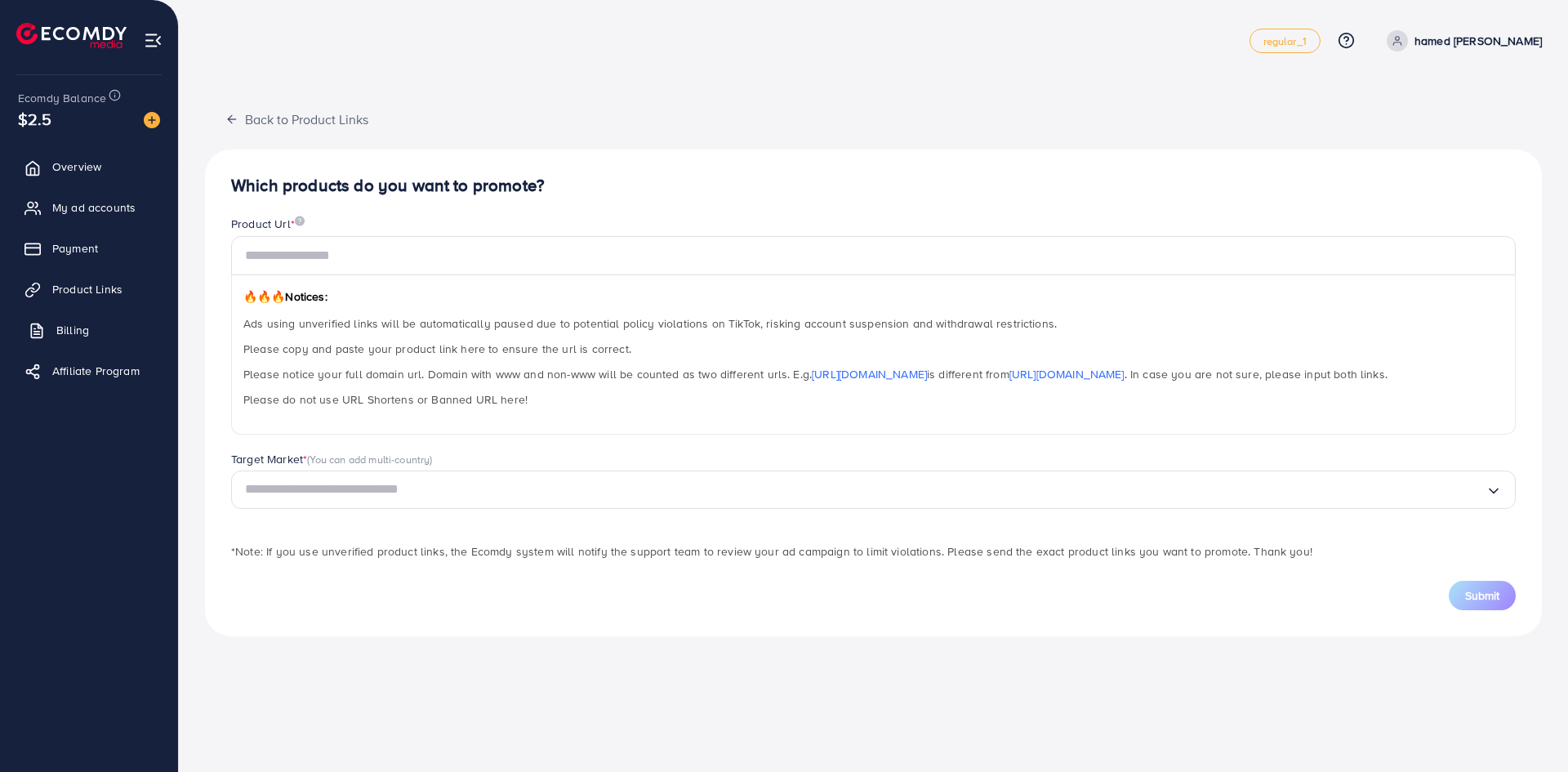
click at [52, 342] on link "Billing" at bounding box center [90, 329] width 154 height 33
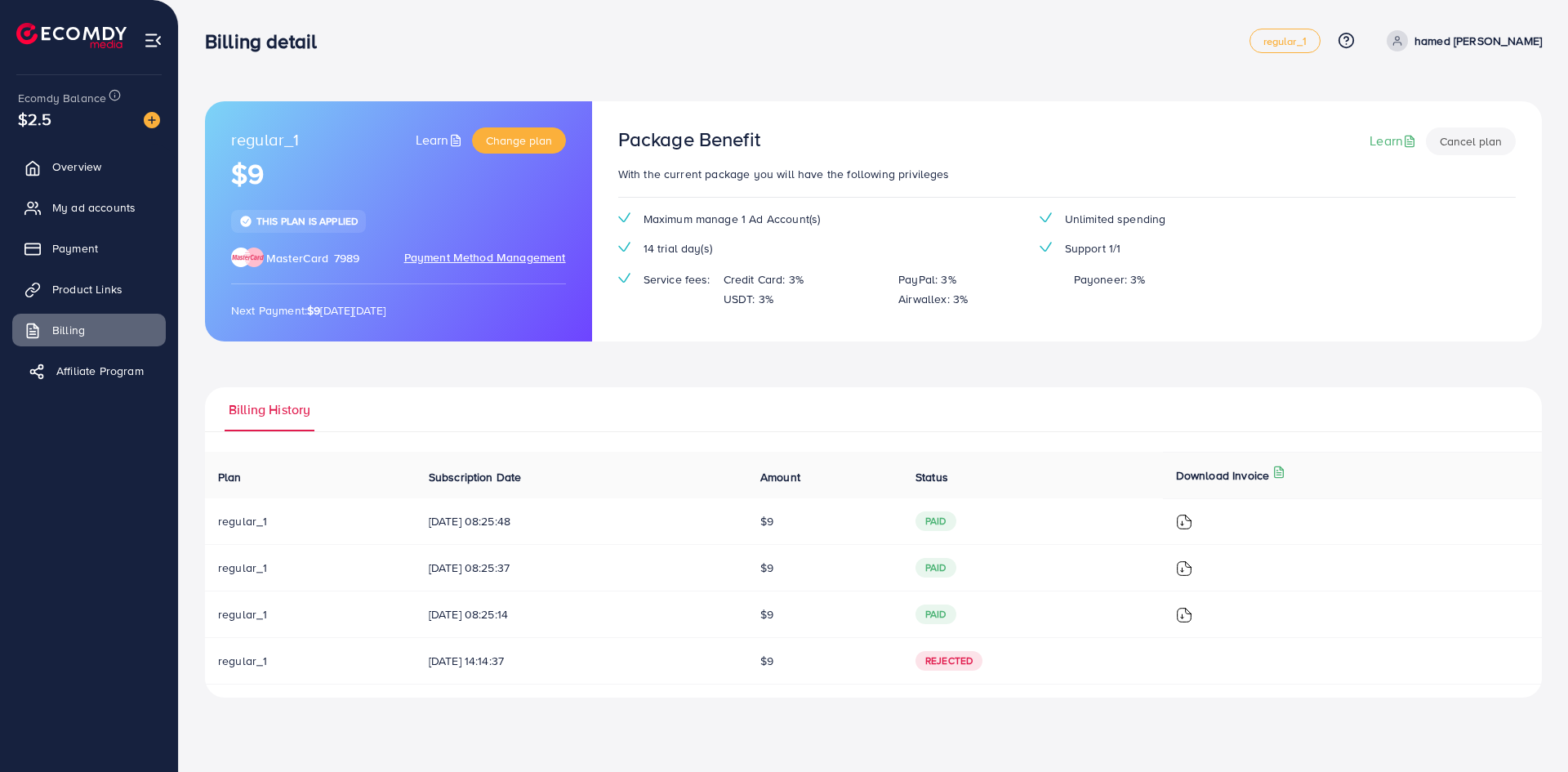
click at [67, 377] on span "Affiliate Program" at bounding box center [100, 371] width 88 height 16
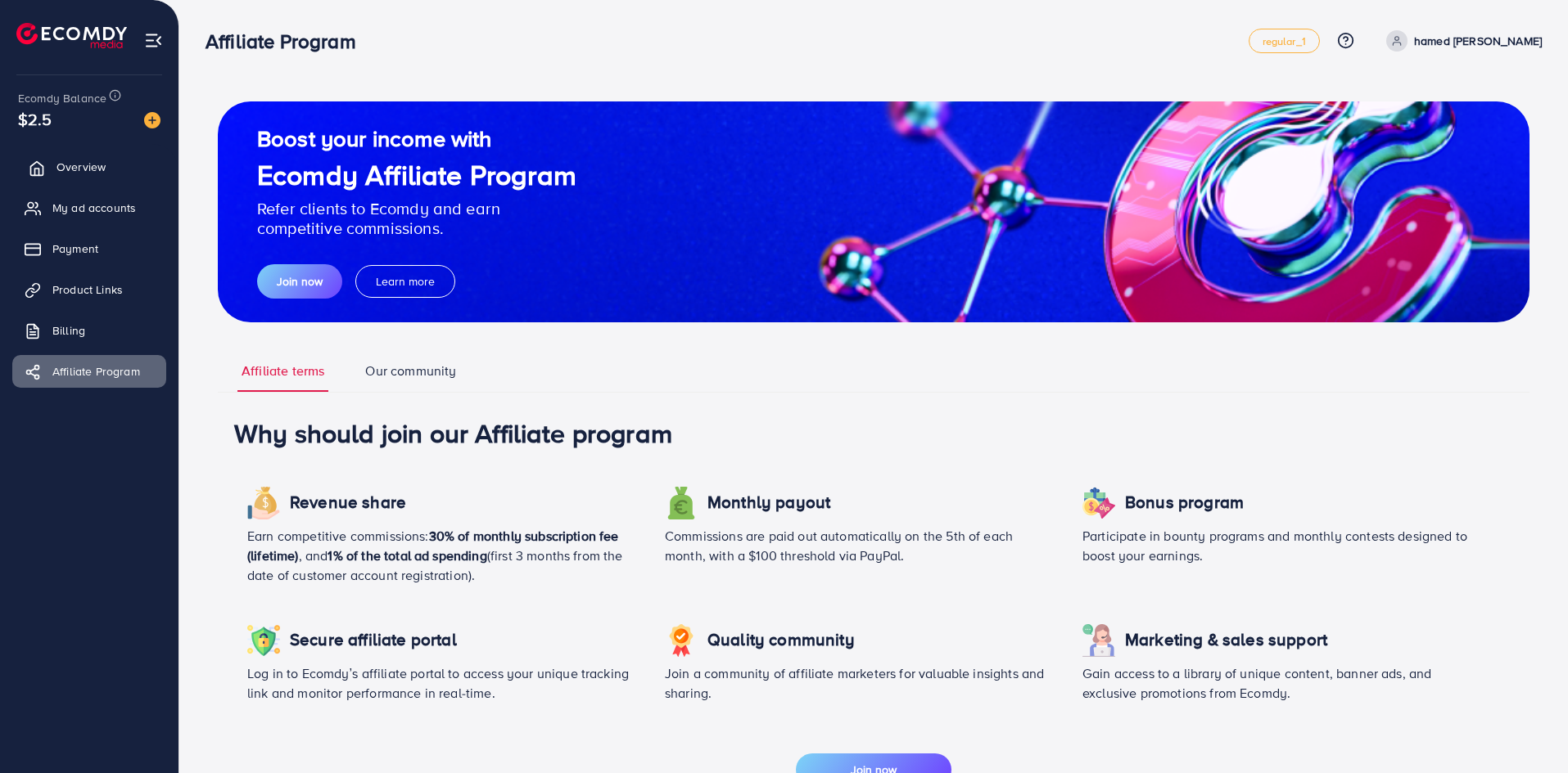
click at [79, 177] on link "Overview" at bounding box center [90, 167] width 154 height 33
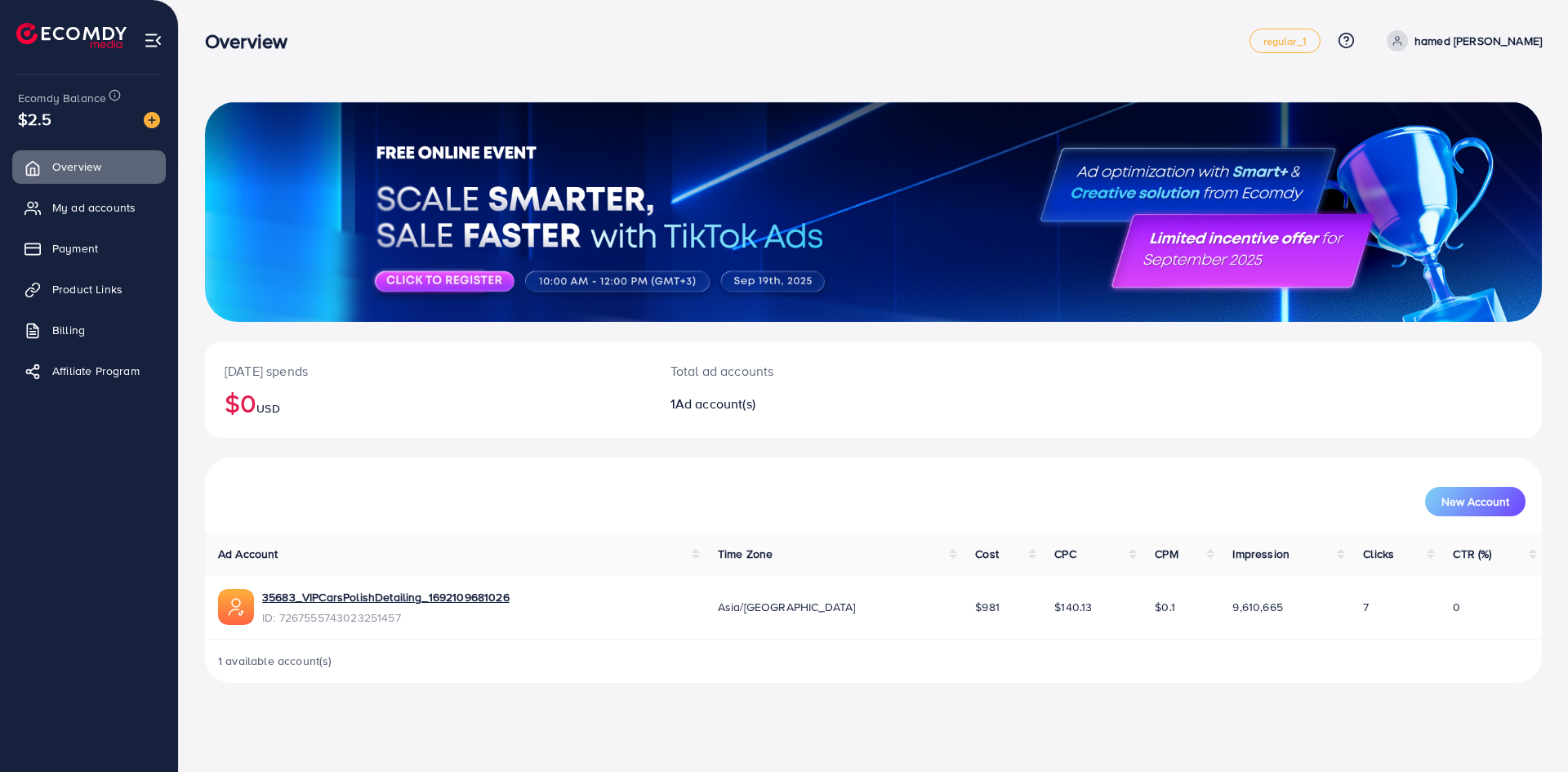
click at [165, 36] on div at bounding box center [90, 29] width 179 height 58
click at [163, 37] on div at bounding box center [90, 29] width 179 height 58
click at [144, 41] on img at bounding box center [153, 41] width 19 height 19
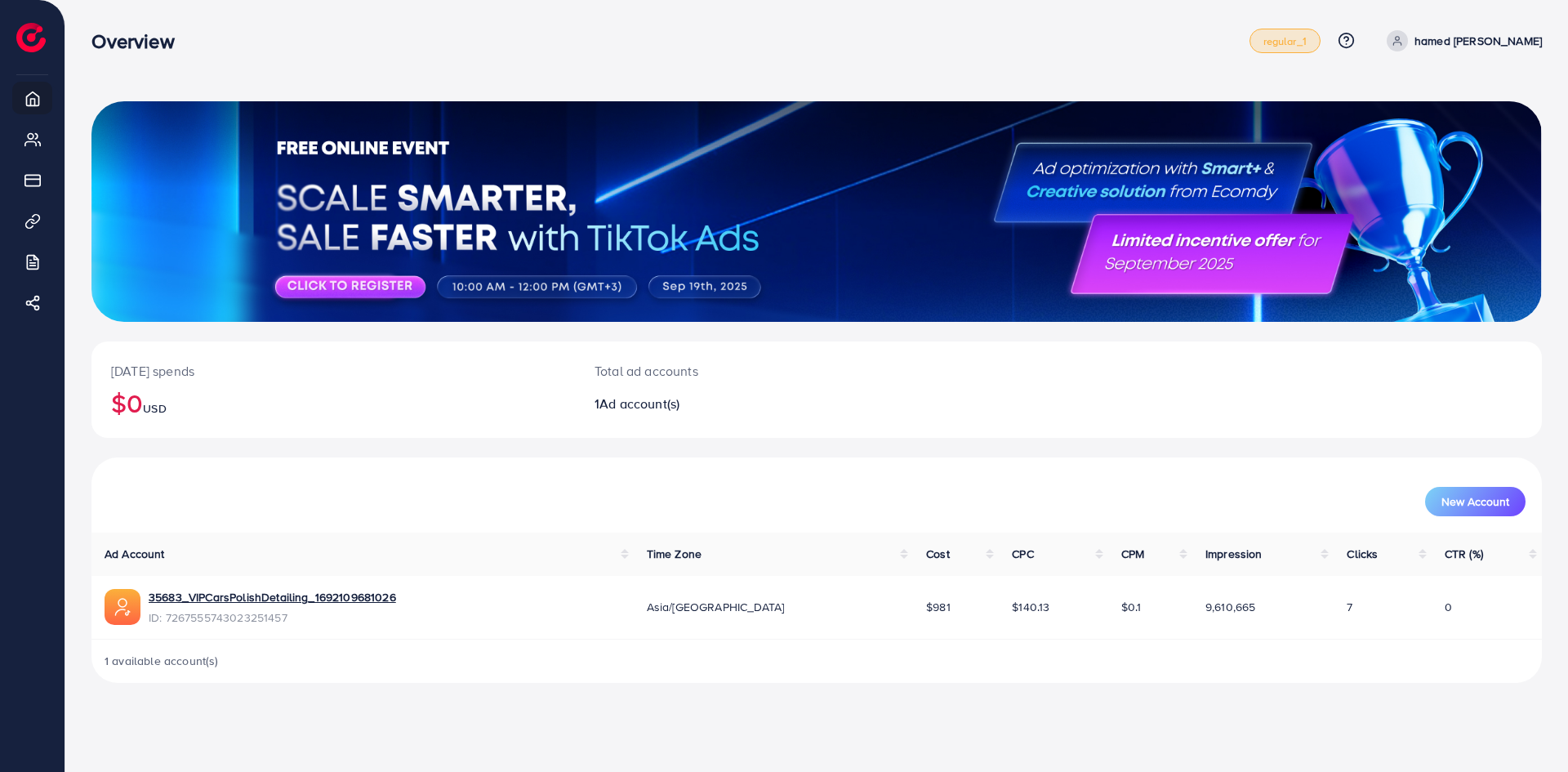
click at [1307, 41] on span "regular_1" at bounding box center [1285, 41] width 43 height 11
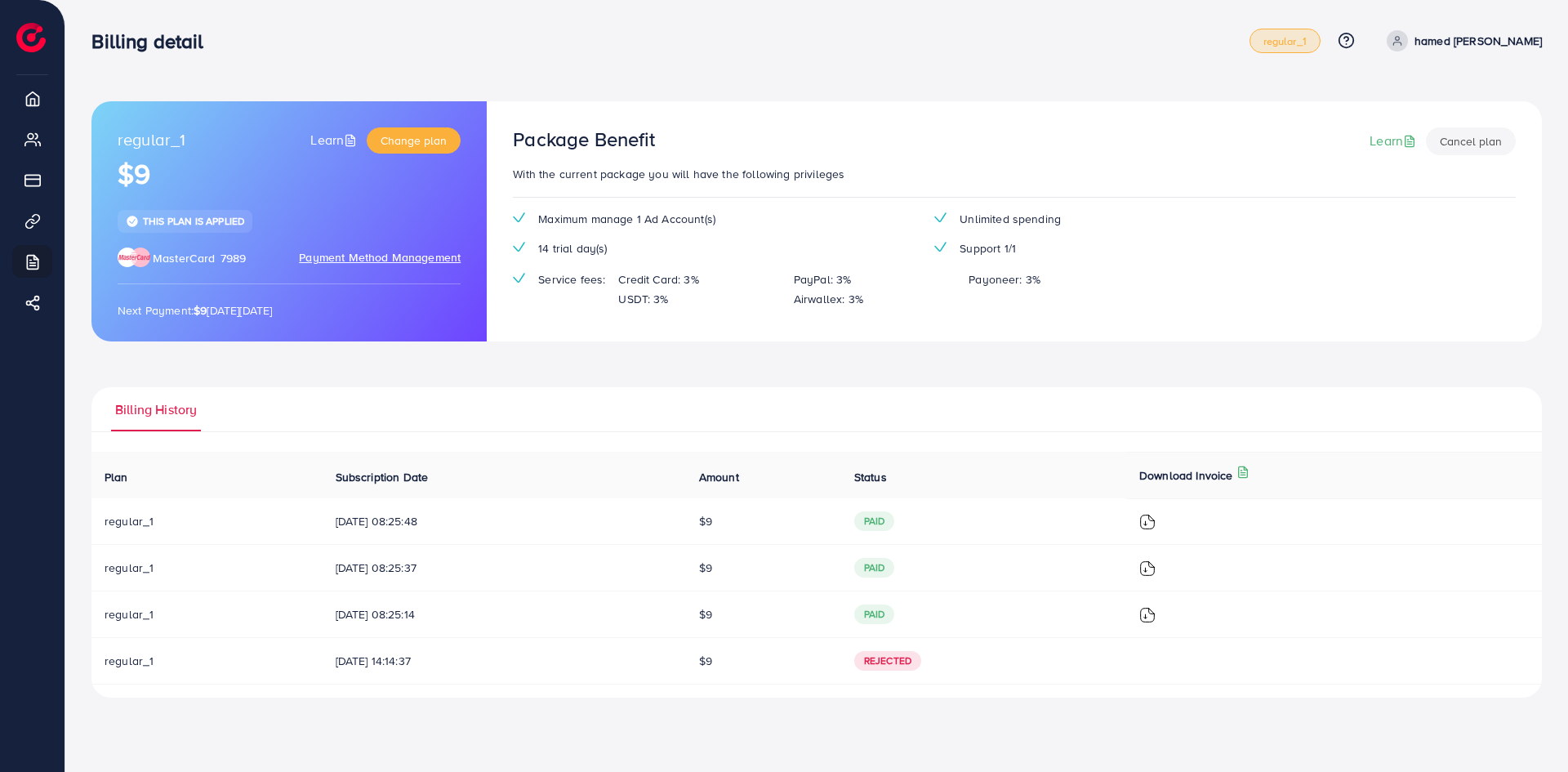
click at [1307, 41] on span "regular_1" at bounding box center [1285, 41] width 43 height 11
click at [1391, 144] on link "Learn" at bounding box center [1394, 141] width 50 height 19
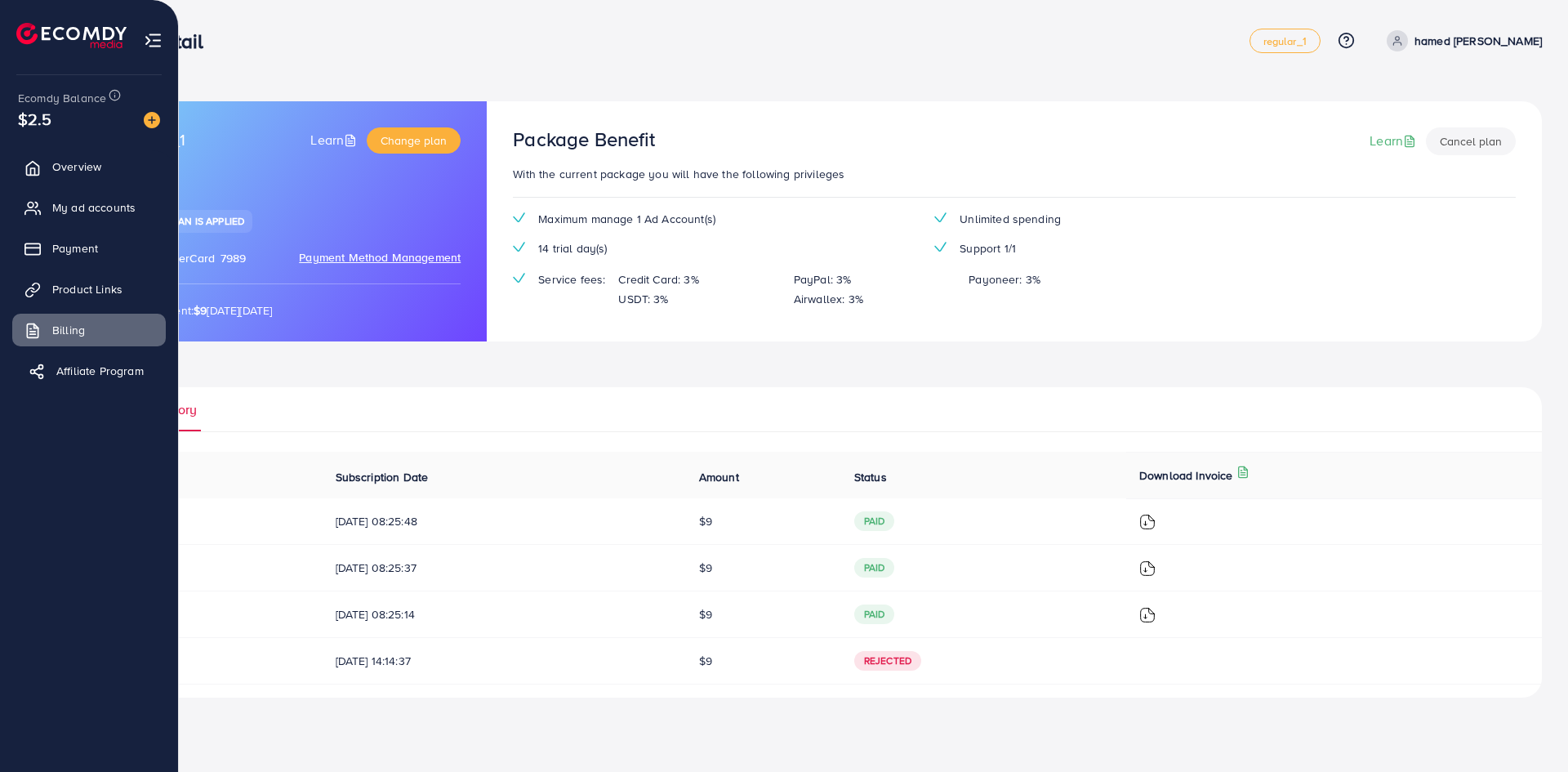
click at [46, 368] on link "Affiliate Program" at bounding box center [90, 371] width 154 height 33
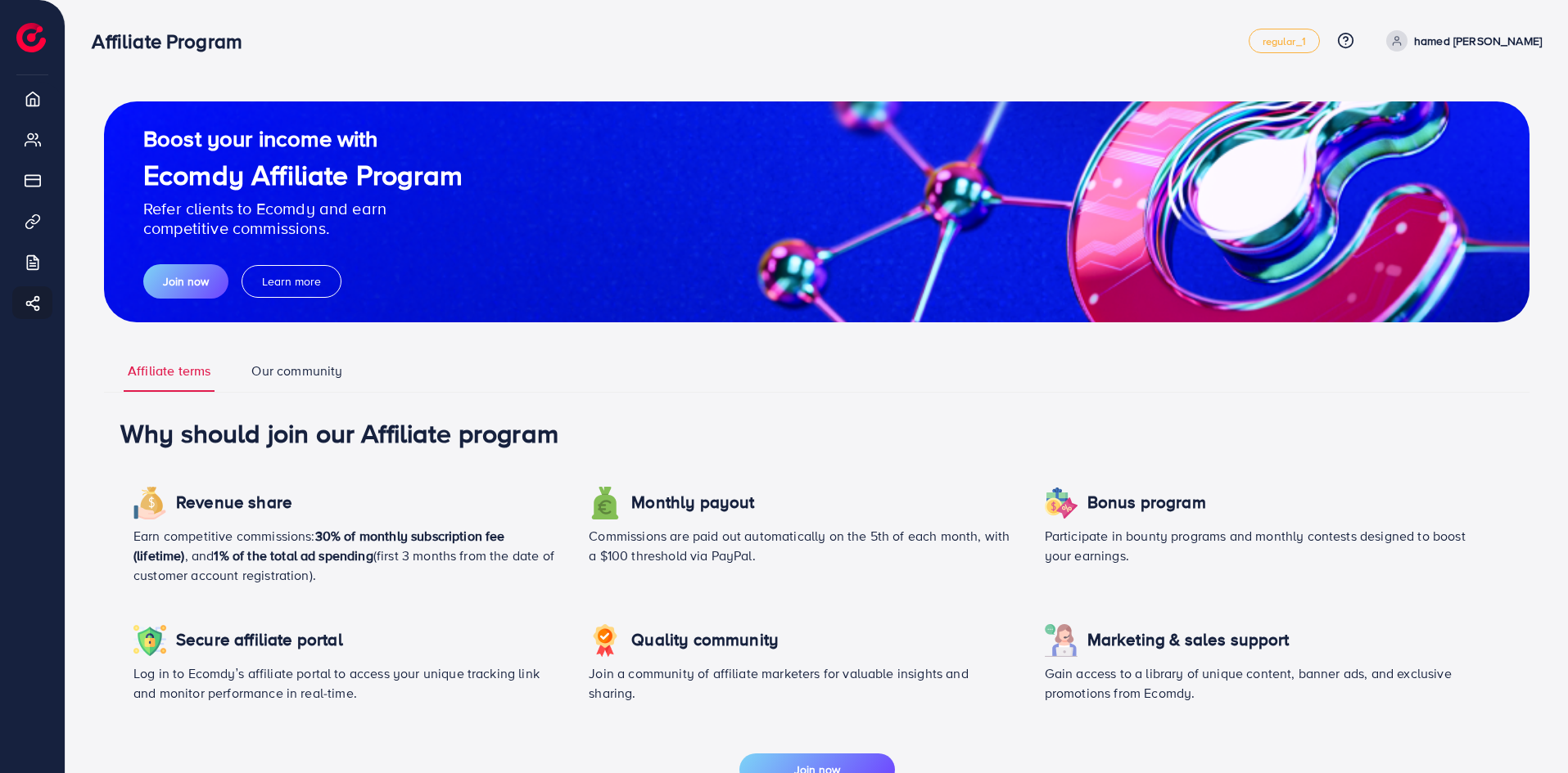
click at [290, 382] on link "Our community" at bounding box center [296, 377] width 99 height 30
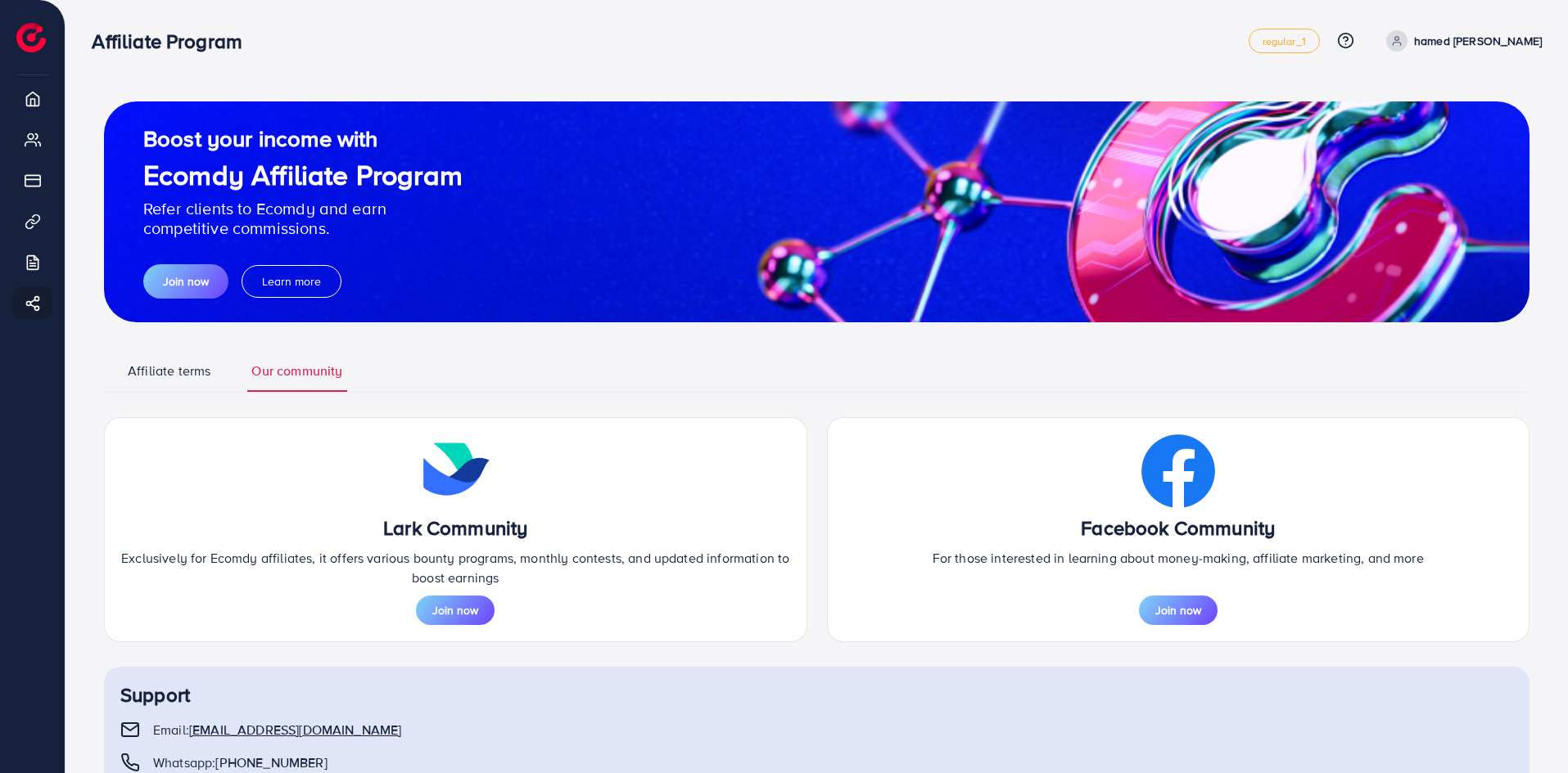
click at [190, 370] on link "Affiliate terms" at bounding box center [168, 377] width 91 height 30
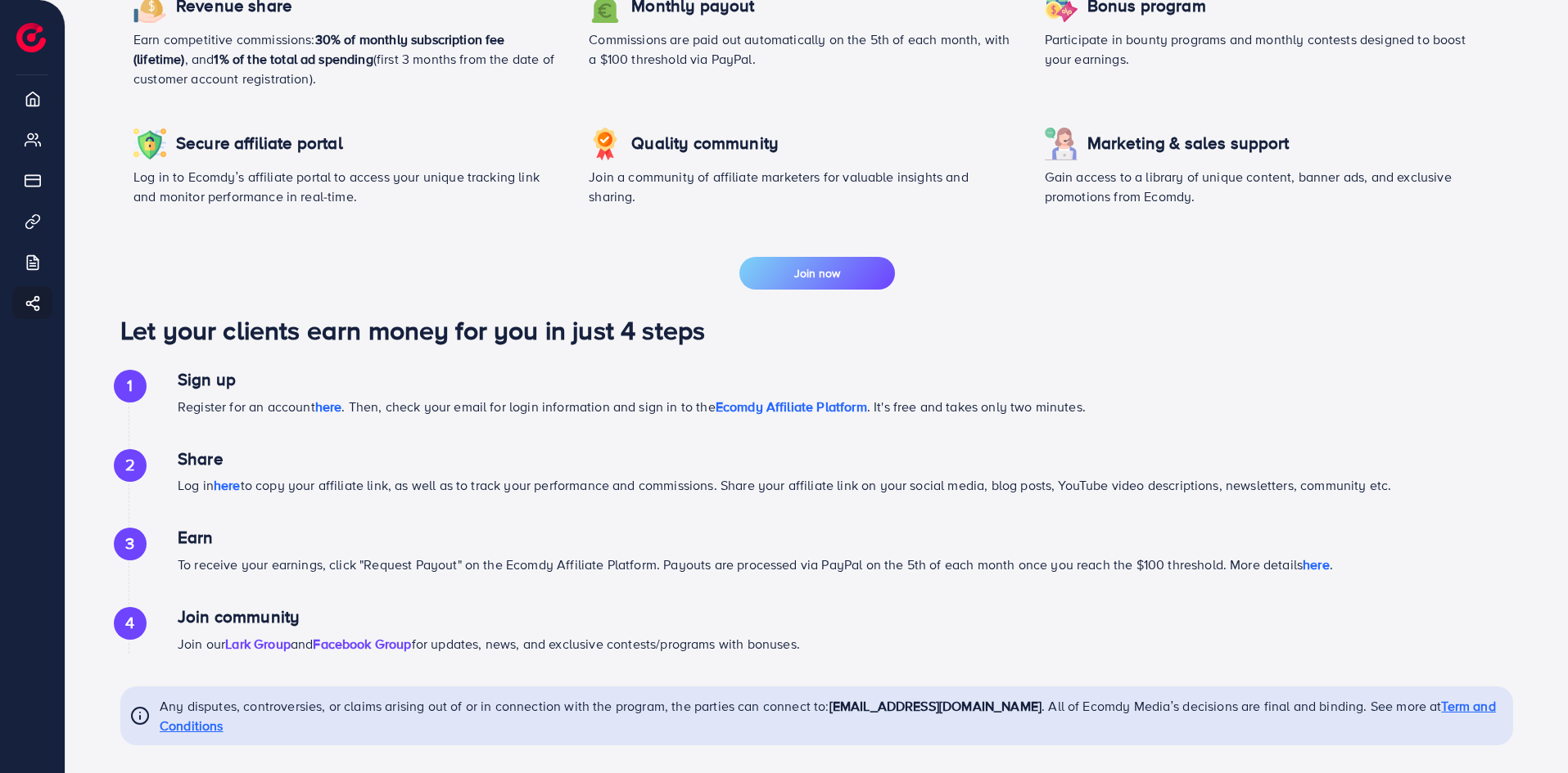
scroll to position [506, 0]
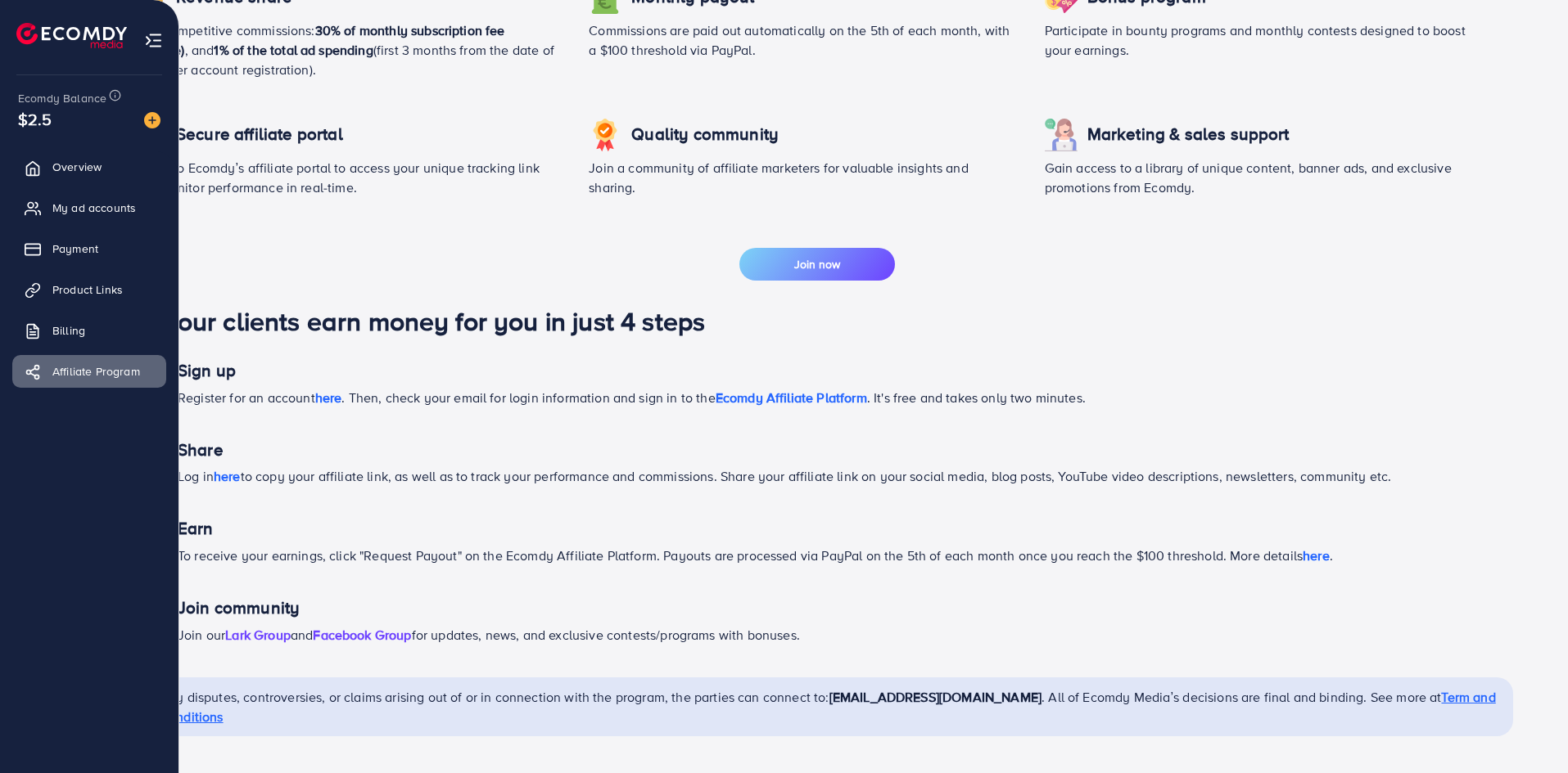
click at [151, 39] on img at bounding box center [153, 41] width 19 height 19
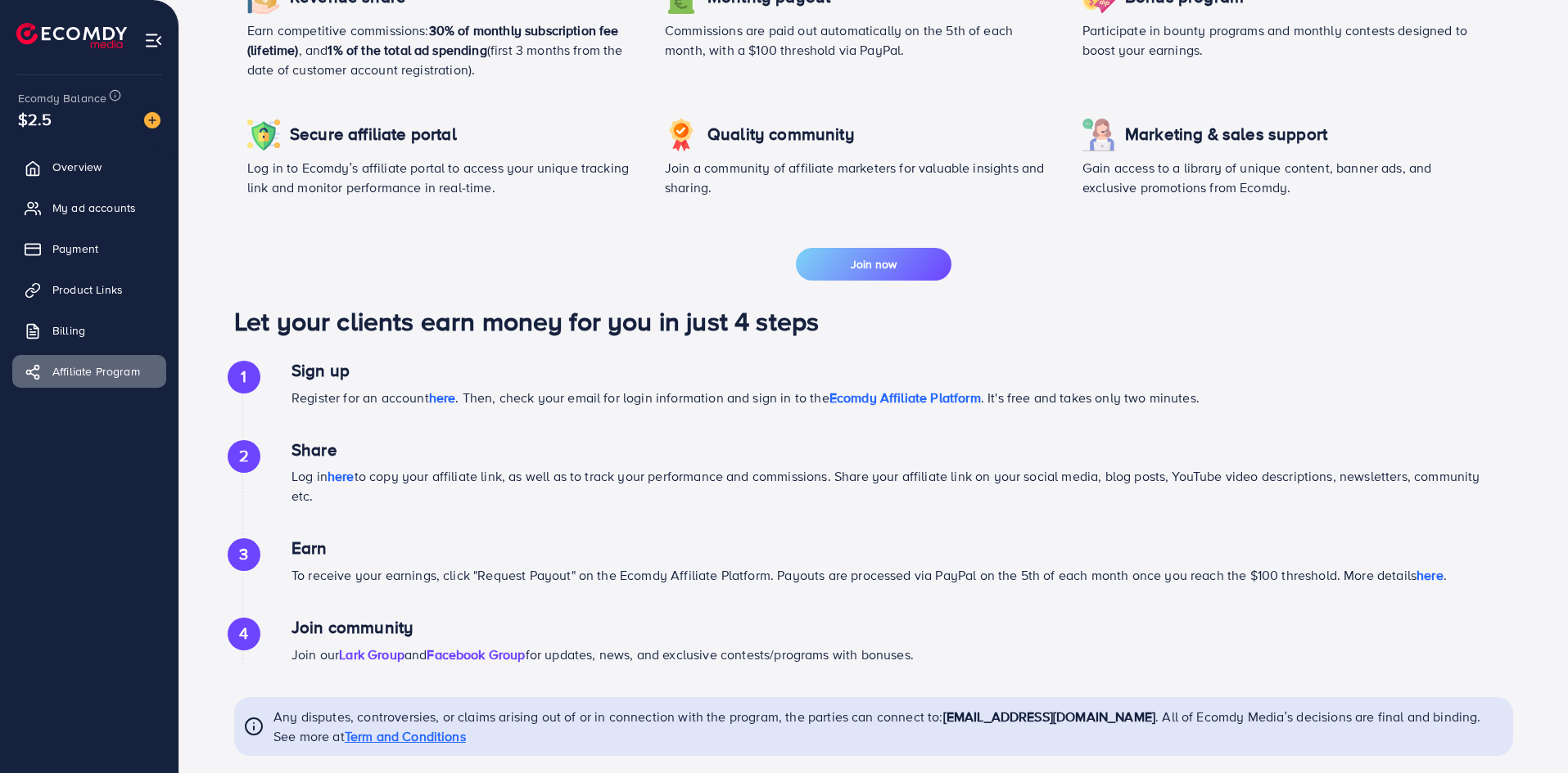
click at [151, 39] on img at bounding box center [153, 41] width 19 height 19
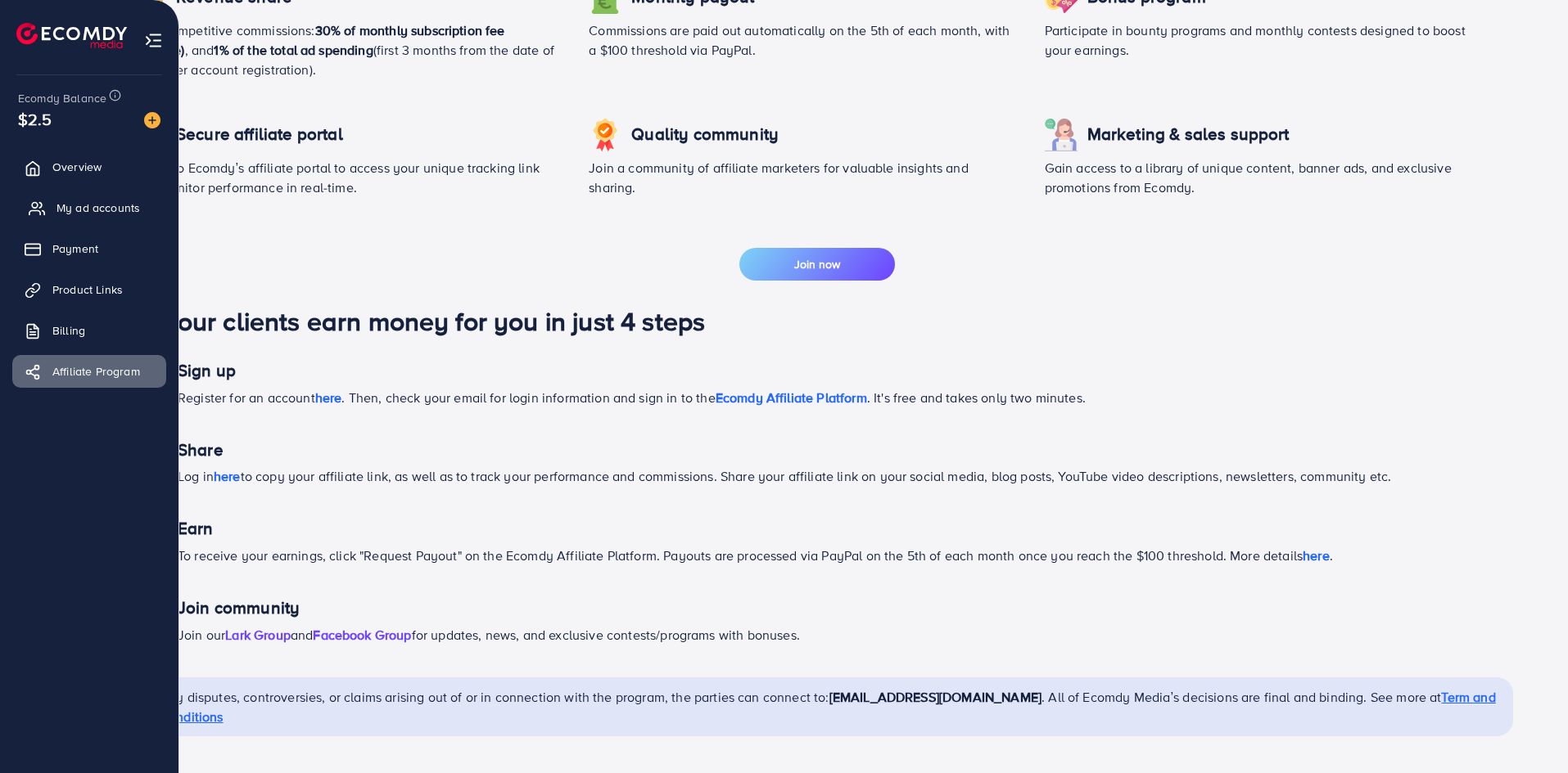
click at [78, 215] on span "My ad accounts" at bounding box center [98, 207] width 84 height 16
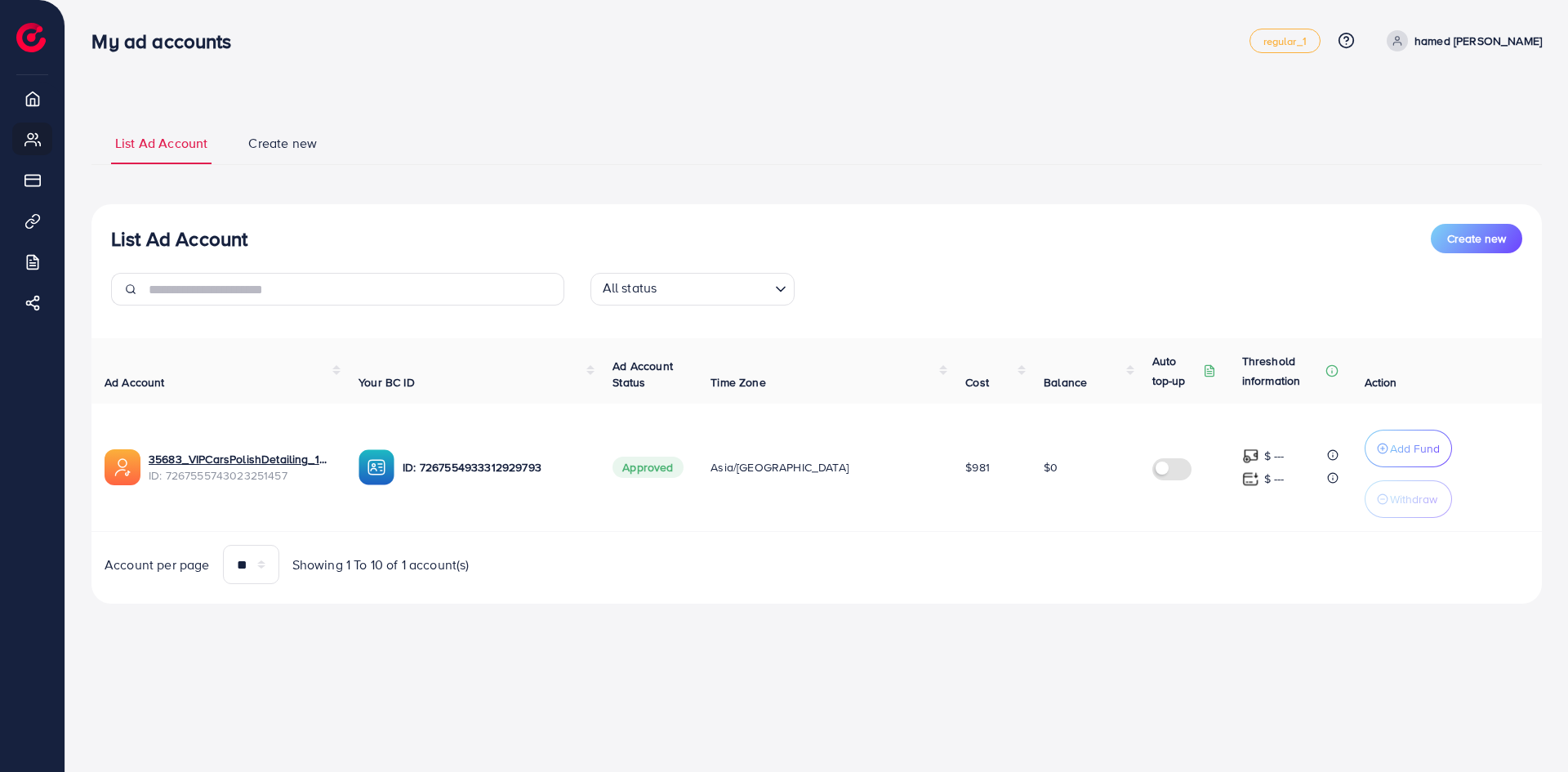
click at [418, 203] on div "List Ad Account Create new List Ad Account Create new All status Loading... Ad …" at bounding box center [817, 362] width 1451 height 483
click at [683, 474] on span "Approved" at bounding box center [648, 467] width 70 height 21
click at [277, 455] on link "35683_VIPCarsPolishDetailing_1692109681026" at bounding box center [241, 459] width 184 height 16
click at [1518, 35] on p "hamed [PERSON_NAME]" at bounding box center [1478, 41] width 128 height 19
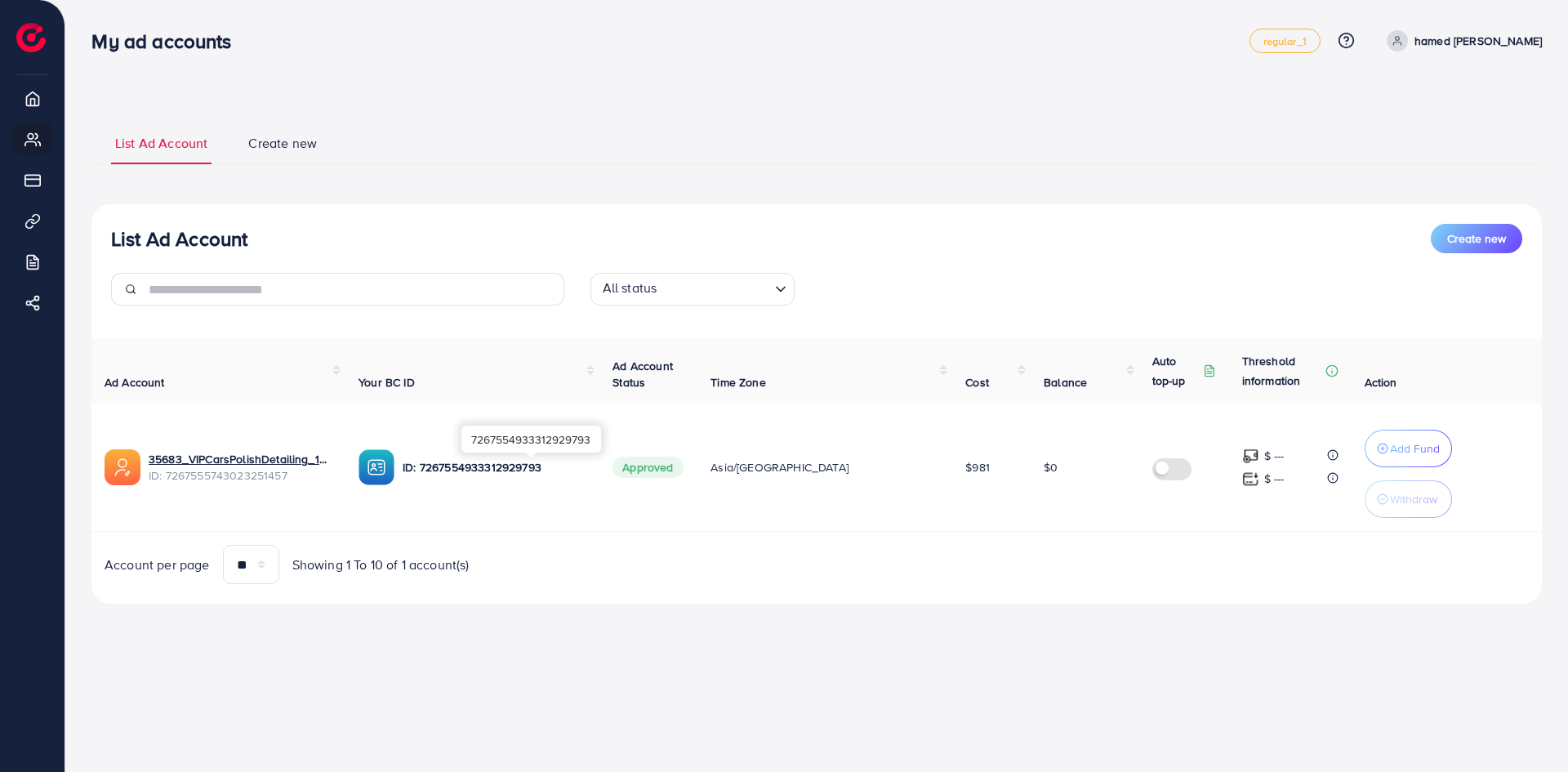
click at [460, 471] on p "ID: 7267554933312929793" at bounding box center [495, 467] width 184 height 19
copy p "7267554933312929793"
